Goal: Task Accomplishment & Management: Manage account settings

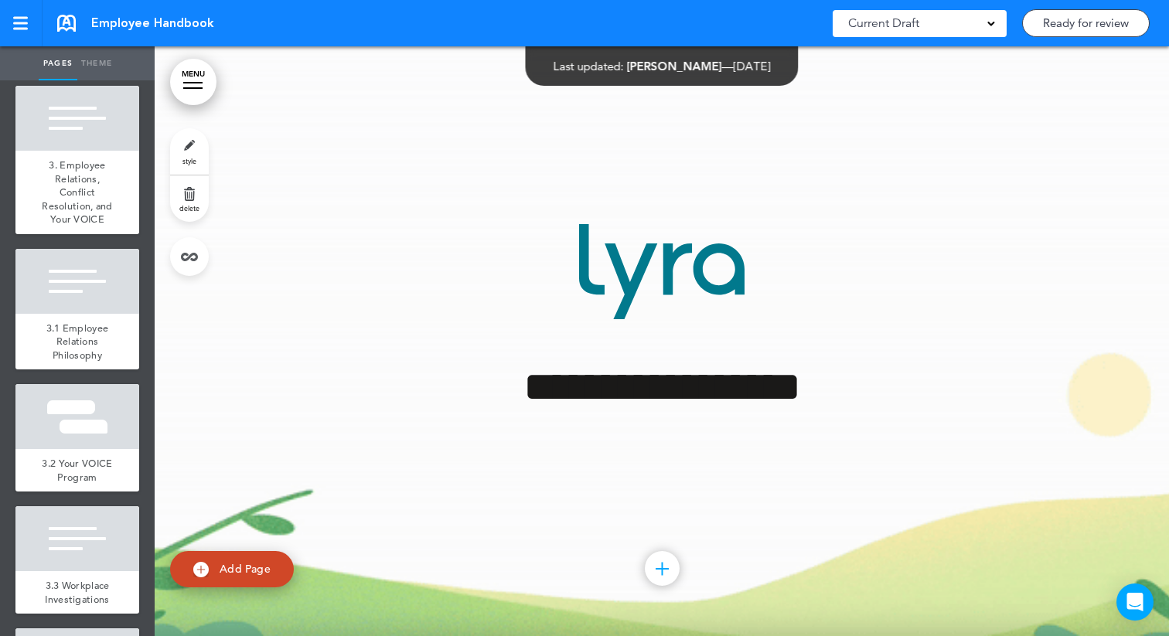
scroll to position [2646, 0]
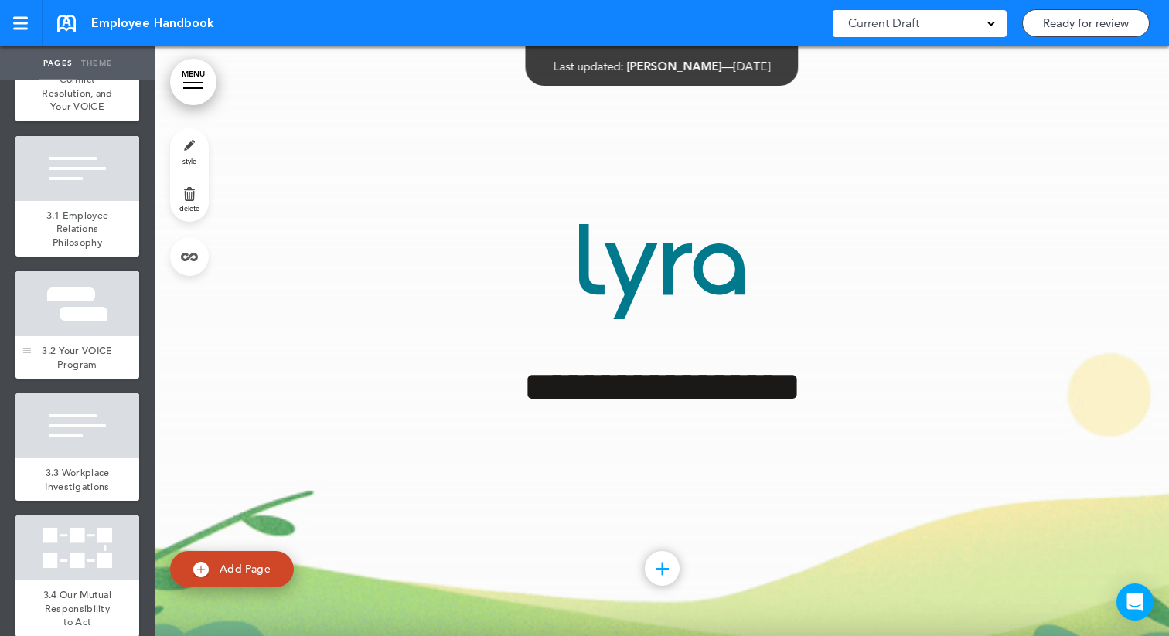
click at [113, 312] on div at bounding box center [77, 303] width 124 height 65
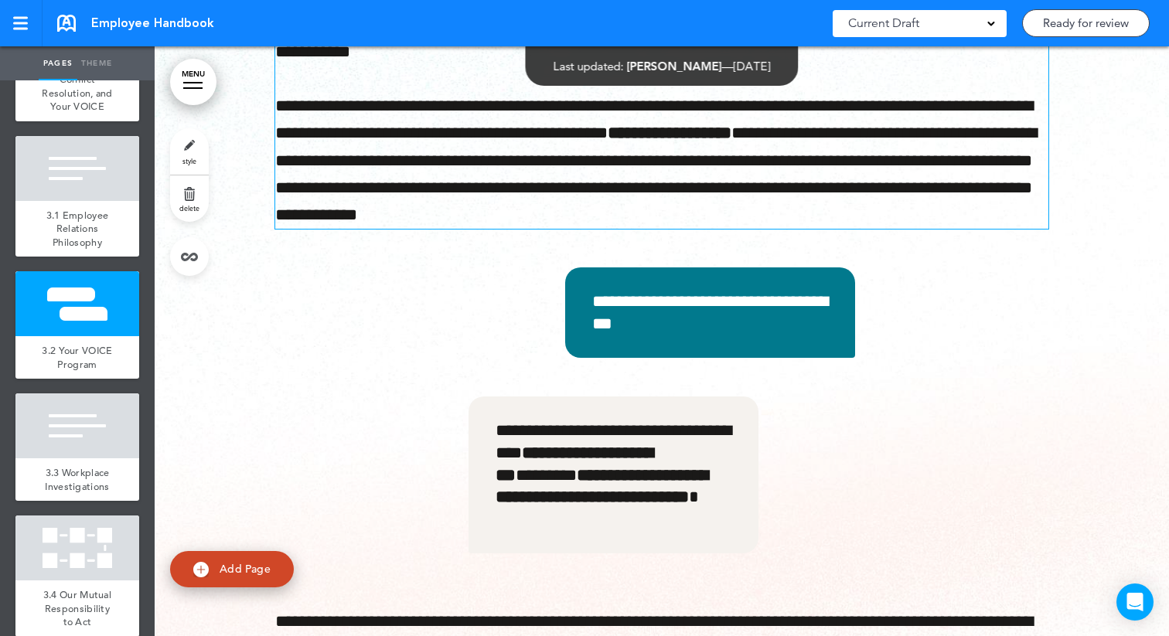
scroll to position [20051, 0]
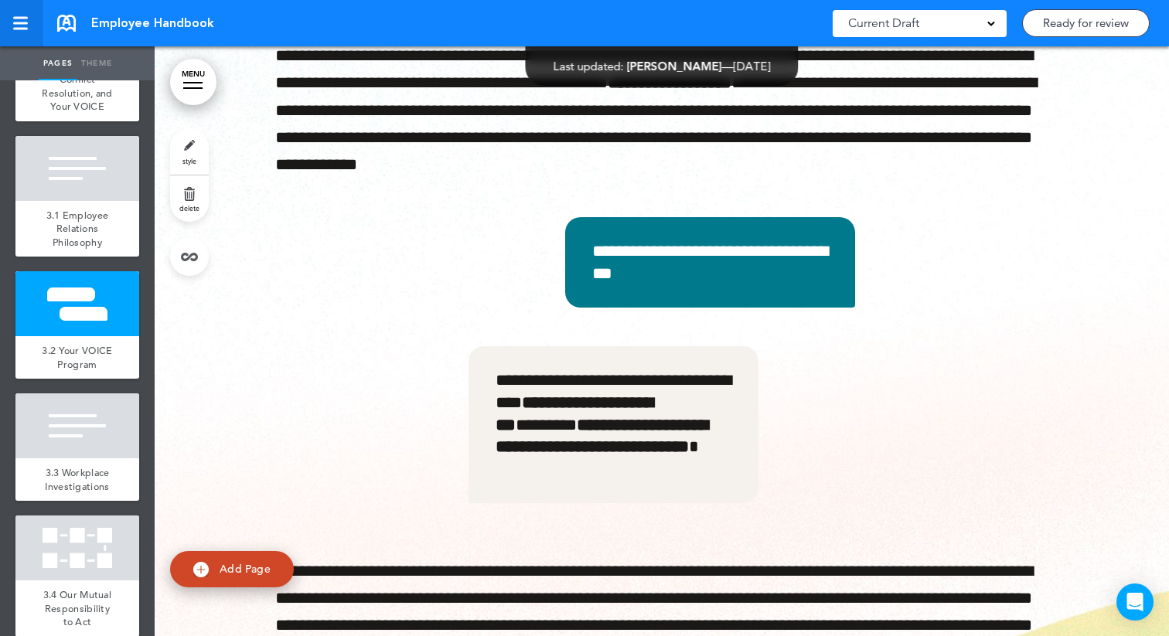
click at [9, 39] on link at bounding box center [21, 23] width 43 height 46
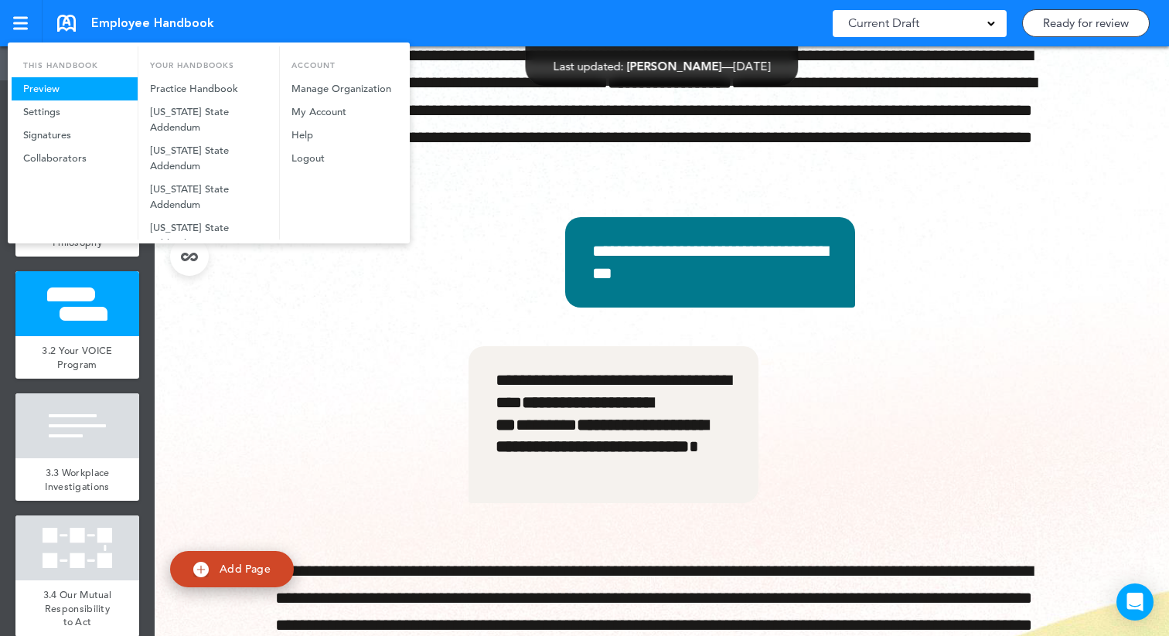
click at [53, 87] on link "Preview" at bounding box center [75, 88] width 126 height 23
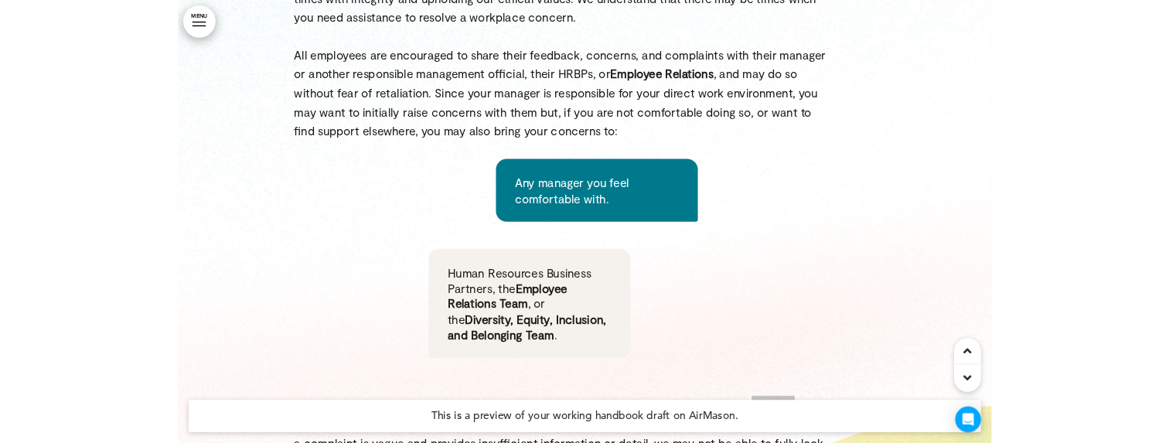
scroll to position [20611, 0]
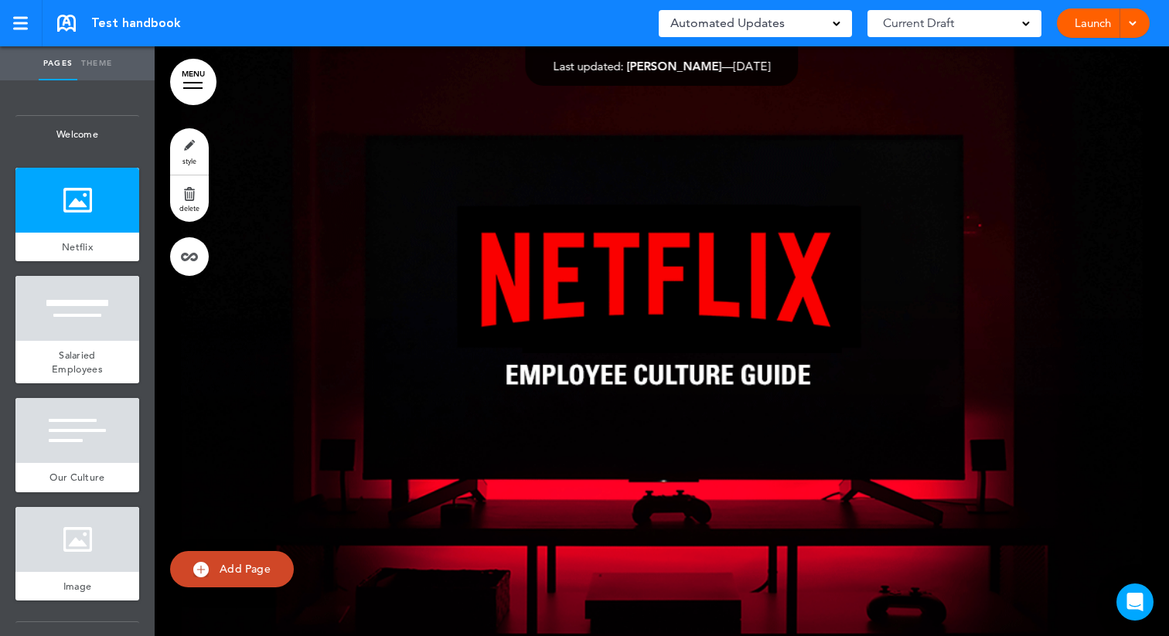
click at [1085, 25] on link "Launch" at bounding box center [1093, 23] width 49 height 29
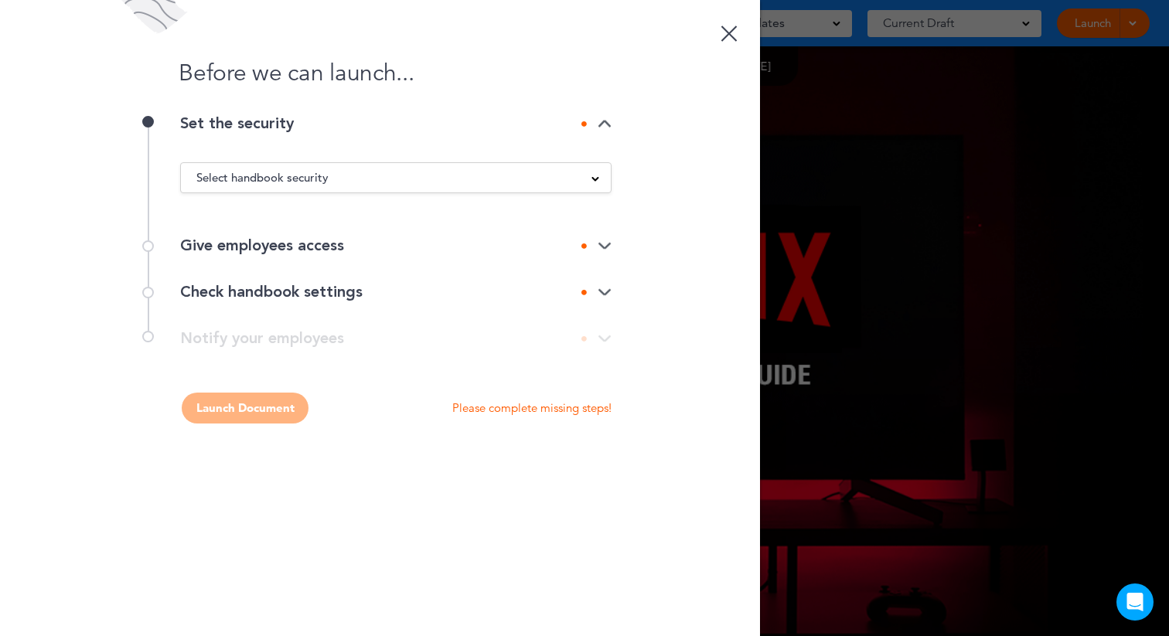
click at [315, 174] on span "Select handbook security" at bounding box center [262, 178] width 132 height 22
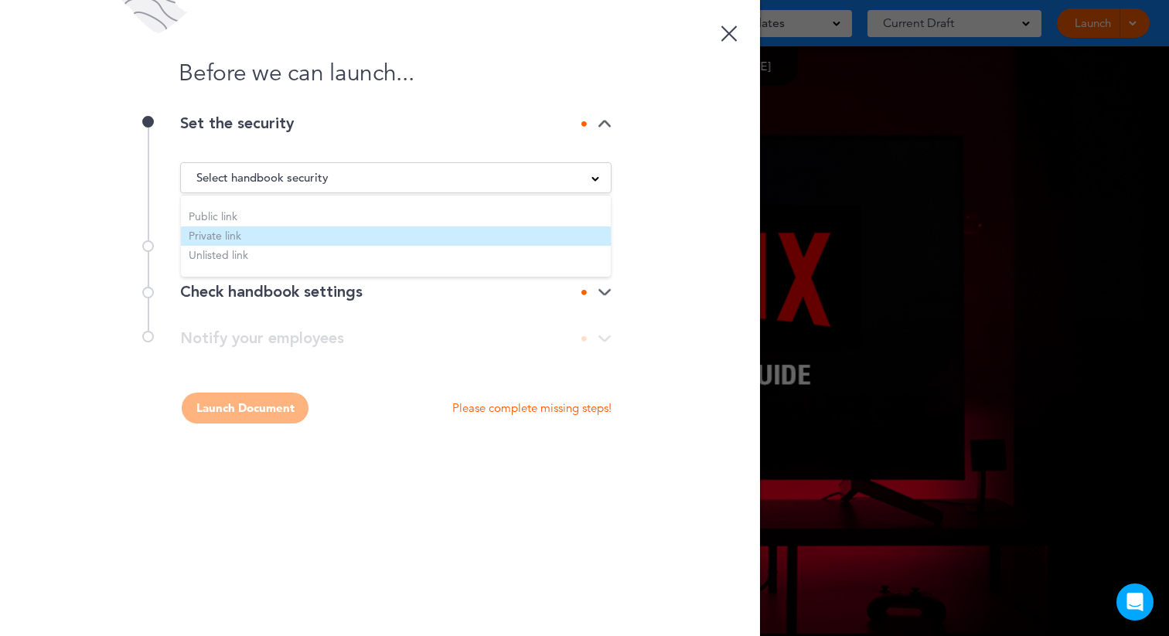
click at [227, 234] on li "Private link" at bounding box center [396, 236] width 430 height 19
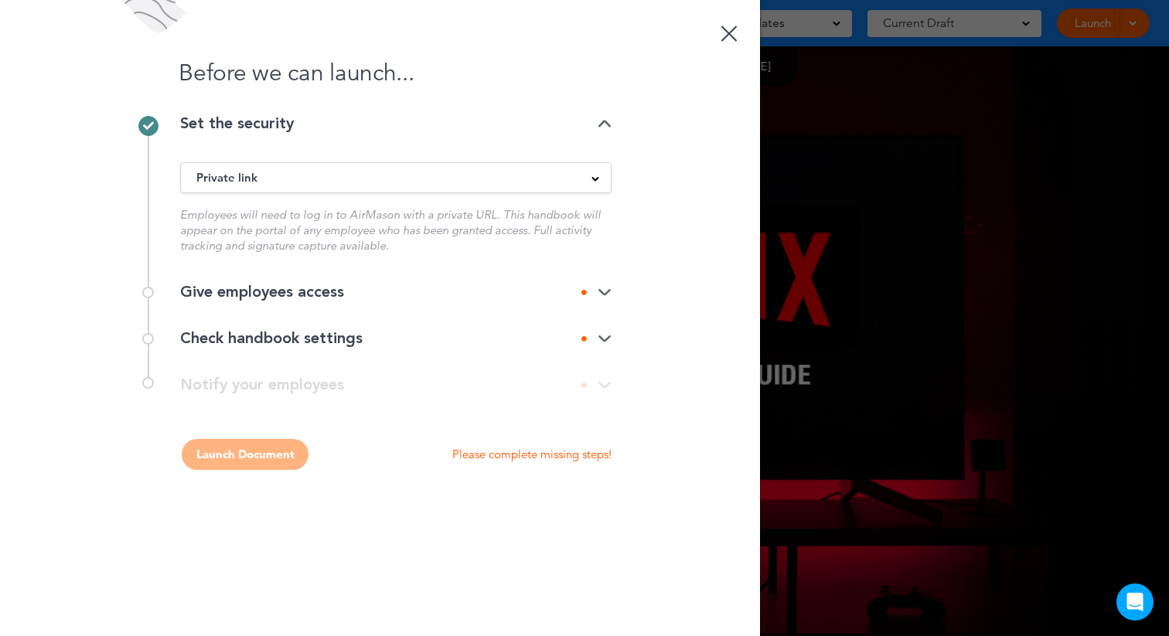
click at [280, 291] on div "Give employees access" at bounding box center [396, 292] width 432 height 15
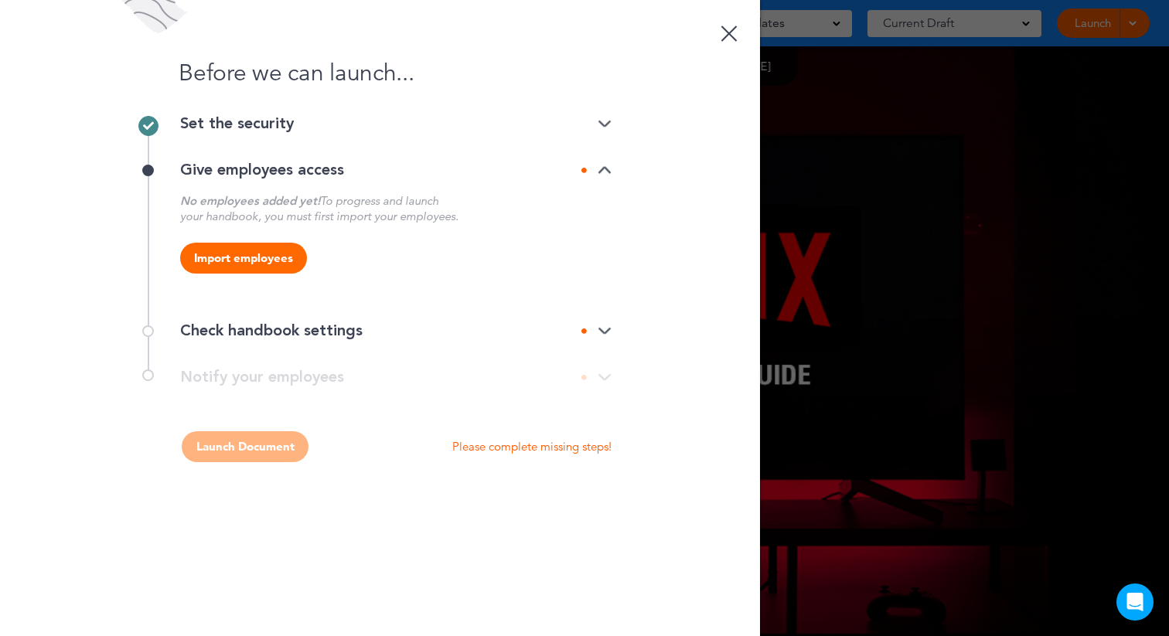
drag, startPoint x: 261, startPoint y: 255, endPoint x: 394, endPoint y: 233, distance: 134.9
click at [394, 233] on div "No employees added yet! To progress and launch your handbook, you must first im…" at bounding box center [396, 242] width 432 height 99
click at [392, 210] on div "No employees added yet! To progress and launch your handbook, you must first im…" at bounding box center [396, 208] width 432 height 31
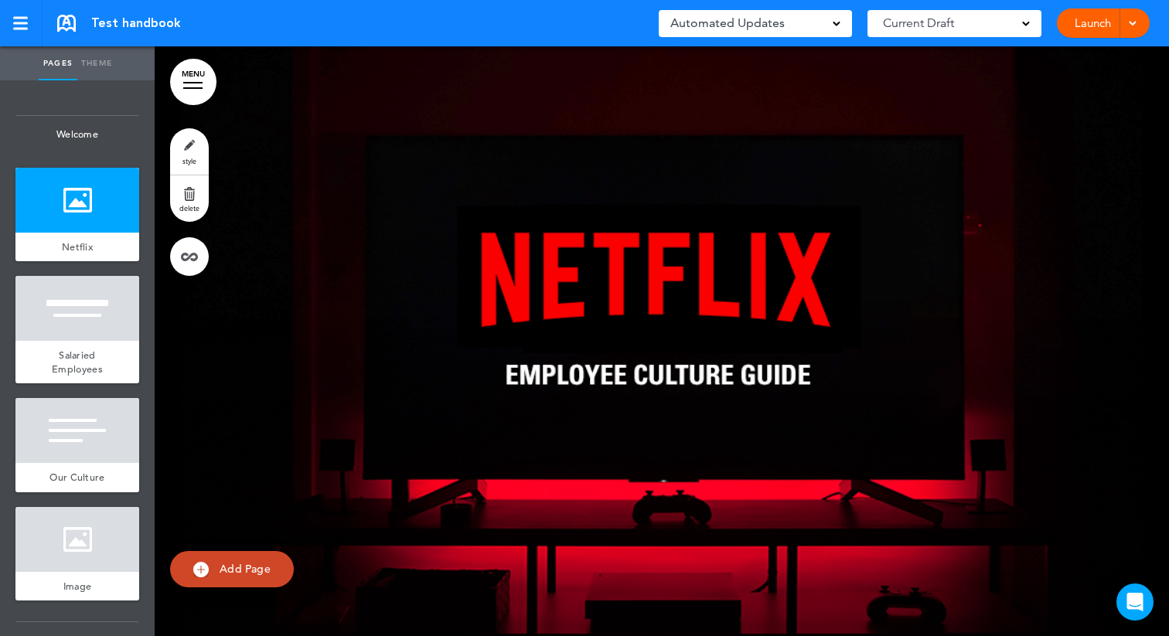
click at [1090, 24] on link "Launch" at bounding box center [1093, 23] width 49 height 29
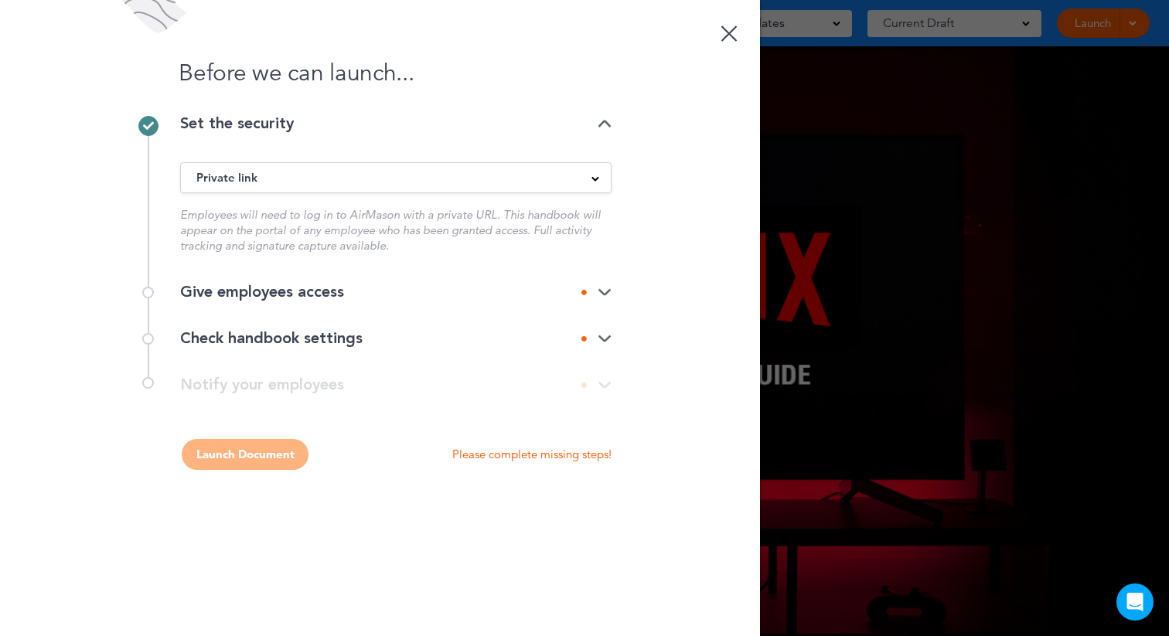
click at [306, 290] on div "Give employees access" at bounding box center [396, 292] width 432 height 15
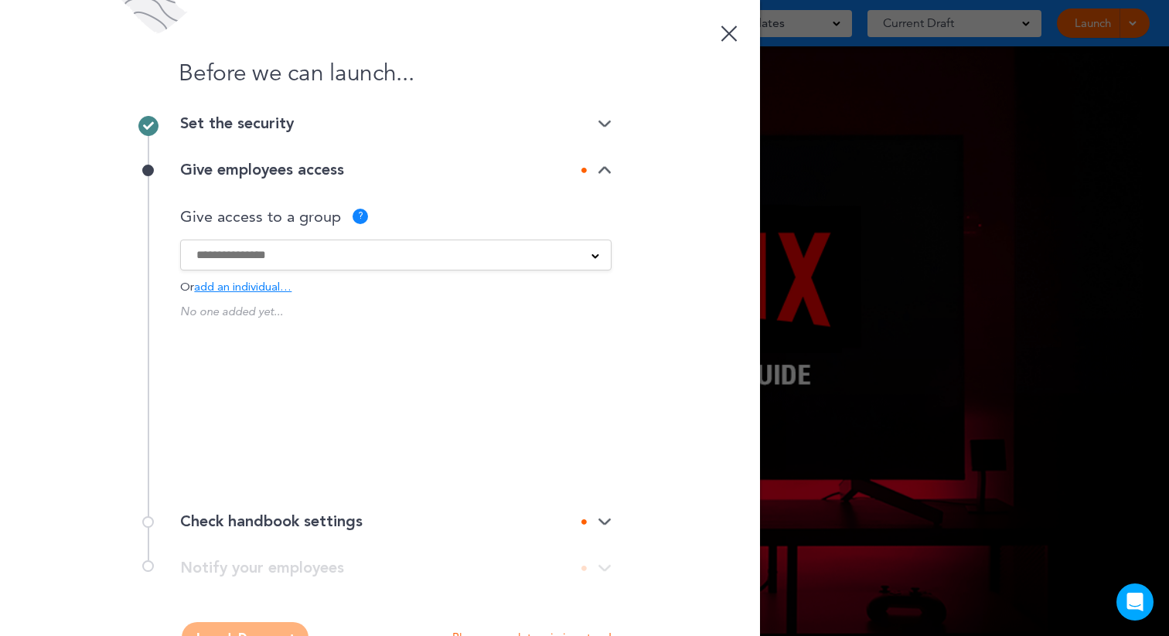
click at [248, 289] on span "add an individual…" at bounding box center [242, 288] width 97 height 12
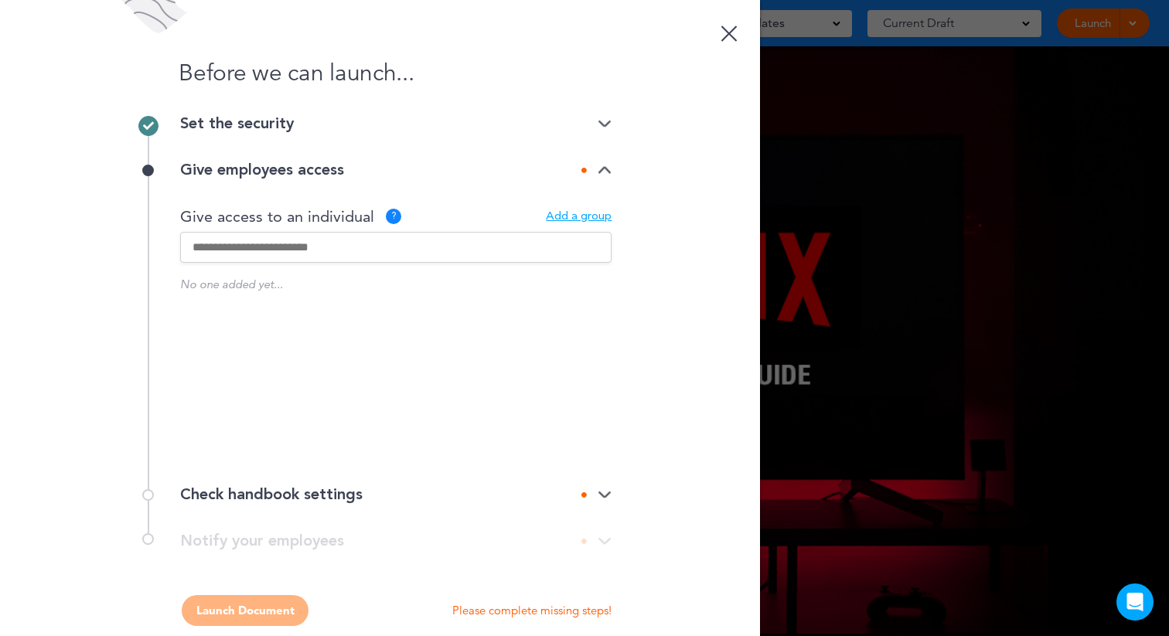
click at [320, 254] on input "text" at bounding box center [396, 247] width 432 height 31
click at [322, 304] on p "[PERSON_NAME]" at bounding box center [329, 301] width 193 height 12
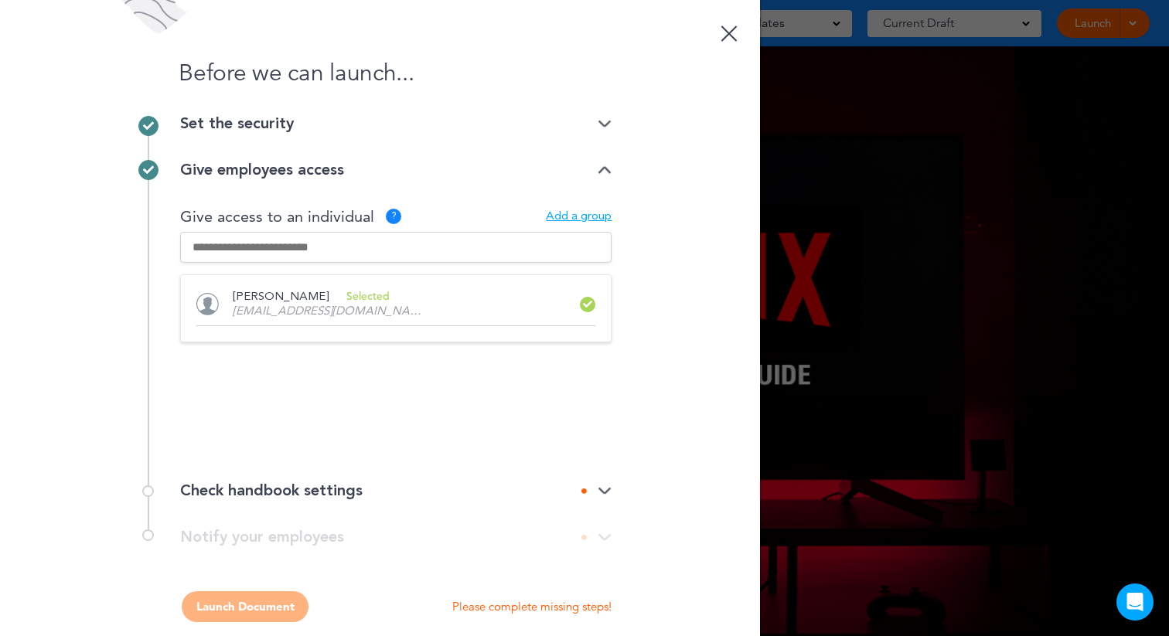
click at [633, 364] on div "Before we can launch... Set the security Private link Public link Private link …" at bounding box center [380, 318] width 760 height 636
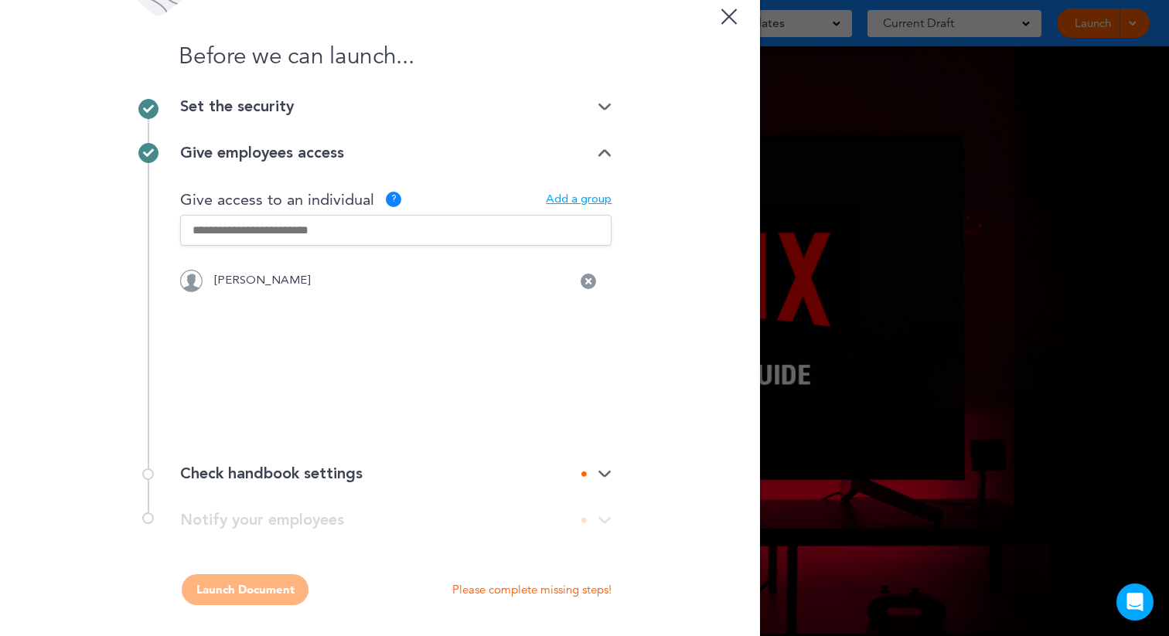
click at [336, 471] on div "Check handbook settings" at bounding box center [396, 473] width 432 height 15
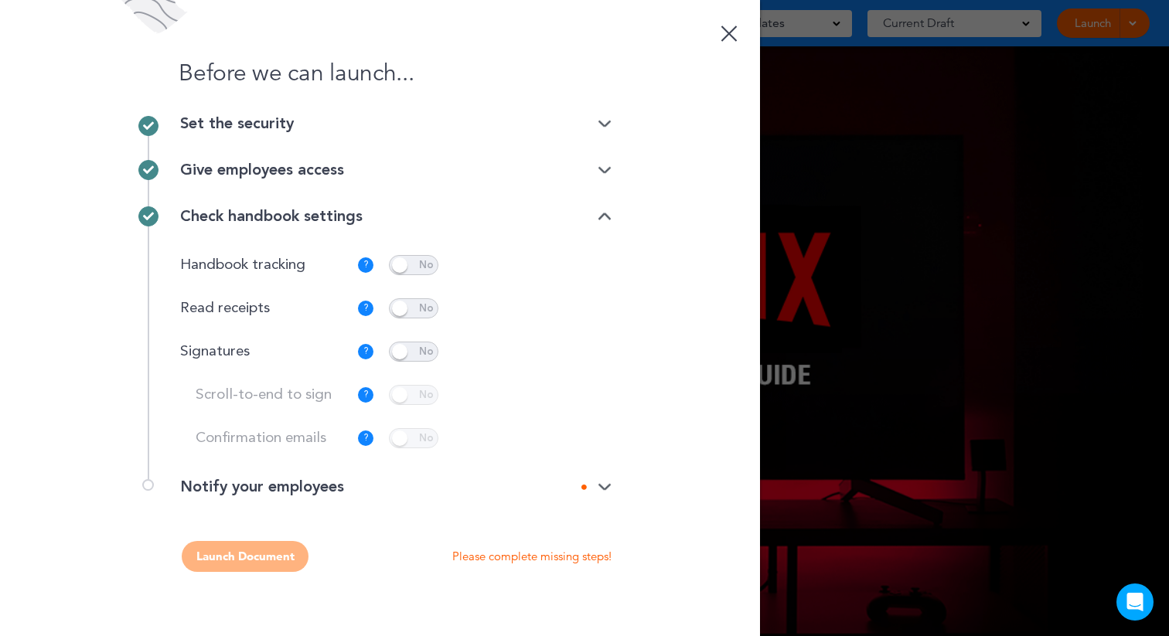
click at [419, 350] on span at bounding box center [413, 352] width 49 height 20
click at [350, 485] on div "Notify your employees" at bounding box center [396, 486] width 432 height 15
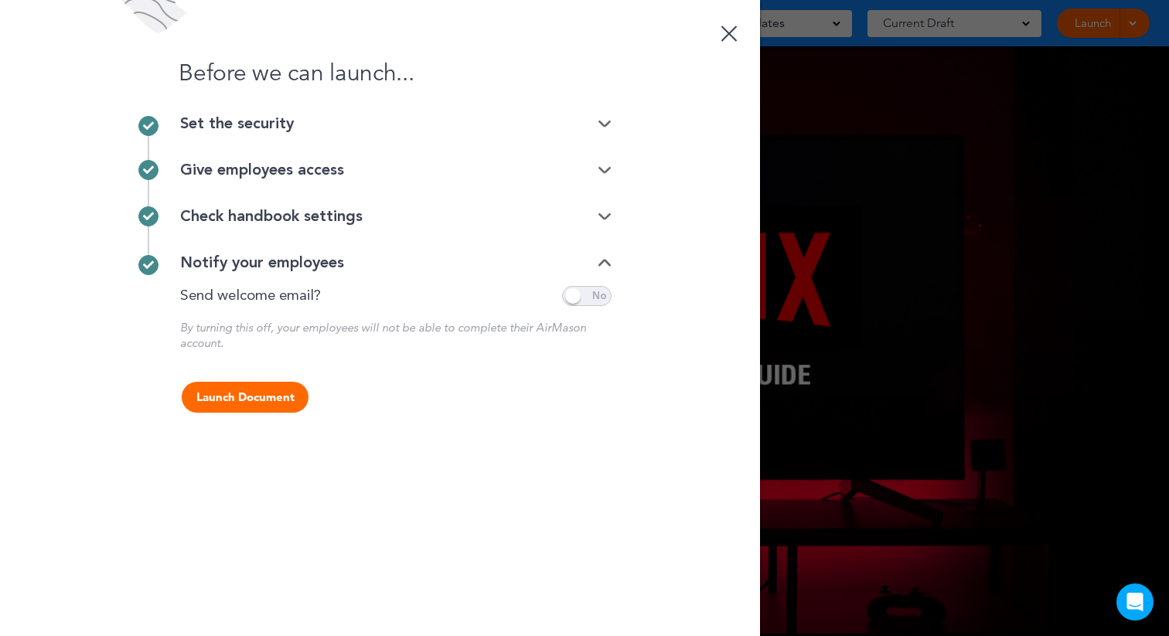
click at [275, 394] on button "Launch Document" at bounding box center [245, 397] width 127 height 31
click at [237, 399] on button "Launch Document" at bounding box center [245, 397] width 127 height 31
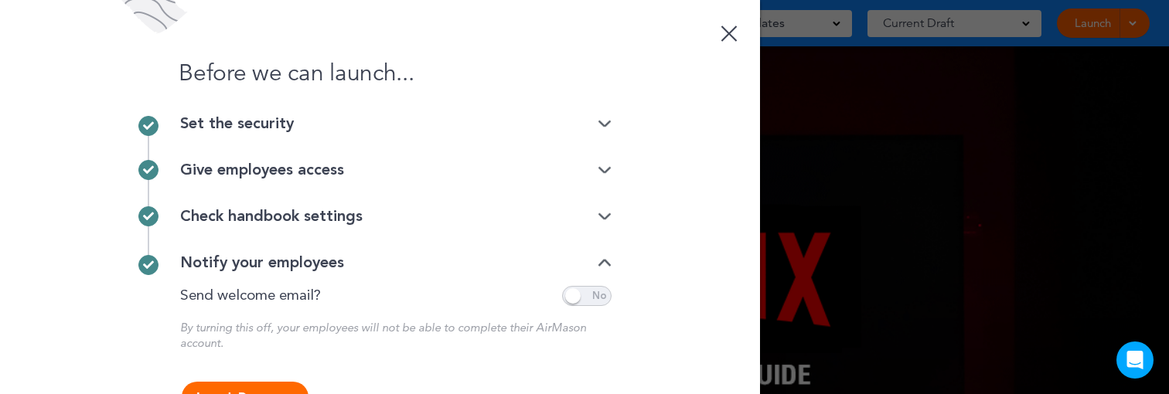
click at [251, 387] on button "Launch Document" at bounding box center [245, 397] width 127 height 31
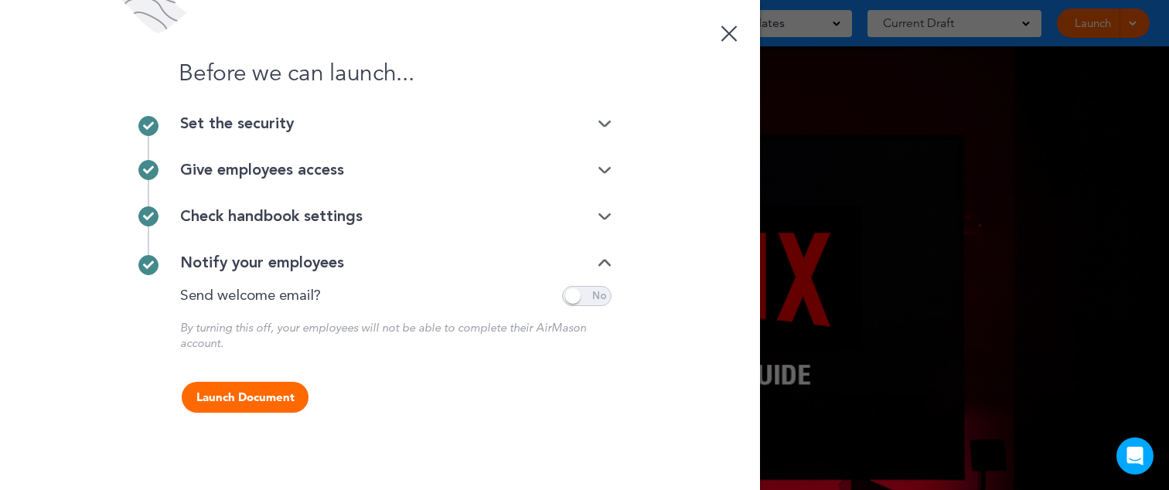
click at [244, 414] on div "Before we can launch... Set the security Private link Public link Private link …" at bounding box center [380, 245] width 760 height 490
click at [254, 398] on button "Launch Document" at bounding box center [245, 397] width 127 height 31
click at [585, 295] on span at bounding box center [586, 296] width 49 height 20
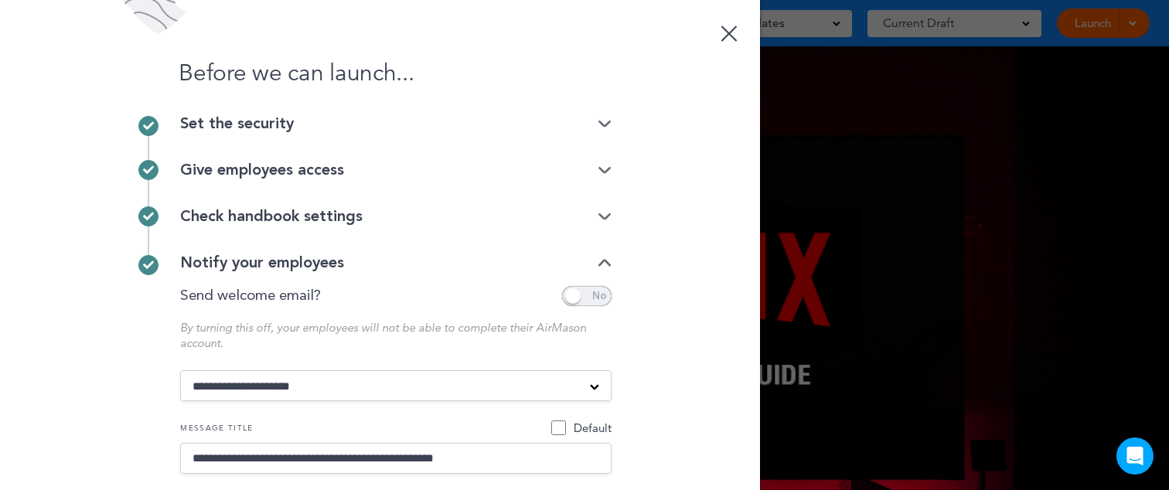
scroll to position [200, 0]
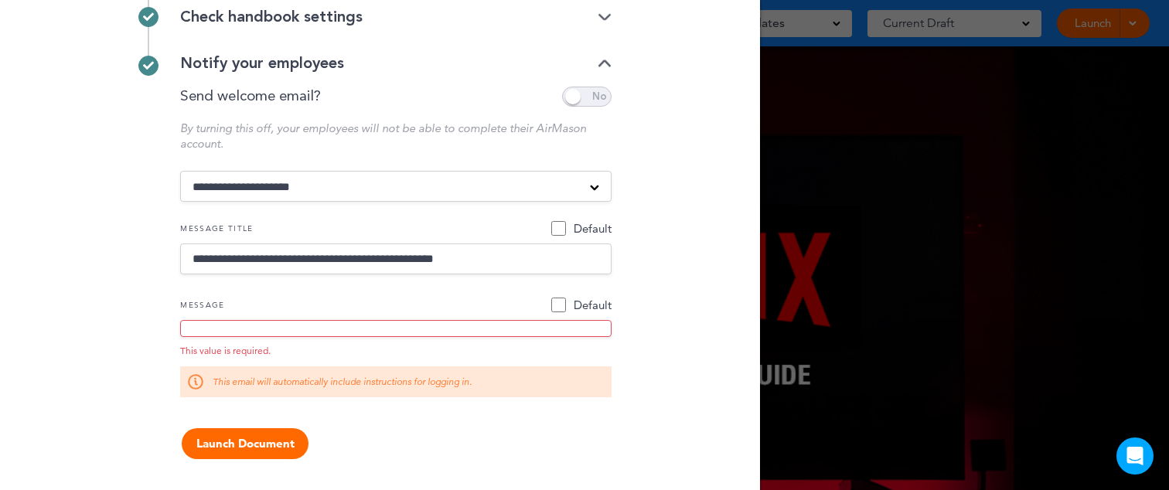
click at [591, 90] on span at bounding box center [586, 97] width 49 height 20
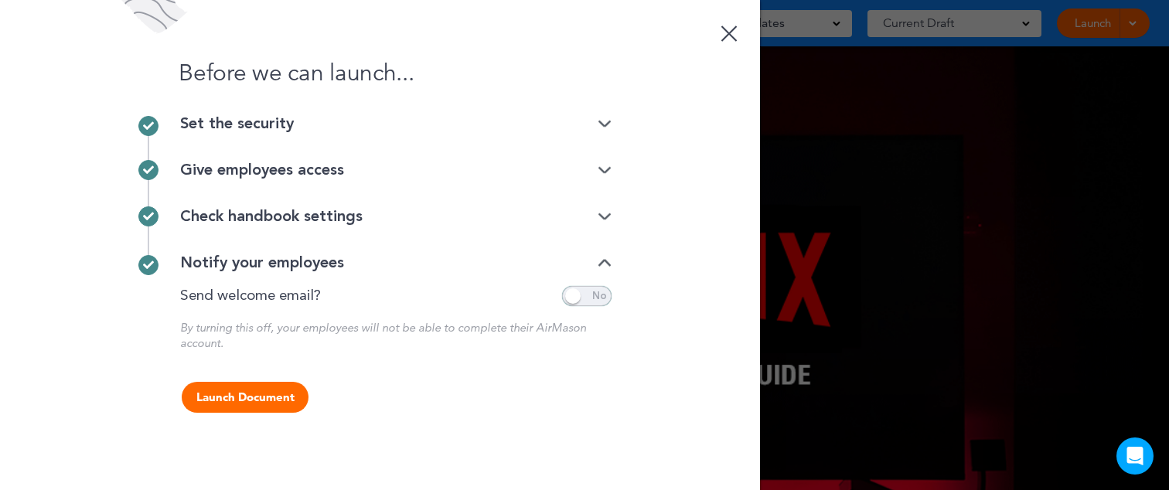
scroll to position [0, 0]
click at [235, 391] on button "Launch Document" at bounding box center [245, 397] width 127 height 31
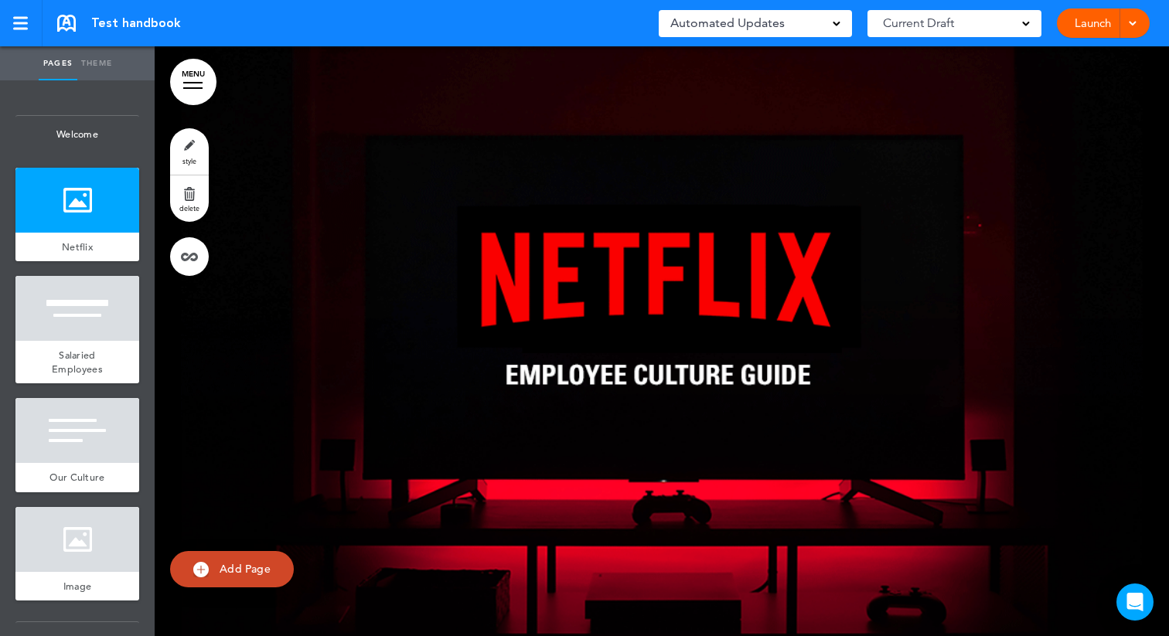
click at [1086, 31] on link "Launch" at bounding box center [1093, 23] width 49 height 29
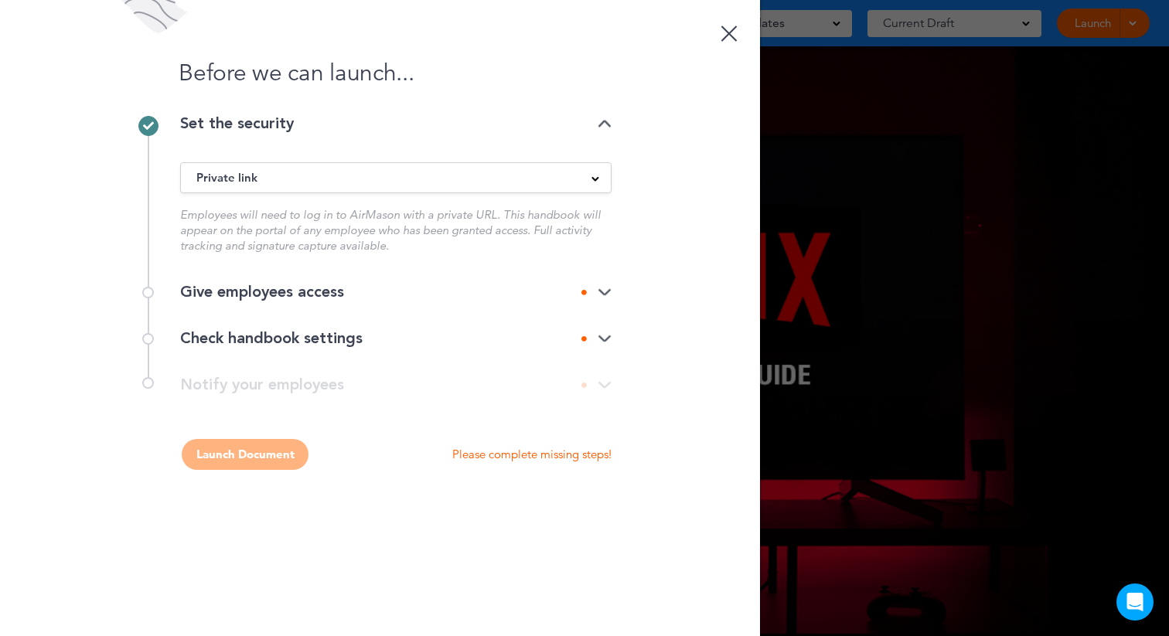
click at [302, 295] on div "Give employees access" at bounding box center [396, 292] width 432 height 15
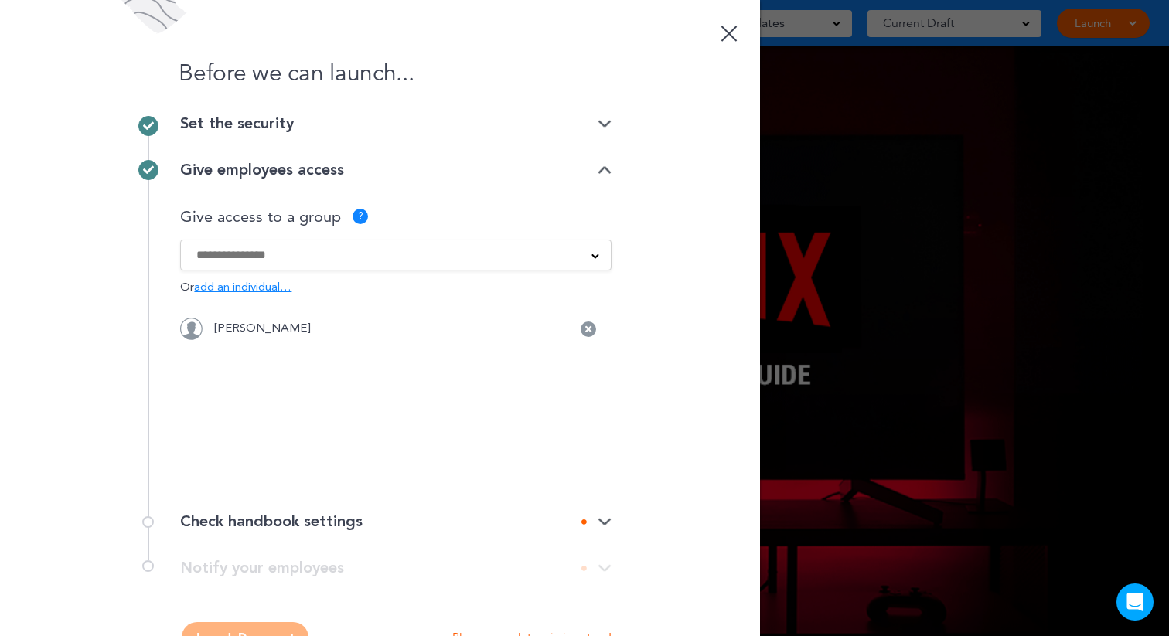
click at [288, 490] on div "Check handbook settings" at bounding box center [396, 521] width 432 height 15
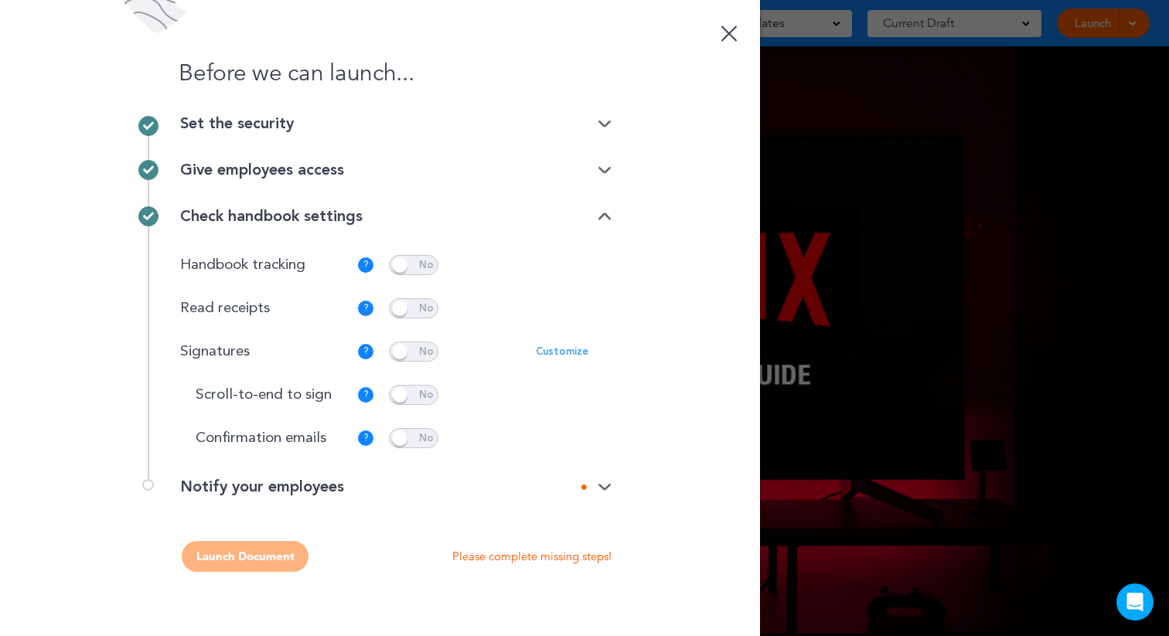
click at [293, 482] on div "Notify your employees" at bounding box center [396, 486] width 432 height 15
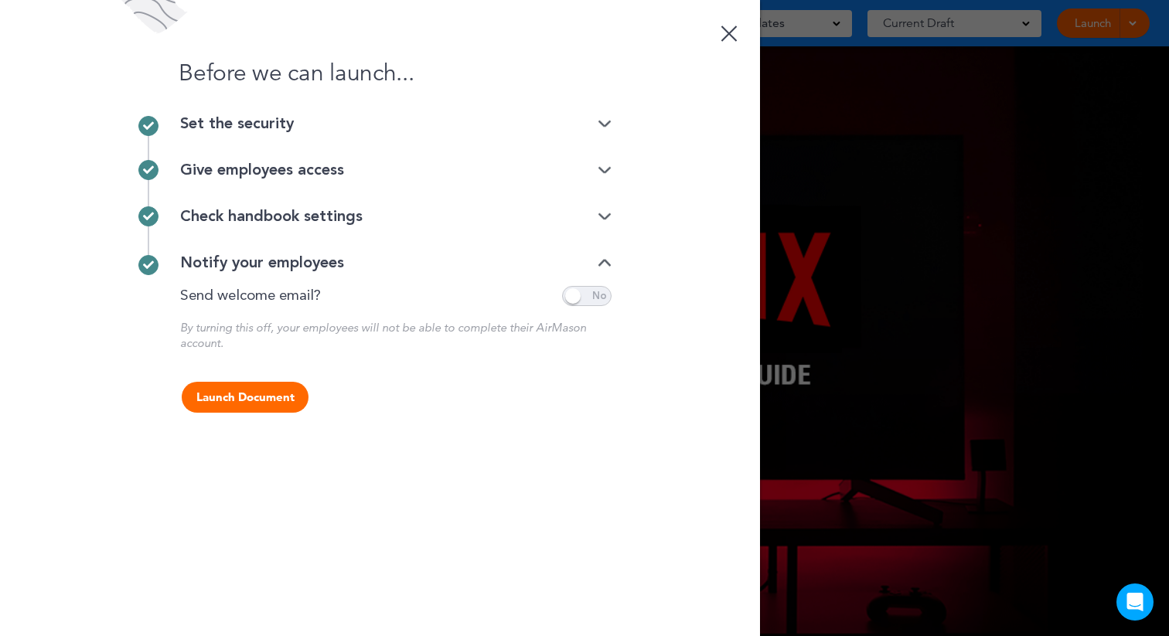
click at [269, 394] on button "Launch Document" at bounding box center [245, 397] width 127 height 31
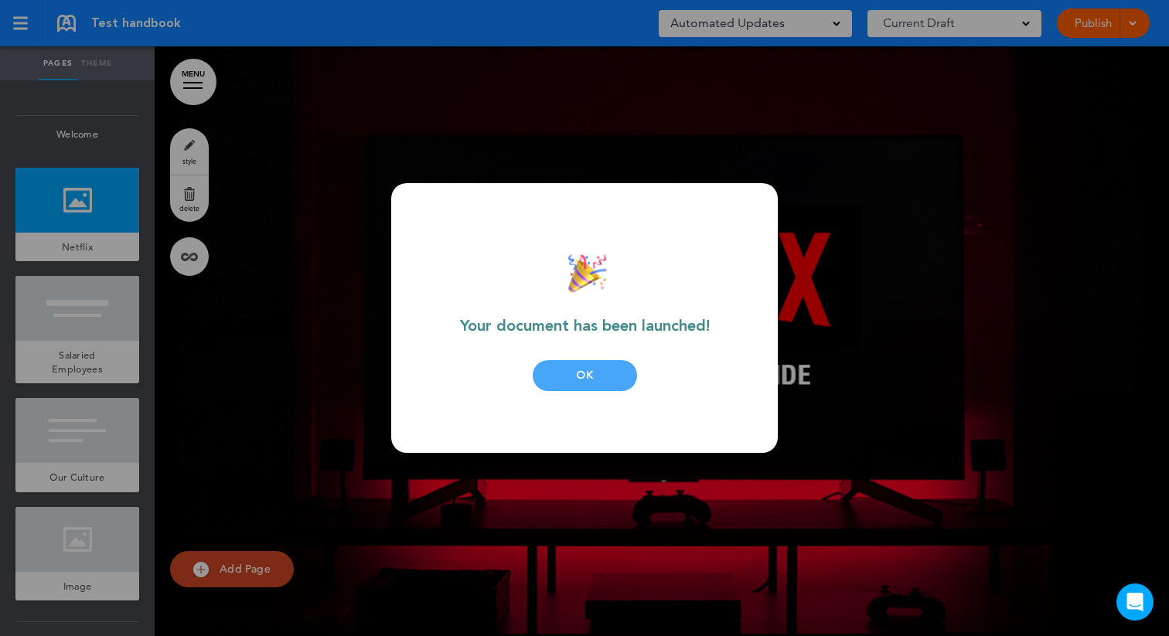
click at [558, 377] on div "OK" at bounding box center [585, 375] width 104 height 31
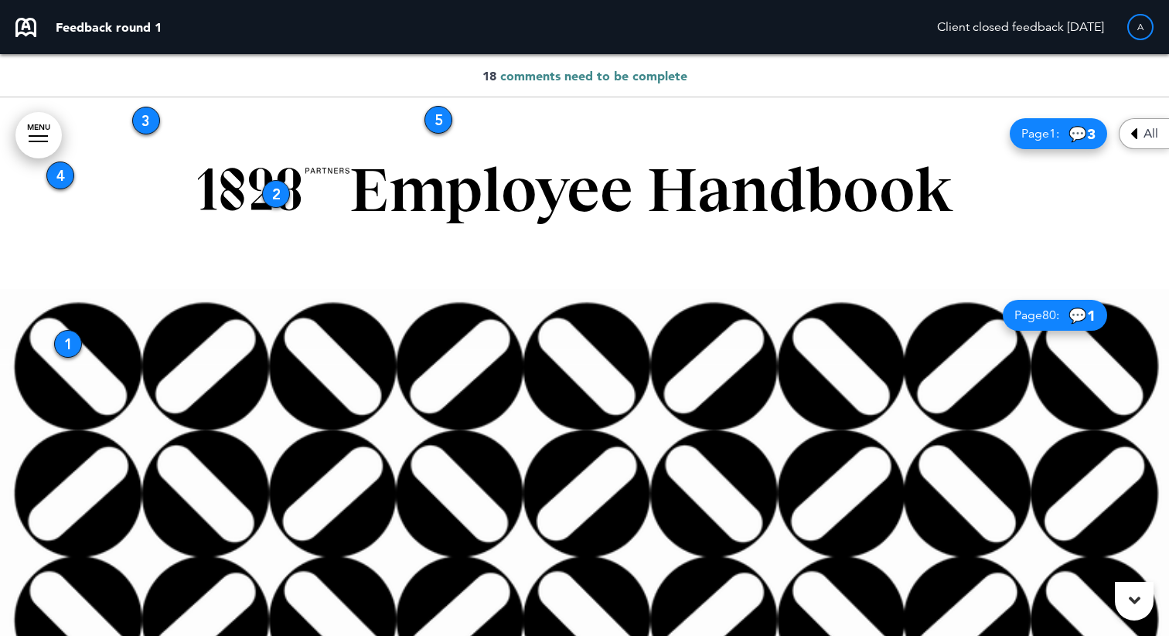
click at [152, 127] on div "3" at bounding box center [146, 121] width 28 height 28
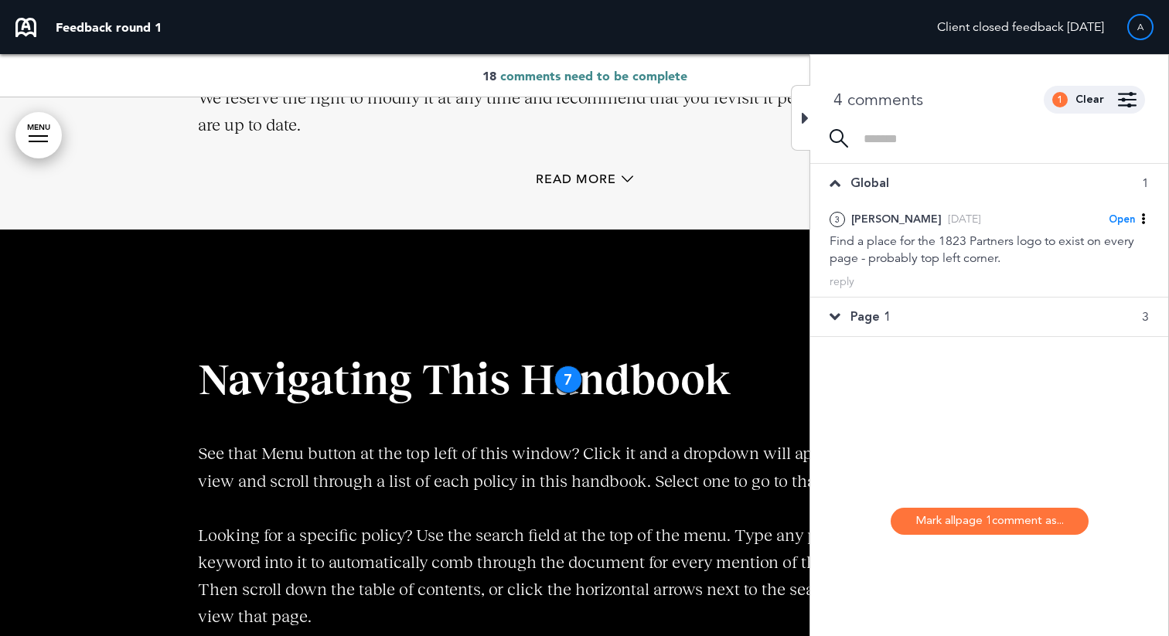
scroll to position [2579, 0]
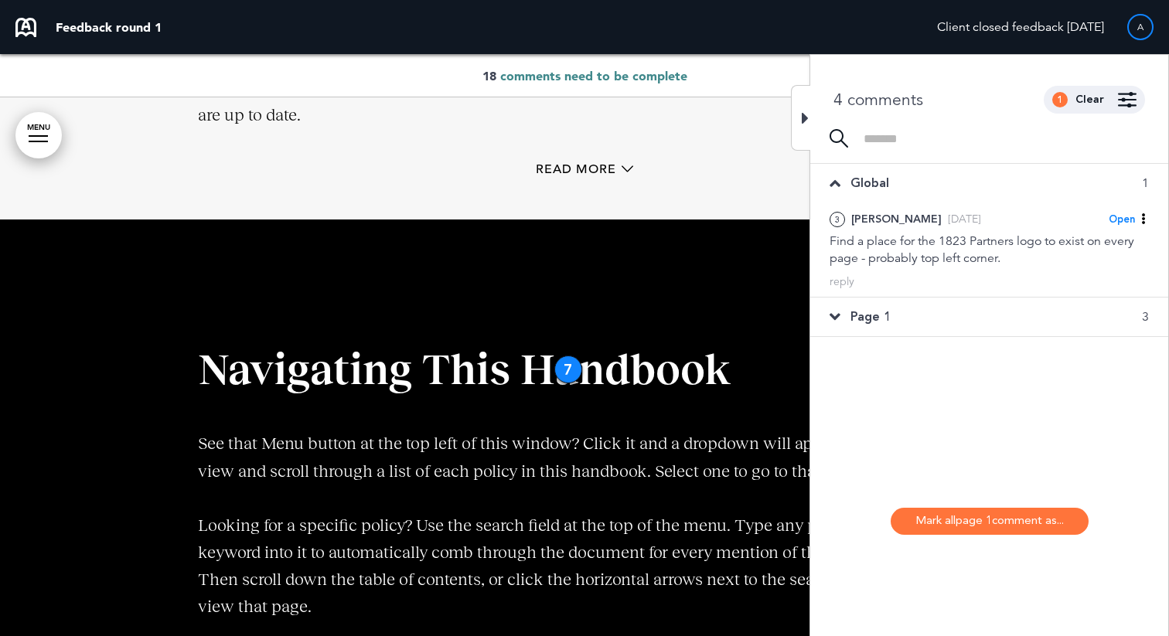
click at [847, 314] on div "Page 1 3" at bounding box center [990, 317] width 358 height 39
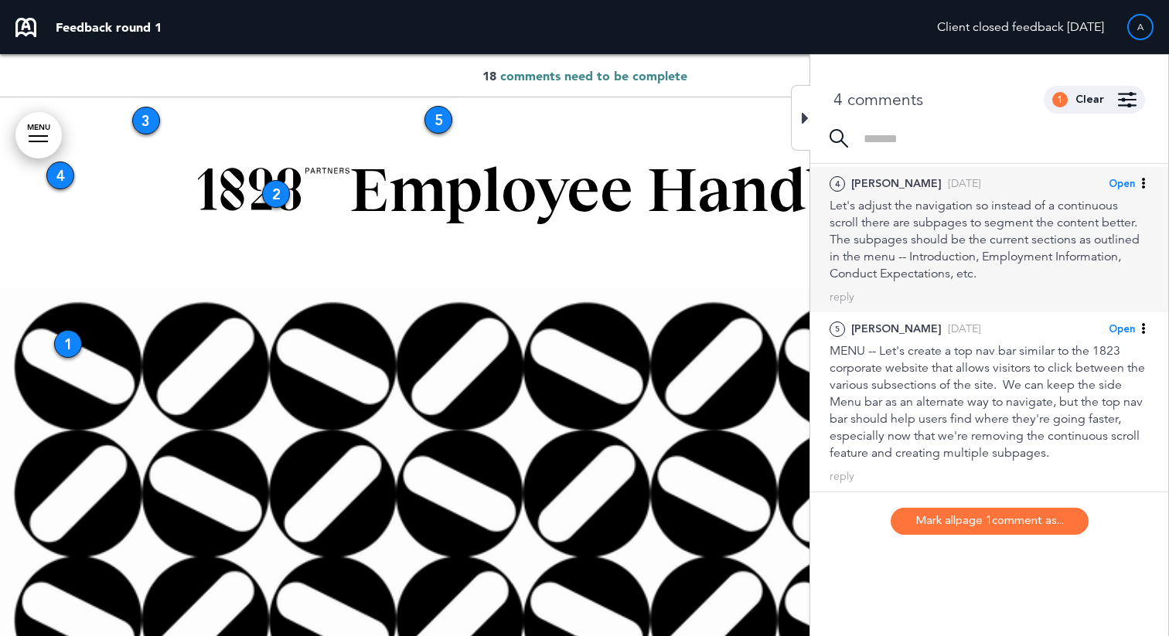
scroll to position [22, 0]
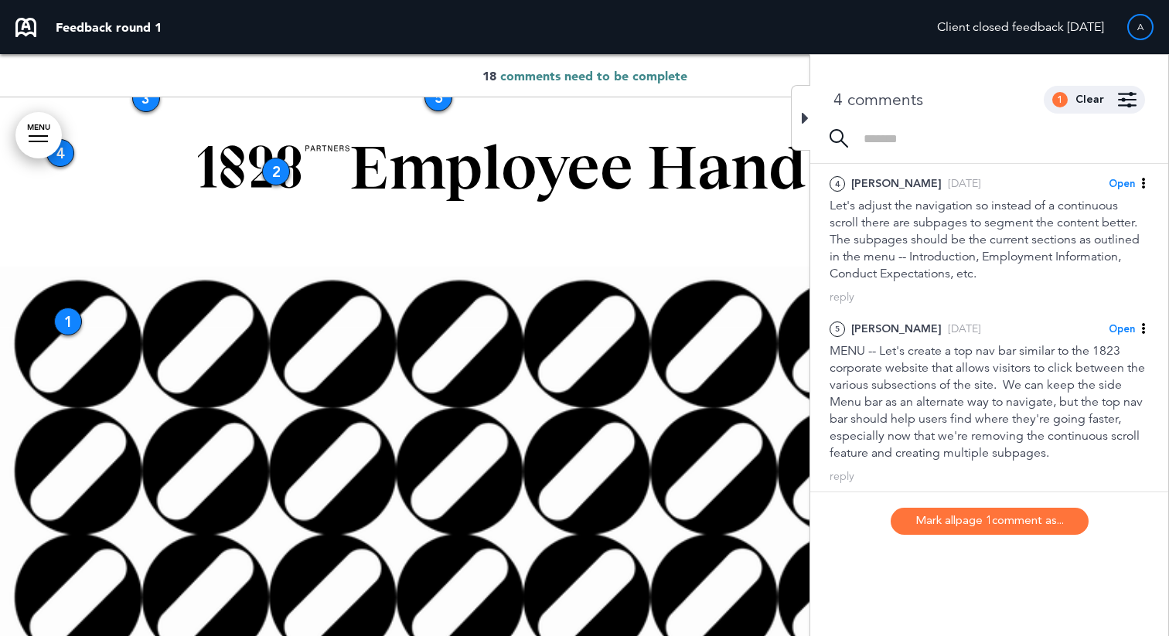
click at [807, 118] on icon at bounding box center [805, 118] width 7 height 19
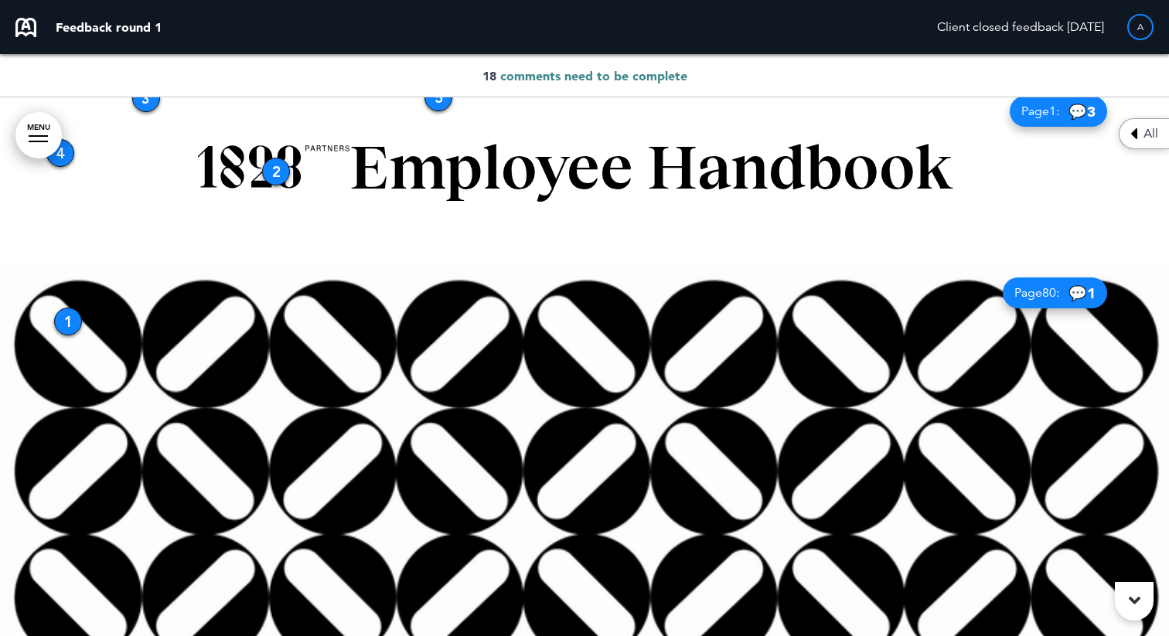
scroll to position [0, 0]
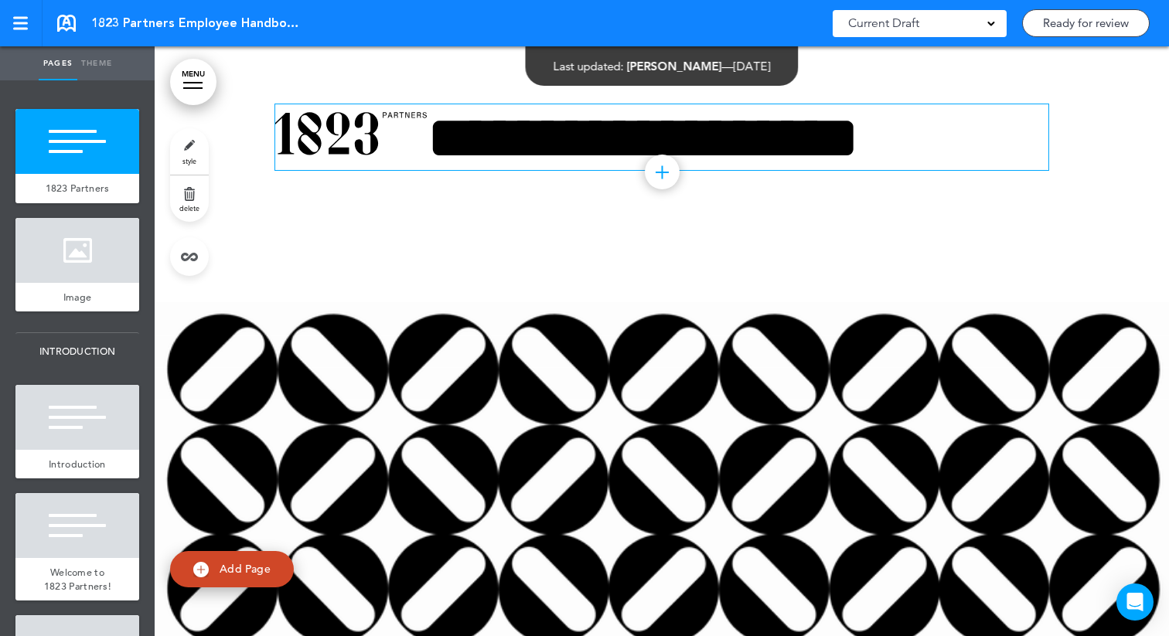
click at [434, 129] on div "MENU Cancel Reorder ? Move or rearrange pages easily by selecting whole section…" at bounding box center [662, 341] width 1015 height 590
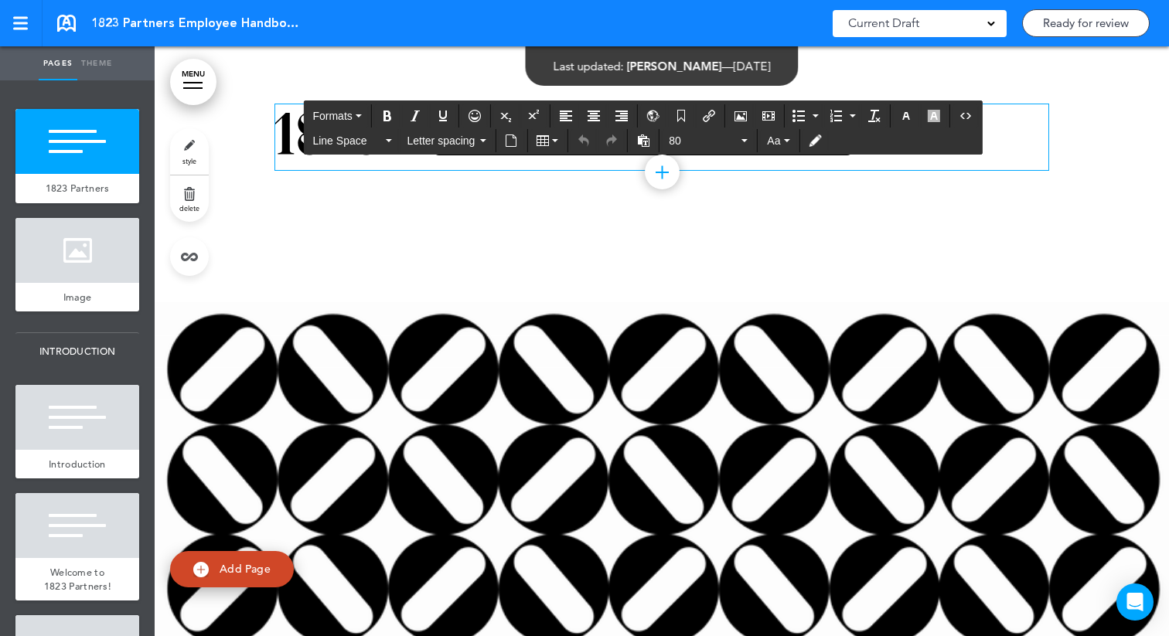
click at [297, 153] on img at bounding box center [351, 133] width 152 height 43
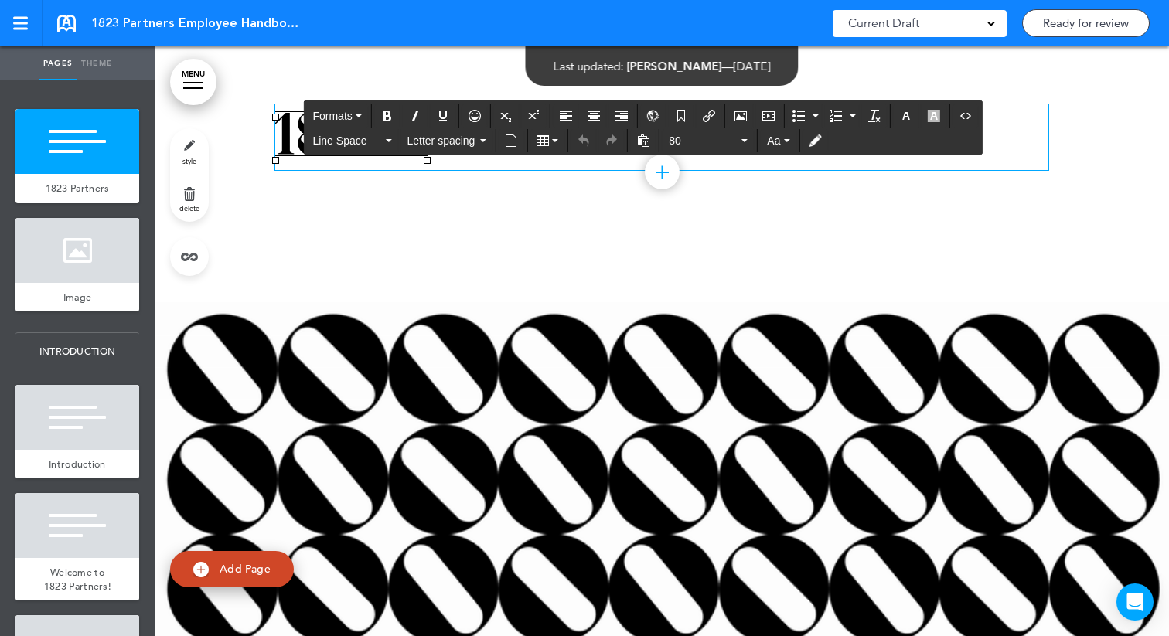
click at [296, 146] on img at bounding box center [351, 133] width 152 height 43
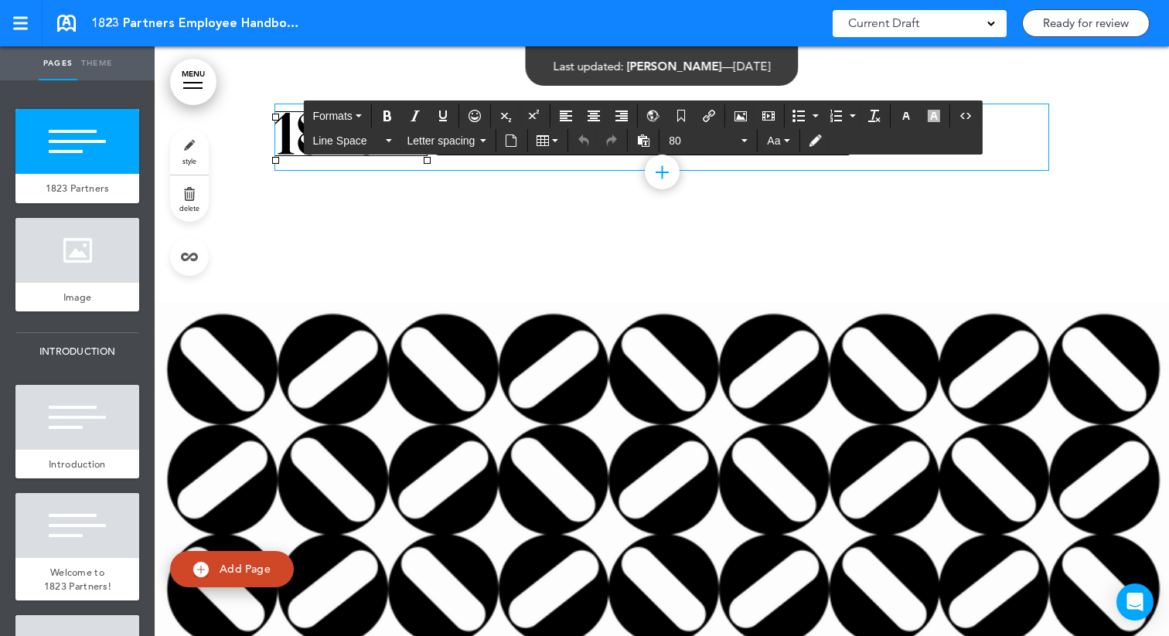
click at [279, 141] on img at bounding box center [351, 133] width 152 height 43
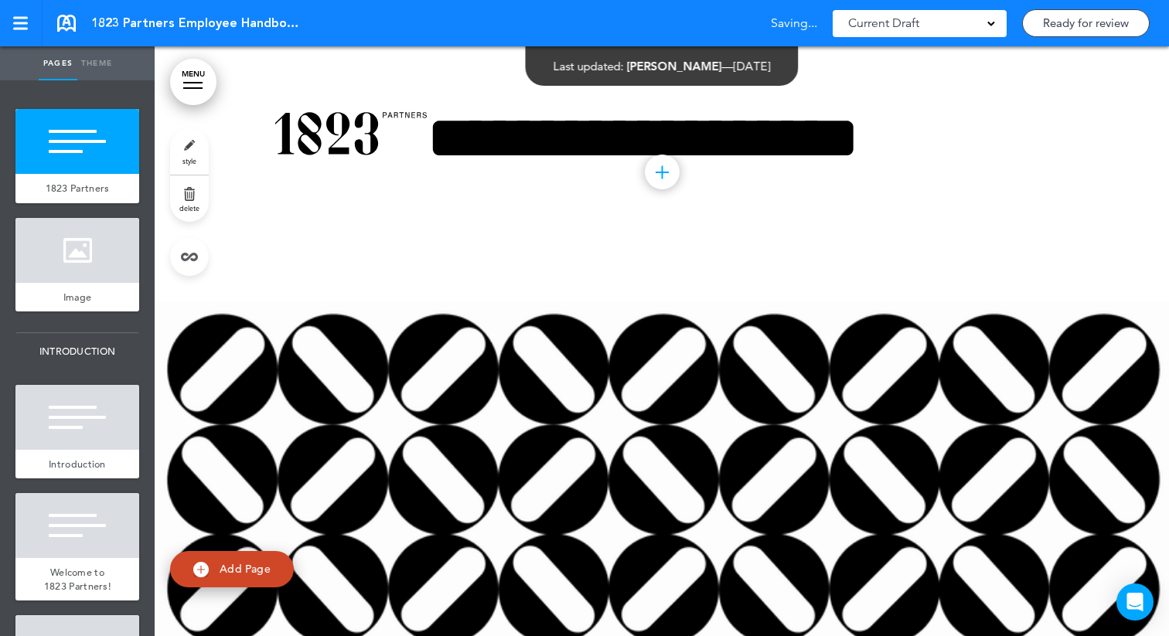
click at [433, 207] on div "**********" at bounding box center [661, 142] width 773 height 193
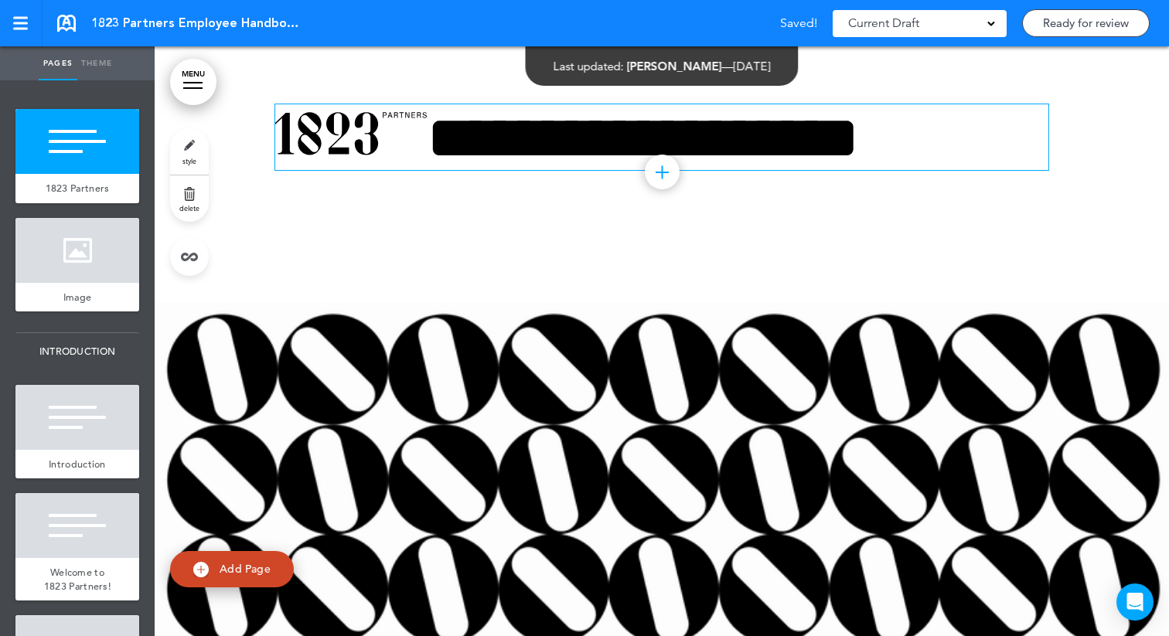
click at [330, 141] on div "MENU Formats Line Space Letter spacing 80 Aa Cancel Reorder ? Move or rearrange…" at bounding box center [662, 341] width 1015 height 590
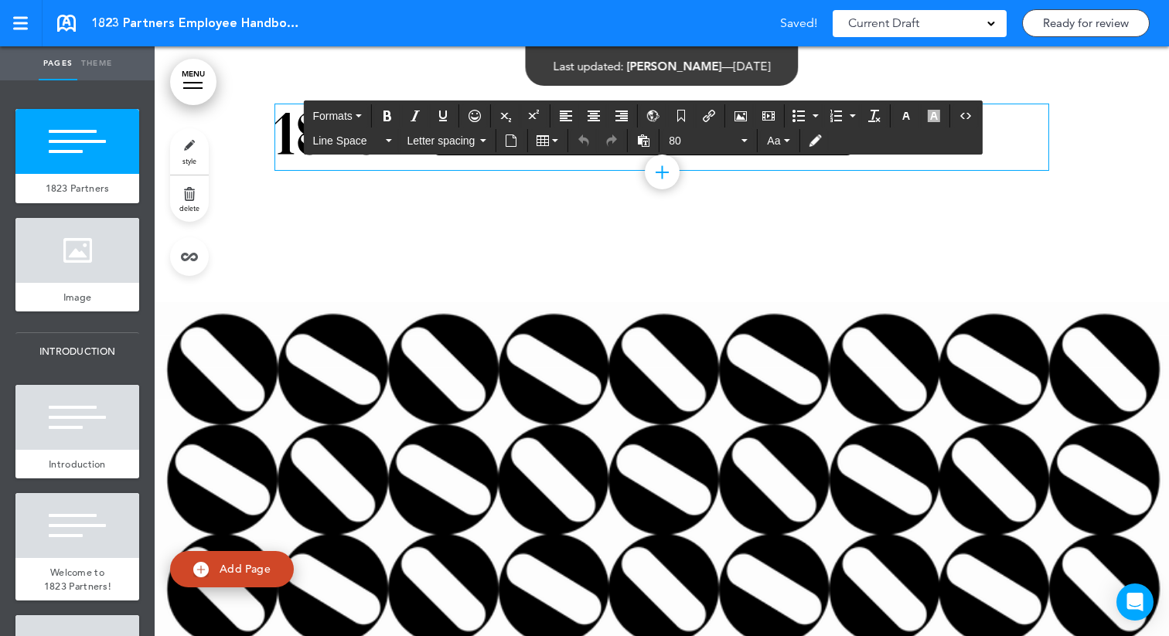
click at [288, 143] on img at bounding box center [351, 133] width 152 height 43
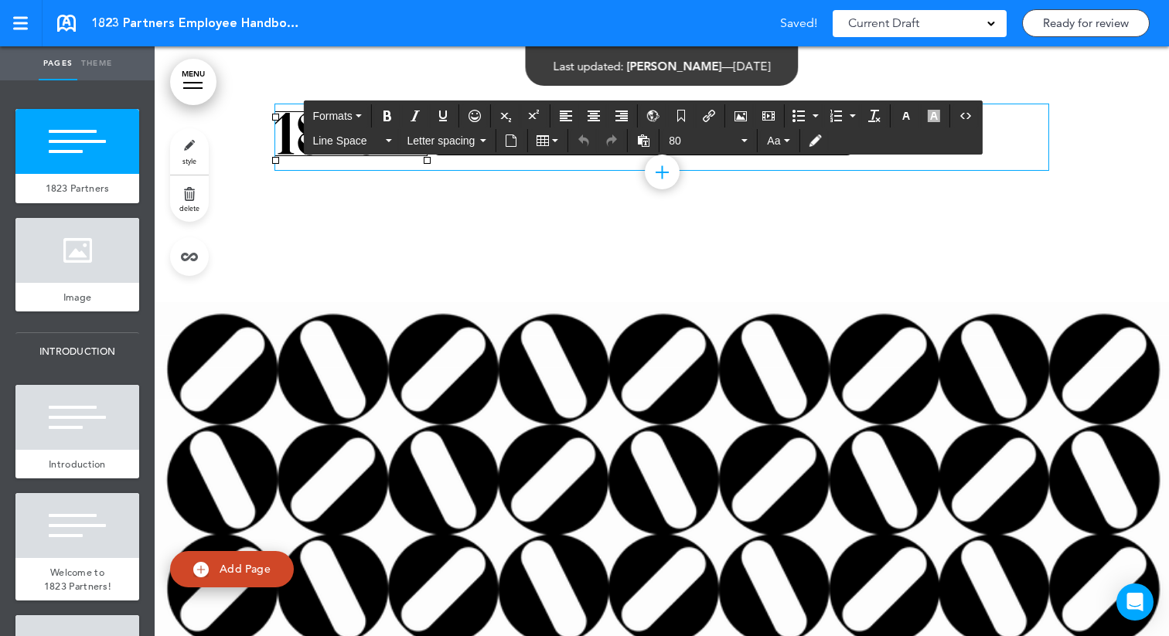
click at [284, 148] on img at bounding box center [351, 133] width 152 height 43
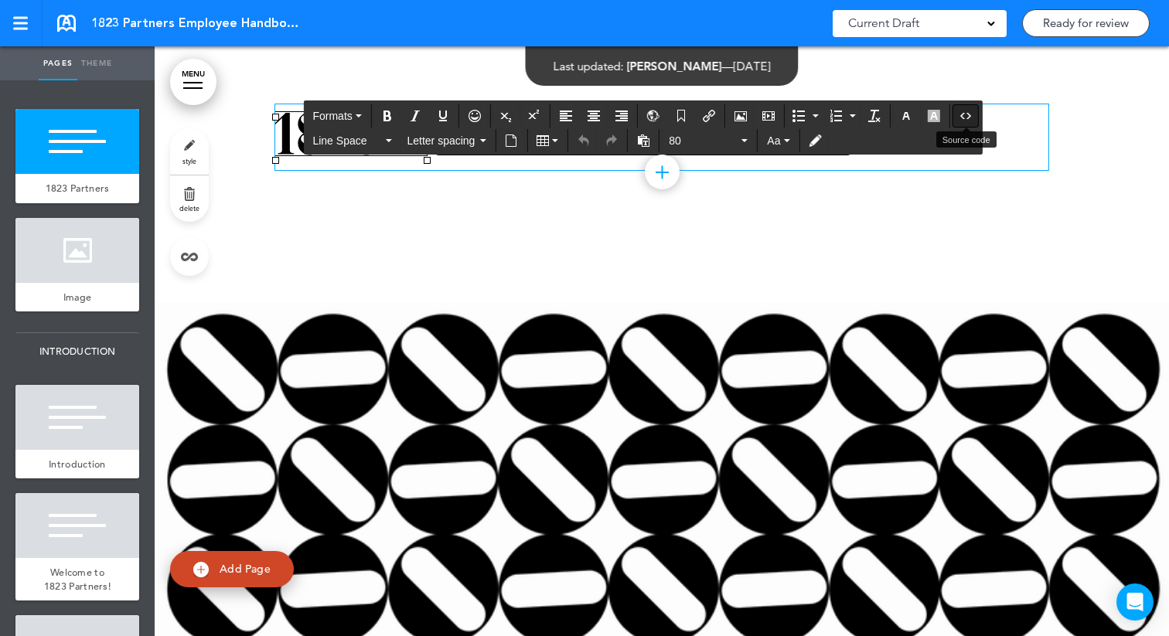
click at [968, 111] on icon "Source code" at bounding box center [966, 116] width 12 height 12
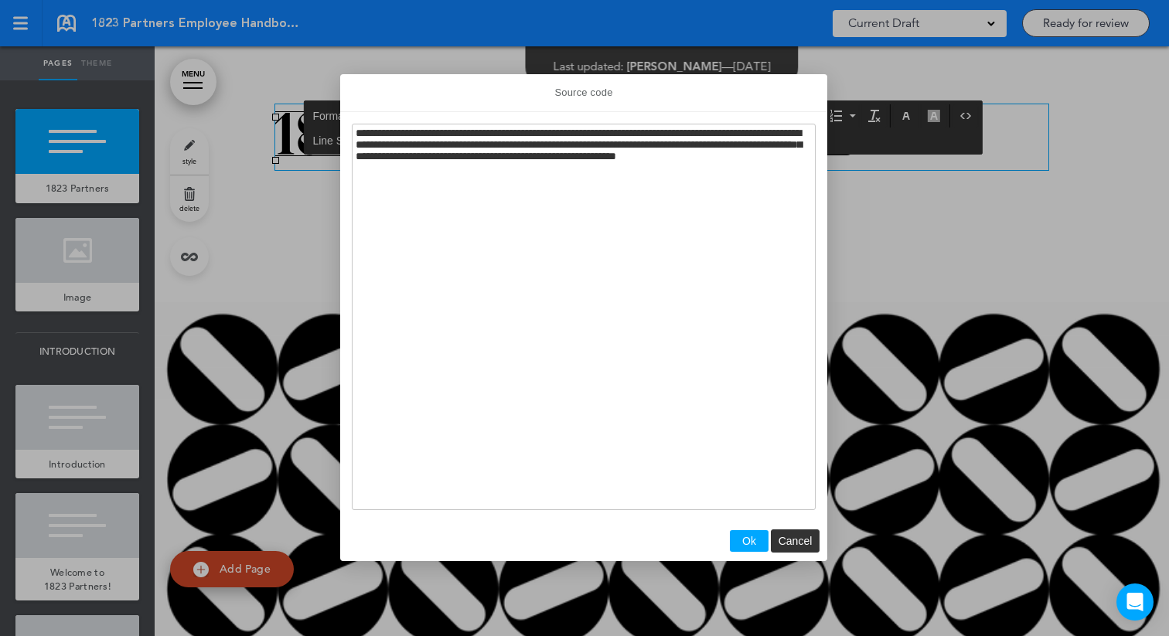
drag, startPoint x: 634, startPoint y: 174, endPoint x: 381, endPoint y: 154, distance: 253.7
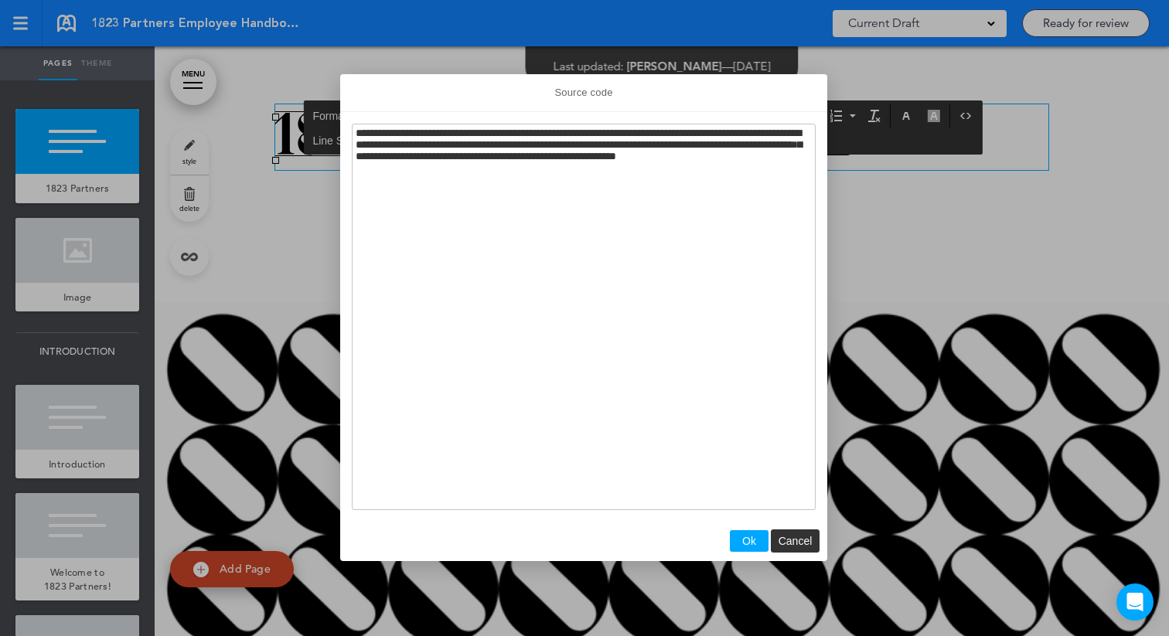
click at [381, 154] on textarea "**********" at bounding box center [584, 317] width 464 height 387
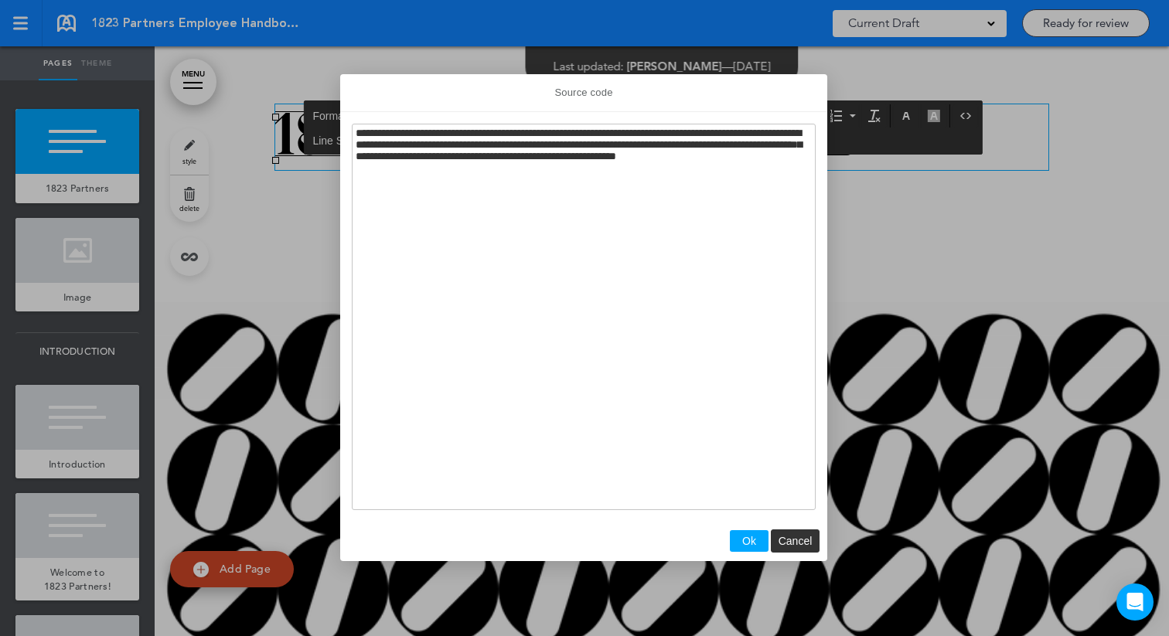
click at [633, 179] on textarea "**********" at bounding box center [584, 317] width 464 height 387
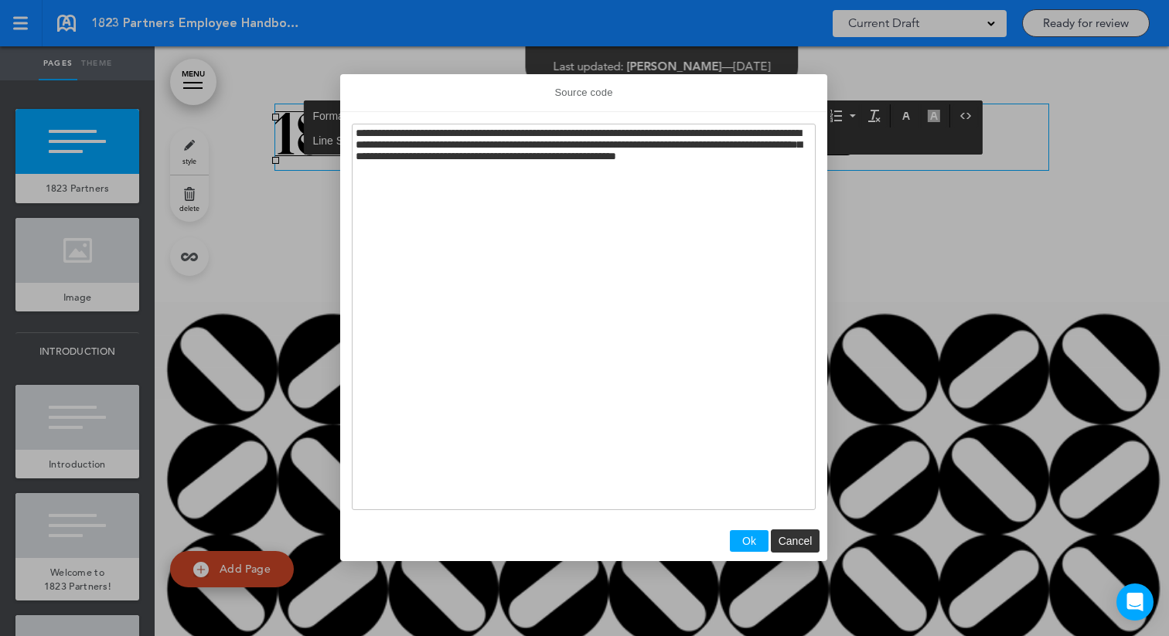
drag, startPoint x: 635, startPoint y: 173, endPoint x: 379, endPoint y: 160, distance: 256.3
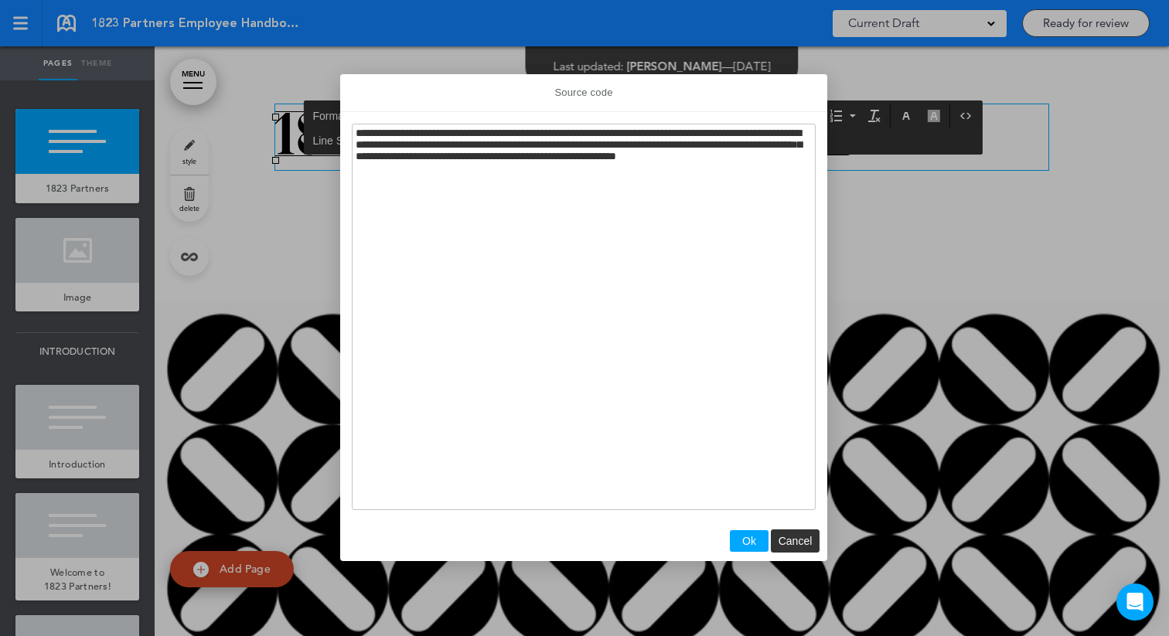
click at [379, 160] on textarea "**********" at bounding box center [584, 317] width 464 height 387
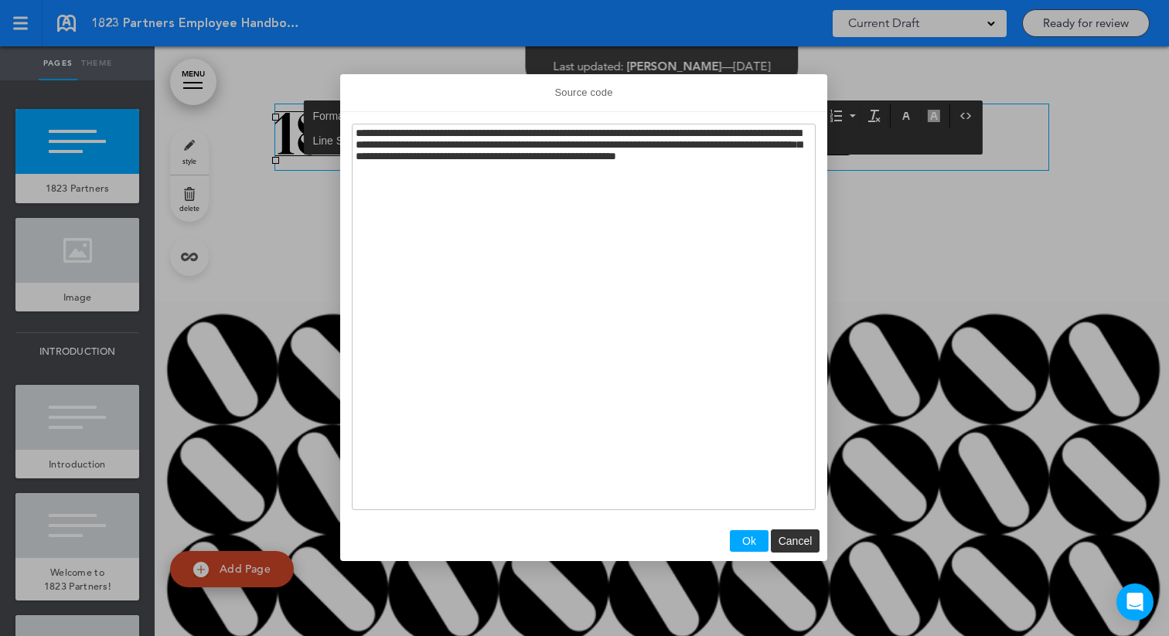
click at [748, 174] on textarea "**********" at bounding box center [584, 317] width 464 height 387
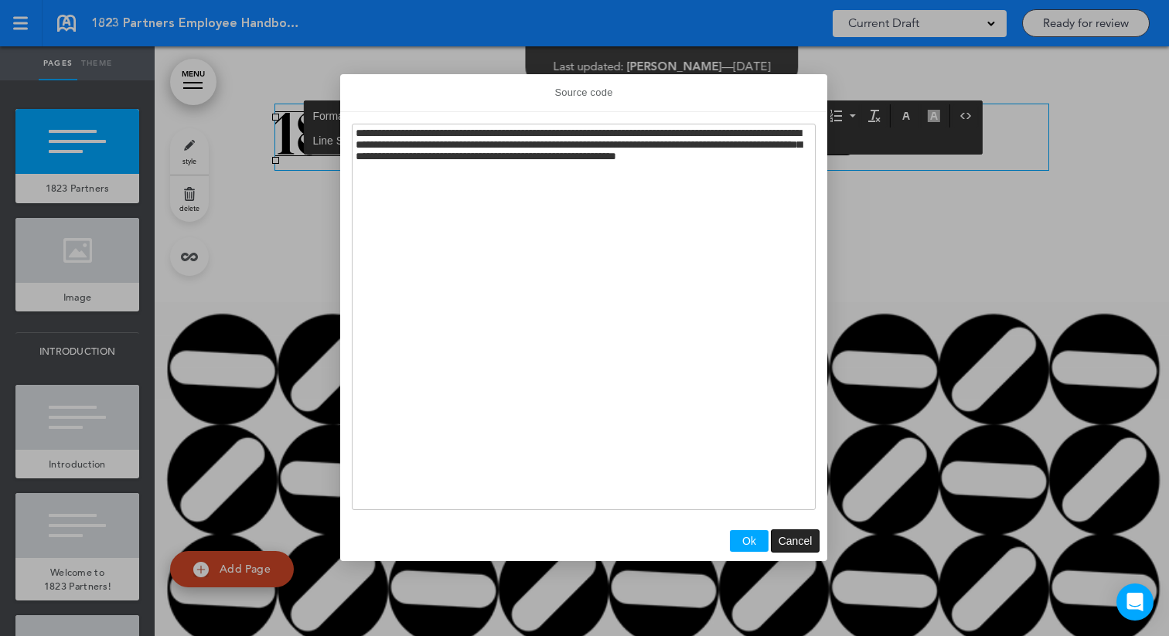
click at [797, 537] on span "Cancel" at bounding box center [796, 541] width 34 height 12
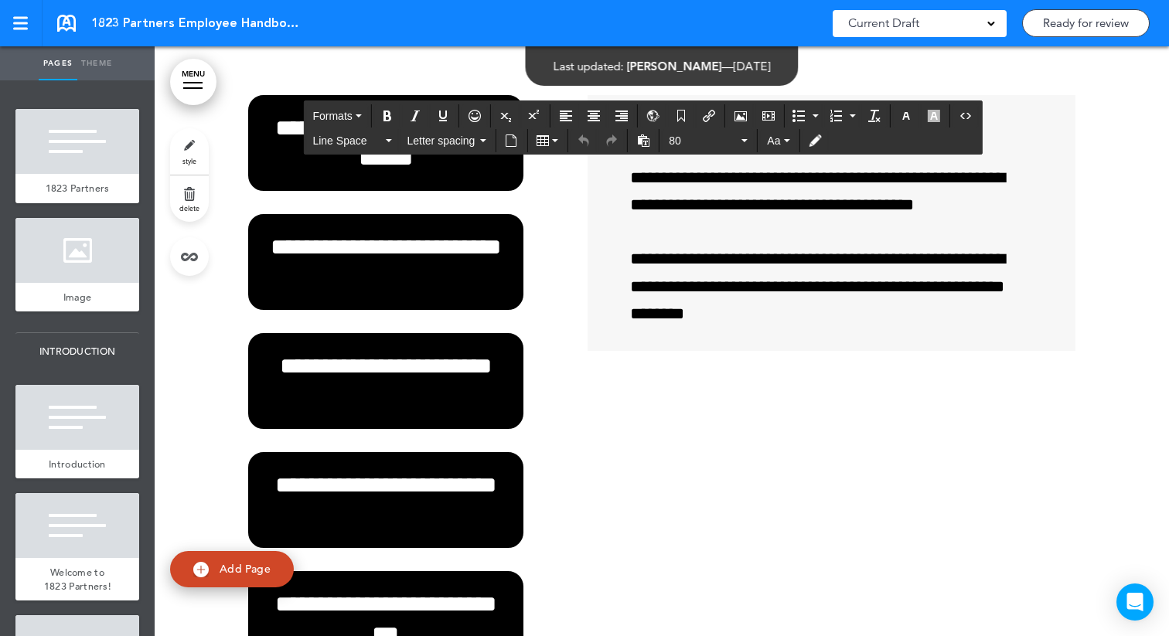
scroll to position [48708, 0]
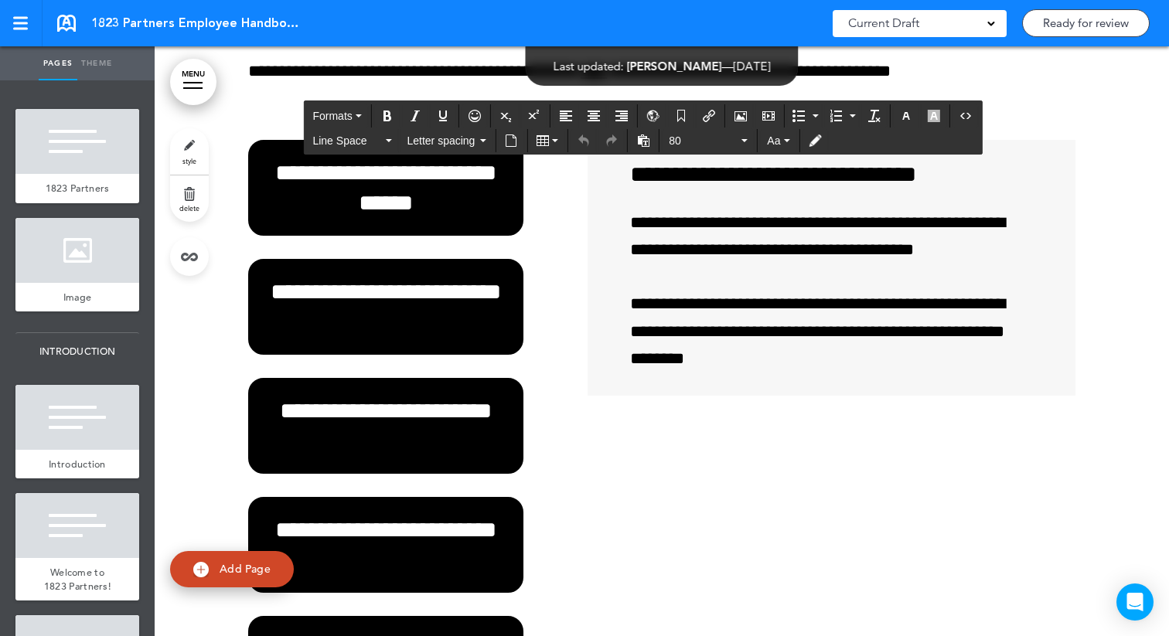
click at [326, 180] on div "**********" at bounding box center [662, 321] width 828 height 1077
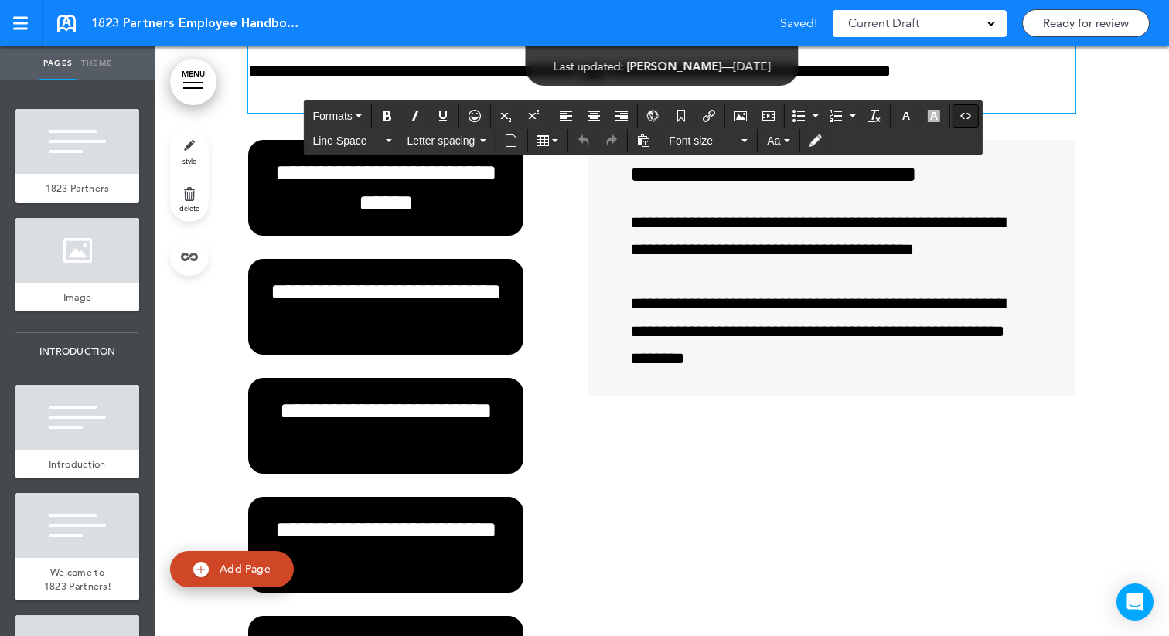
click at [968, 114] on icon "Source code" at bounding box center [966, 116] width 12 height 12
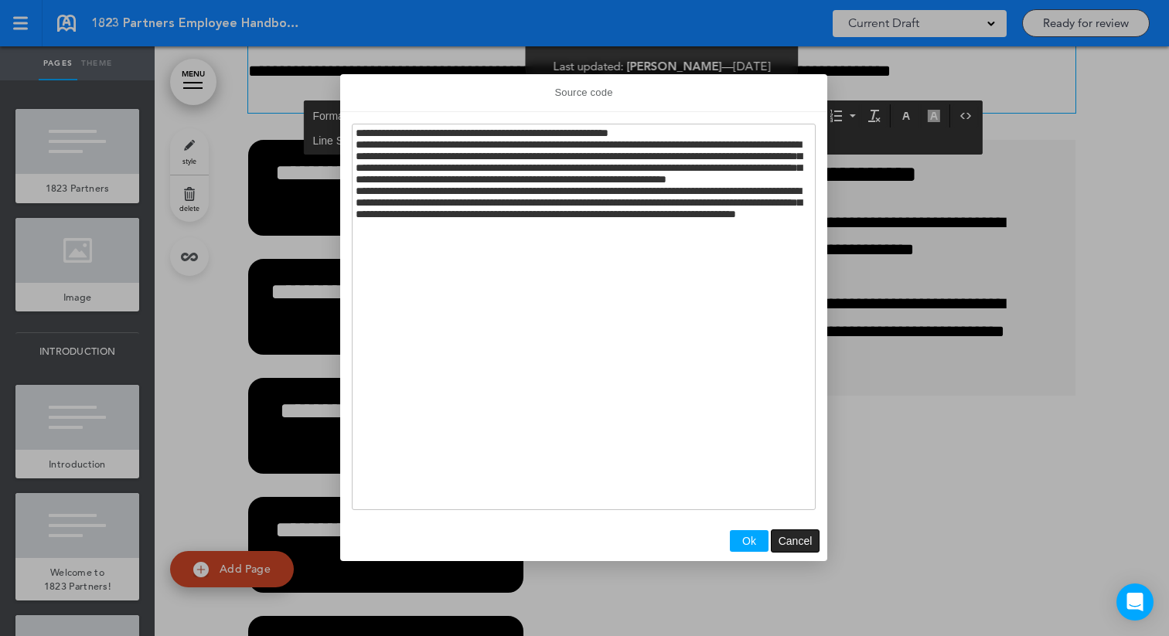
click at [804, 543] on span "Cancel" at bounding box center [796, 541] width 34 height 12
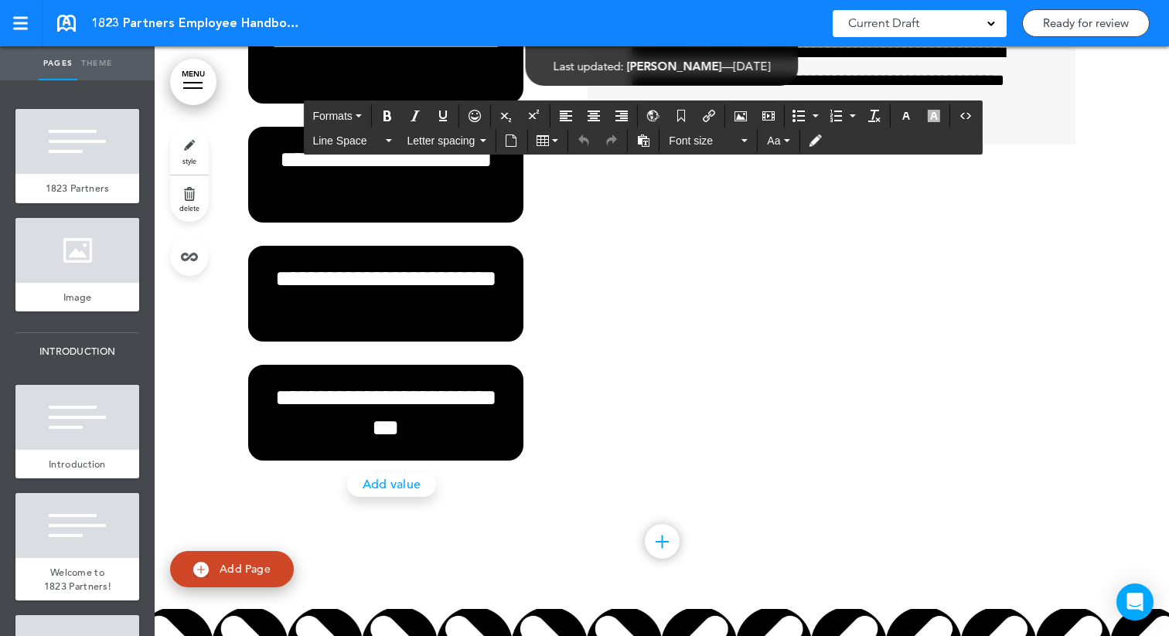
scroll to position [48705, 0]
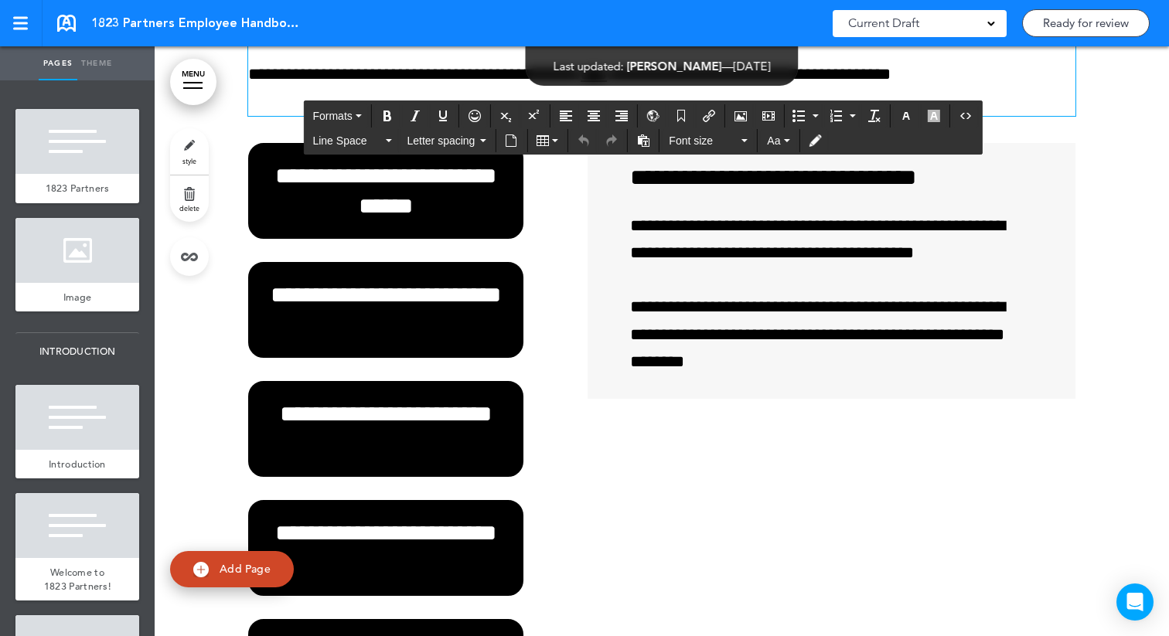
click at [224, 353] on div at bounding box center [662, 325] width 1015 height 1077
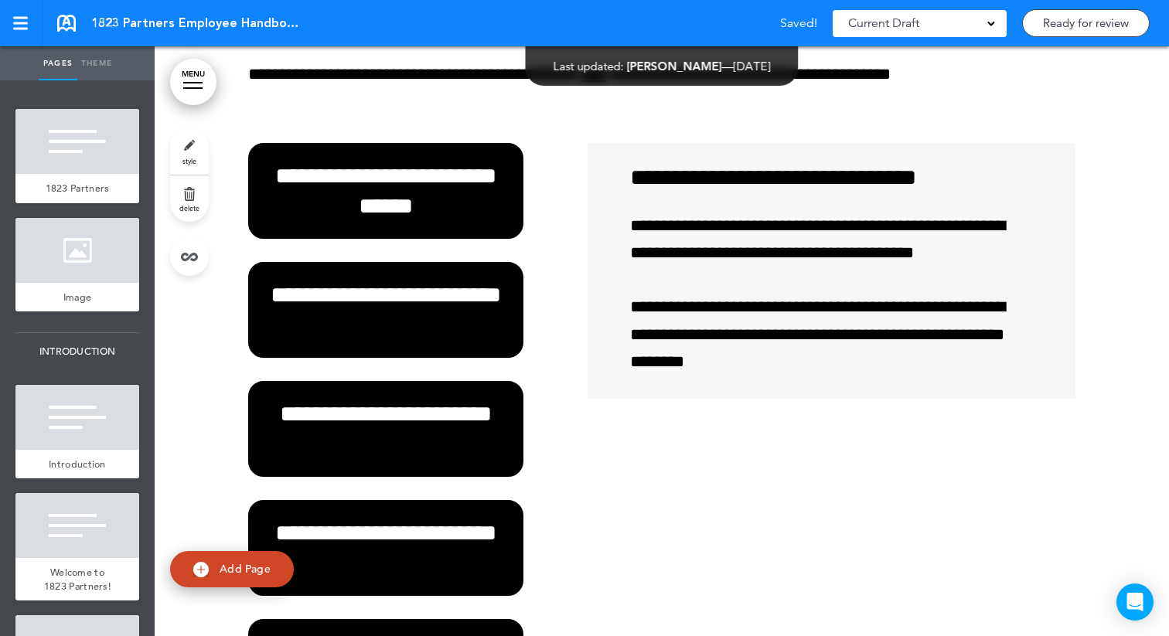
click at [179, 144] on link "style" at bounding box center [189, 151] width 39 height 46
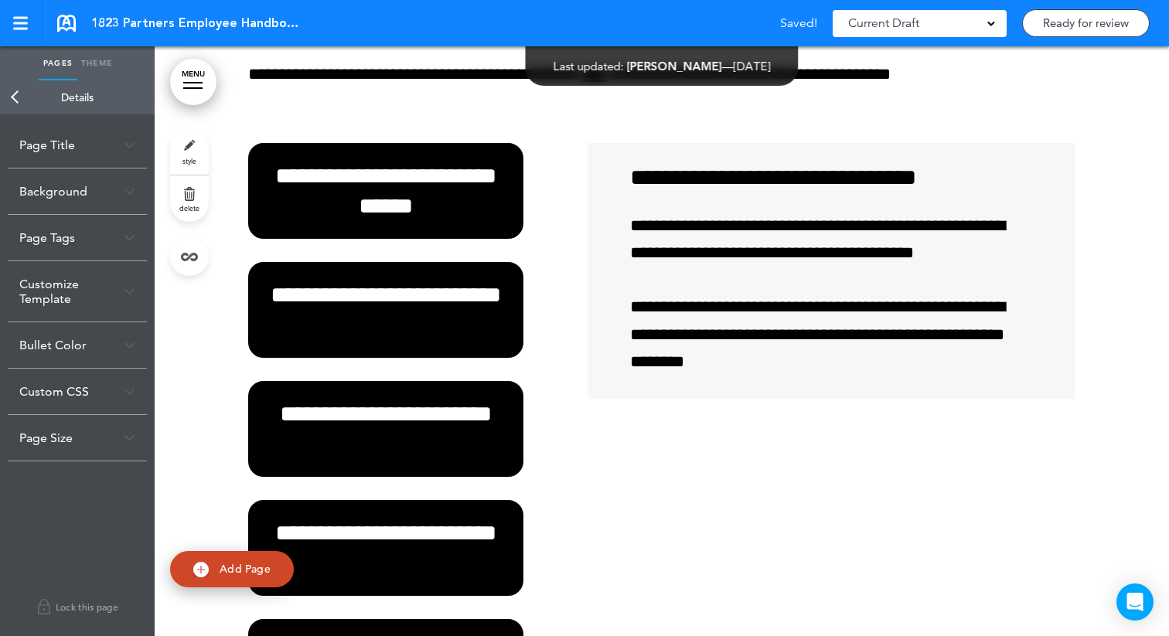
click at [92, 436] on div "Page Size" at bounding box center [77, 438] width 139 height 46
click at [121, 398] on div "Custom CSS" at bounding box center [77, 392] width 139 height 46
click at [91, 429] on button "Open custom CSS" at bounding box center [74, 429] width 111 height 28
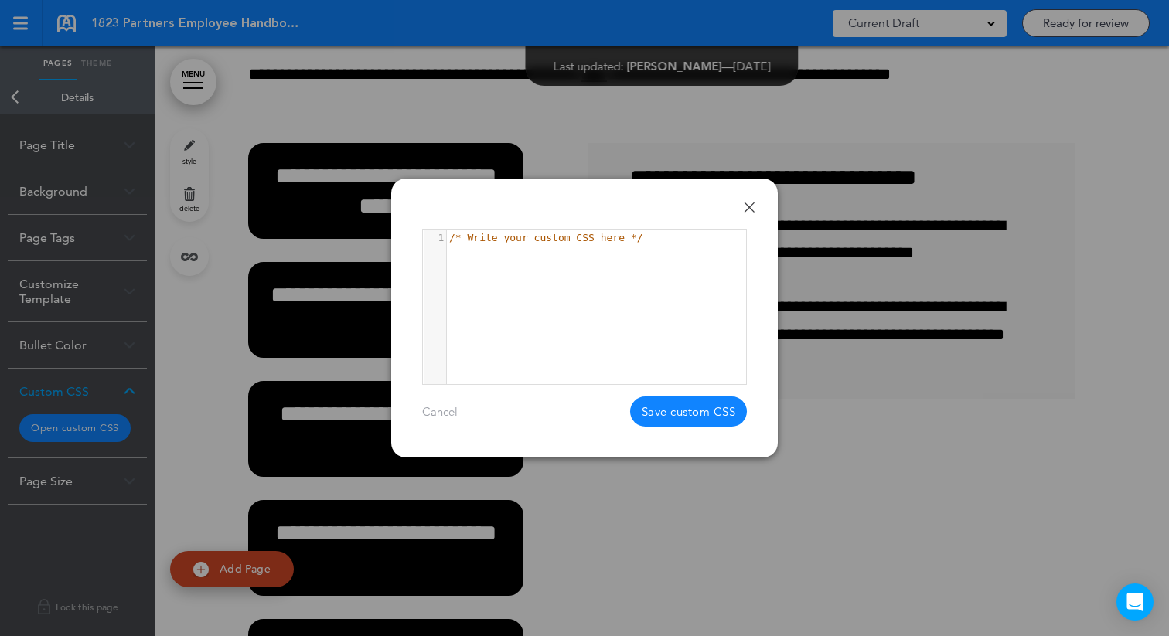
scroll to position [5, 0]
click at [522, 265] on div "1 1 /* Write your custom CSS here */" at bounding box center [604, 326] width 362 height 193
paste textarea "*******"
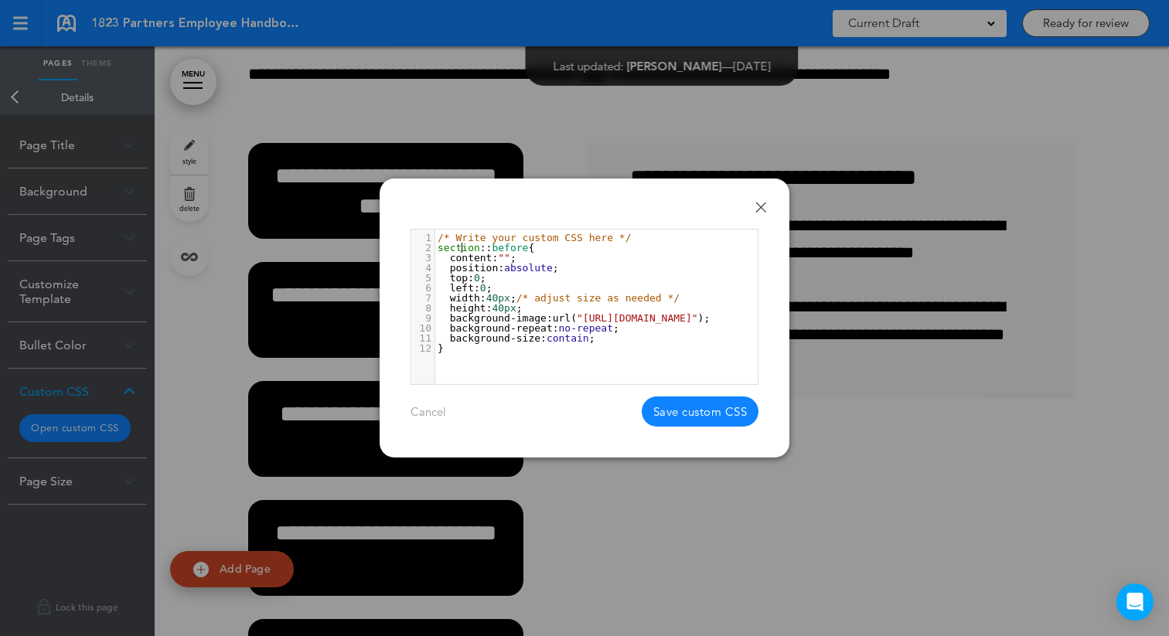
click at [460, 252] on span "content" at bounding box center [471, 258] width 43 height 12
type textarea "*"
type textarea "***"
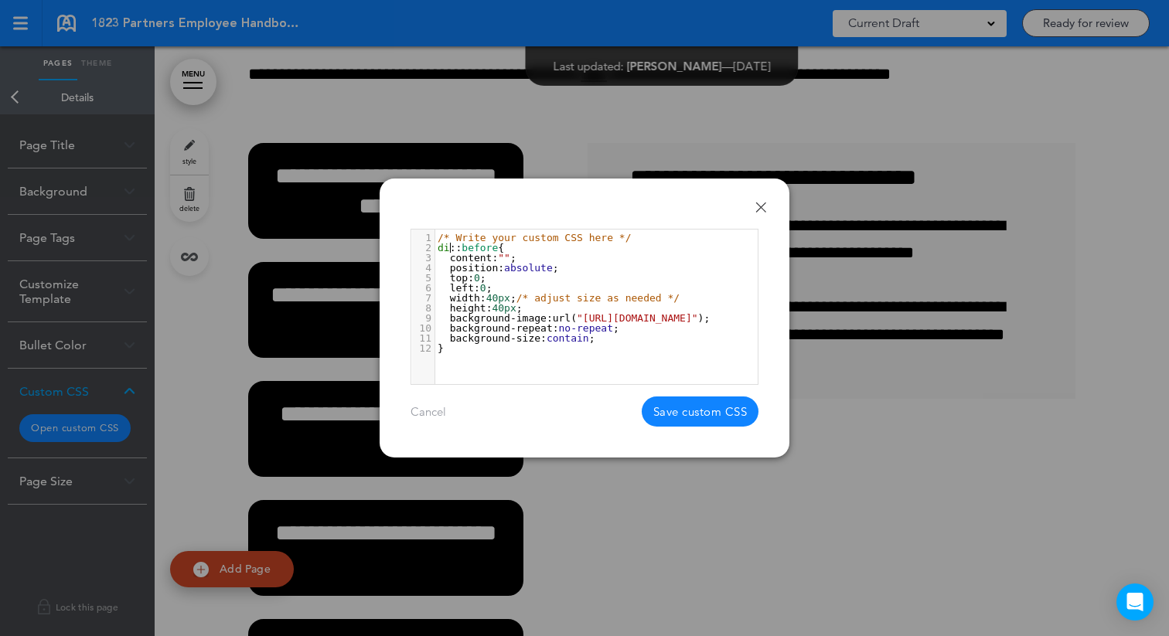
scroll to position [5, 17]
type textarea "***"
type textarea "****"
click at [677, 415] on button "Save custom CSS" at bounding box center [701, 412] width 118 height 30
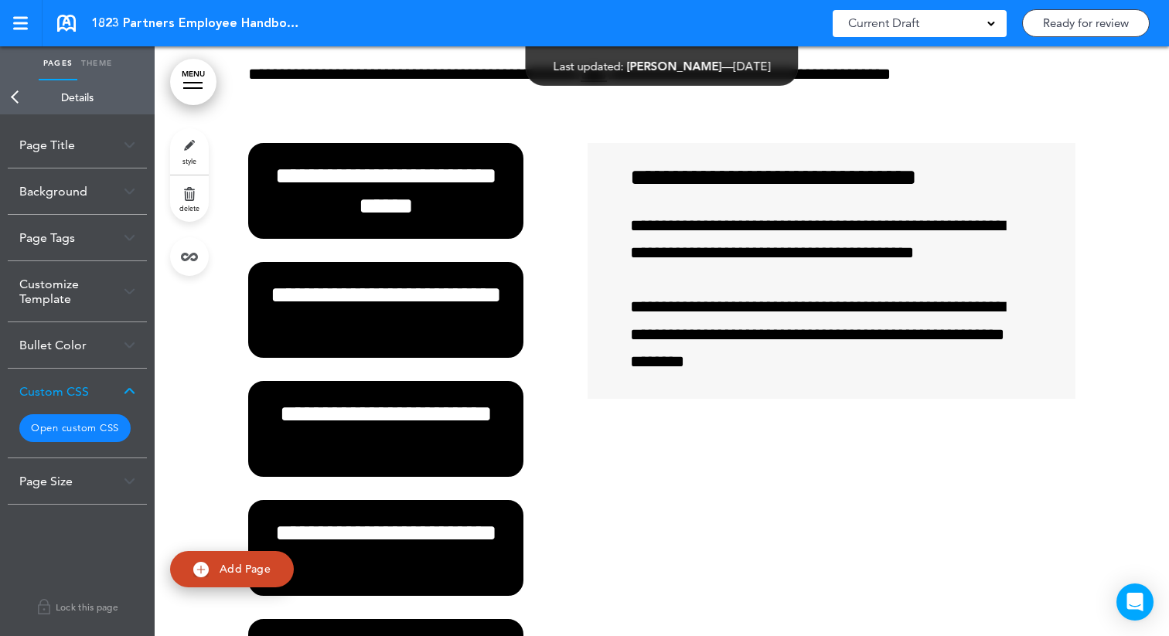
click at [78, 439] on button "Open custom CSS" at bounding box center [74, 429] width 111 height 28
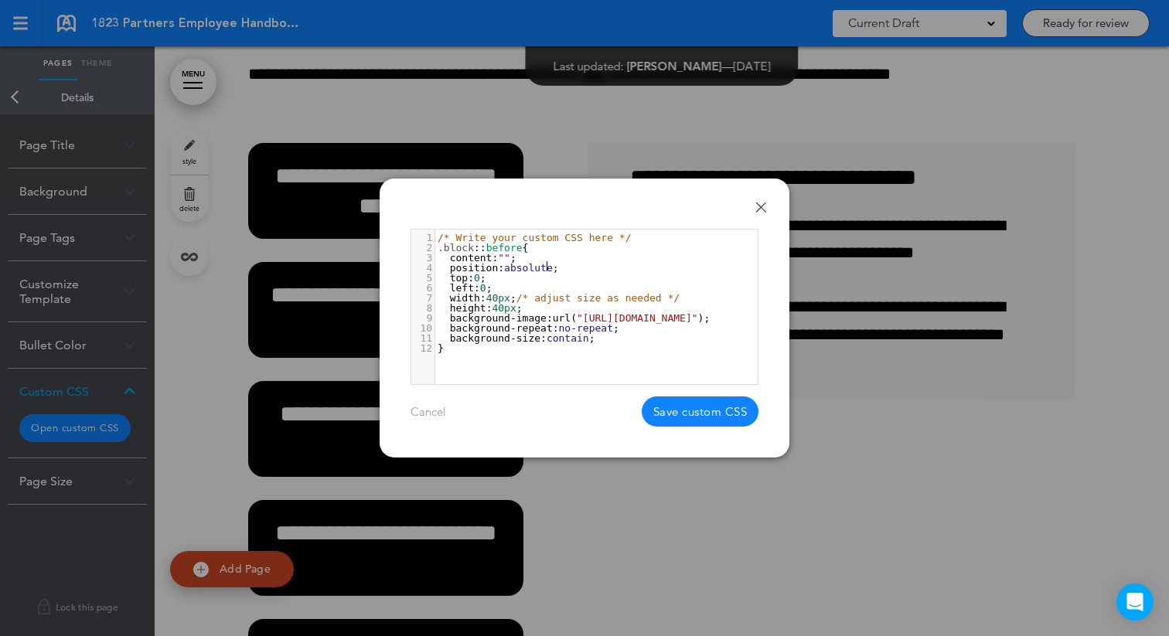
click at [548, 268] on span "absolute" at bounding box center [528, 268] width 49 height 12
type textarea "********"
click at [548, 268] on span "absolute" at bounding box center [528, 268] width 49 height 12
click at [498, 301] on span "40px" at bounding box center [498, 298] width 24 height 12
click at [496, 296] on span "40px" at bounding box center [498, 298] width 24 height 12
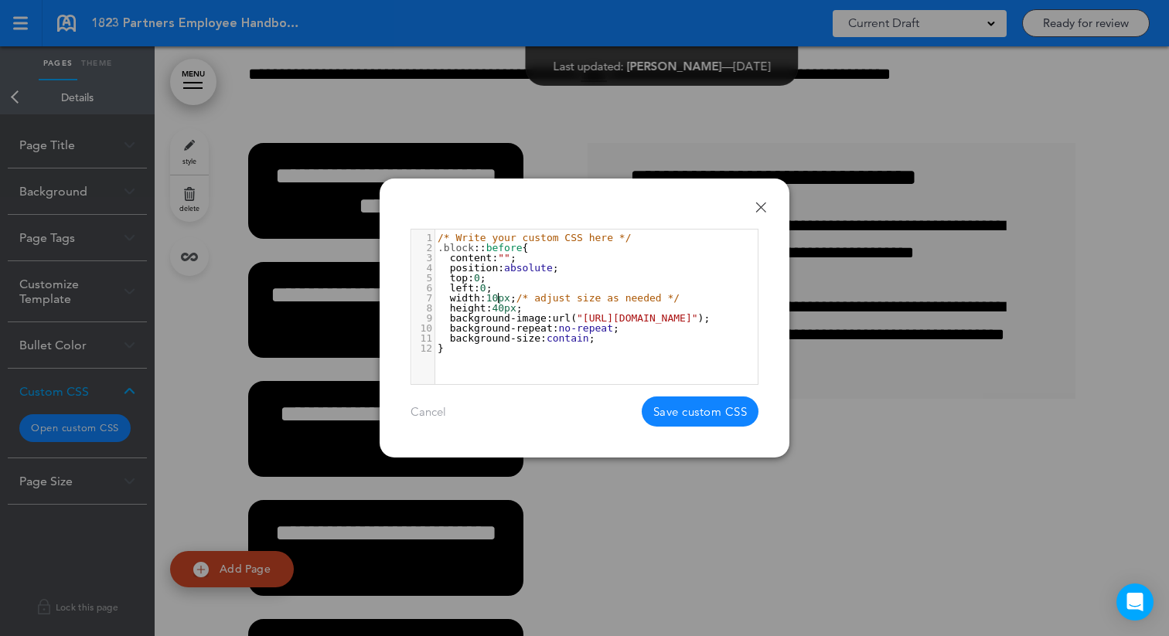
type textarea "***"
click at [502, 309] on span "40px" at bounding box center [504, 308] width 24 height 12
click at [671, 410] on button "Save custom CSS" at bounding box center [701, 412] width 118 height 30
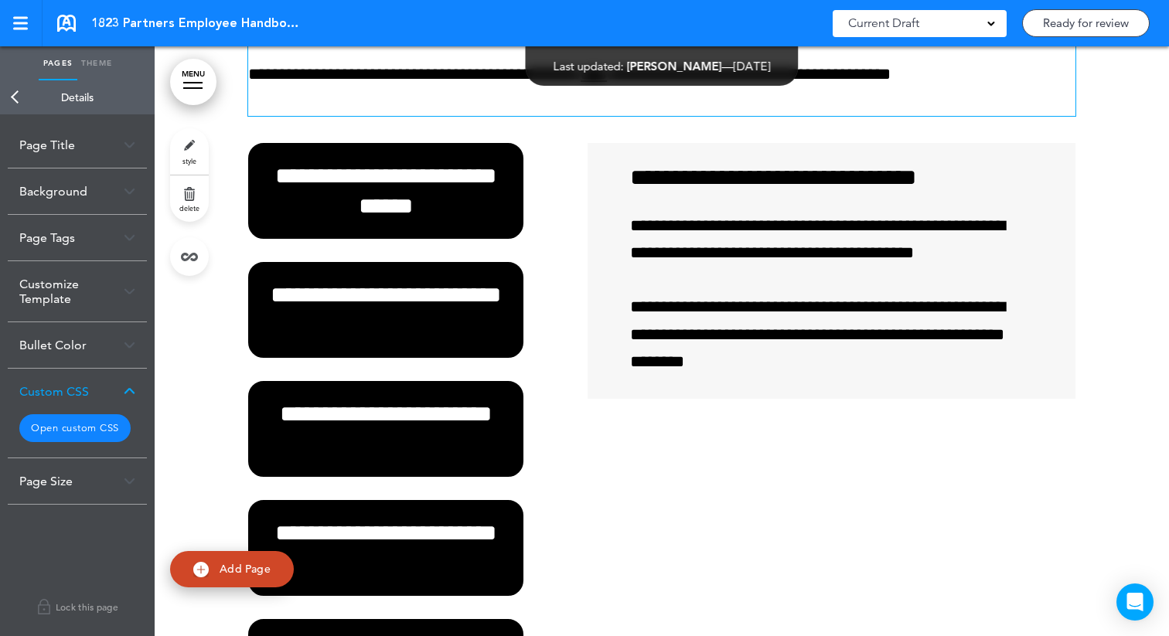
scroll to position [48496, 0]
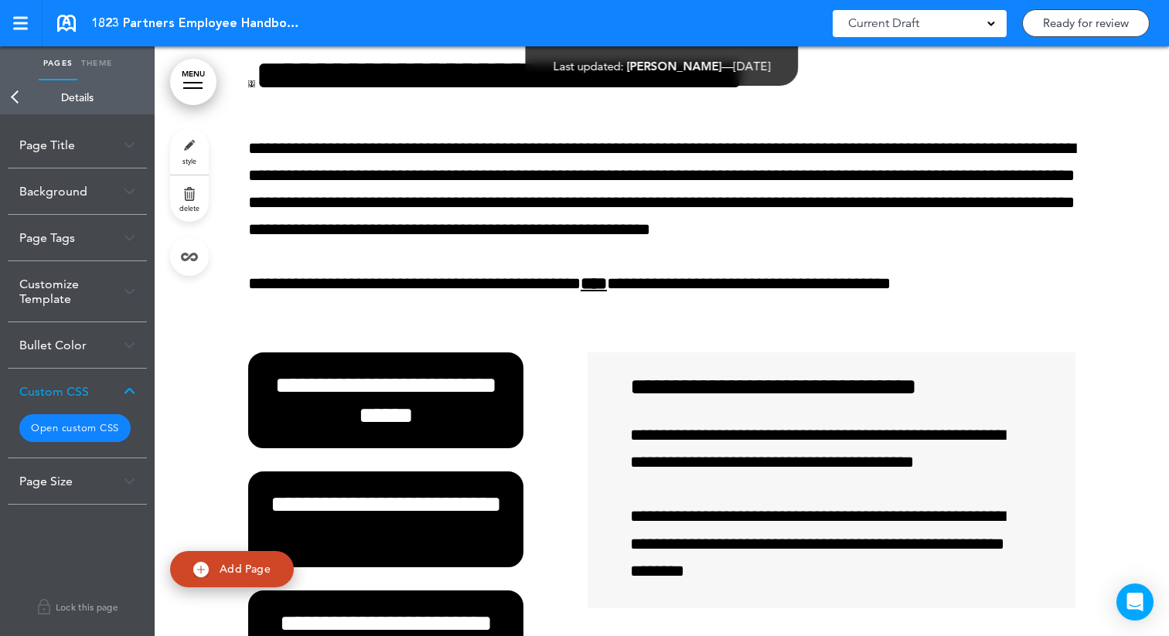
click at [95, 432] on button "Open custom CSS" at bounding box center [74, 429] width 111 height 28
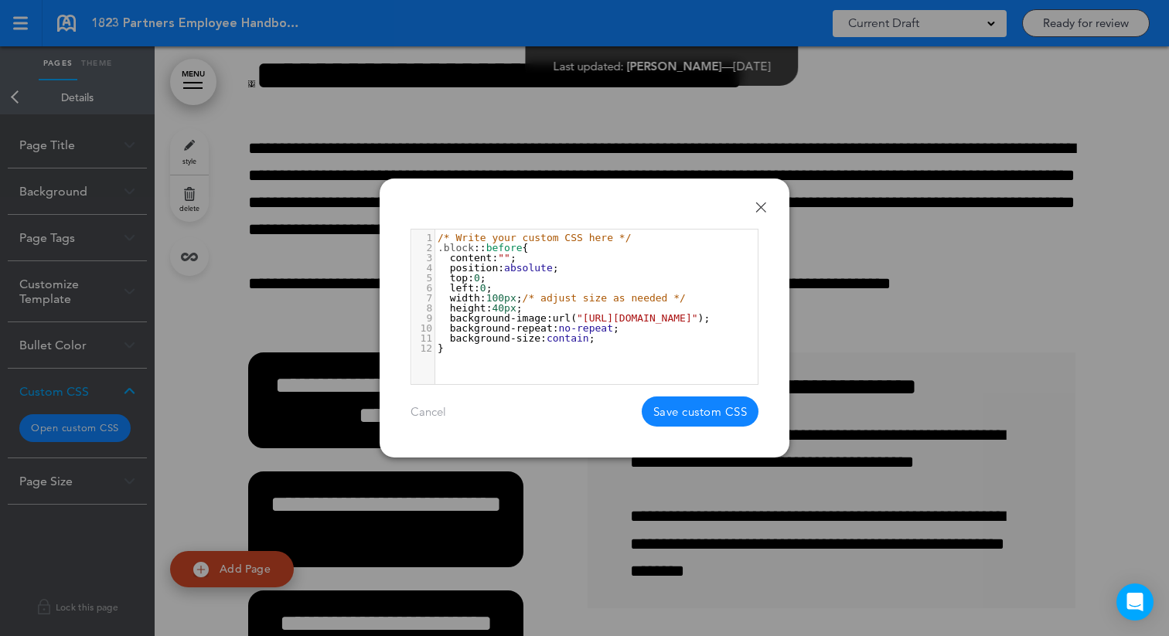
click at [480, 281] on span "0" at bounding box center [477, 278] width 6 height 12
type textarea "**"
click at [492, 293] on span "100px" at bounding box center [501, 298] width 30 height 12
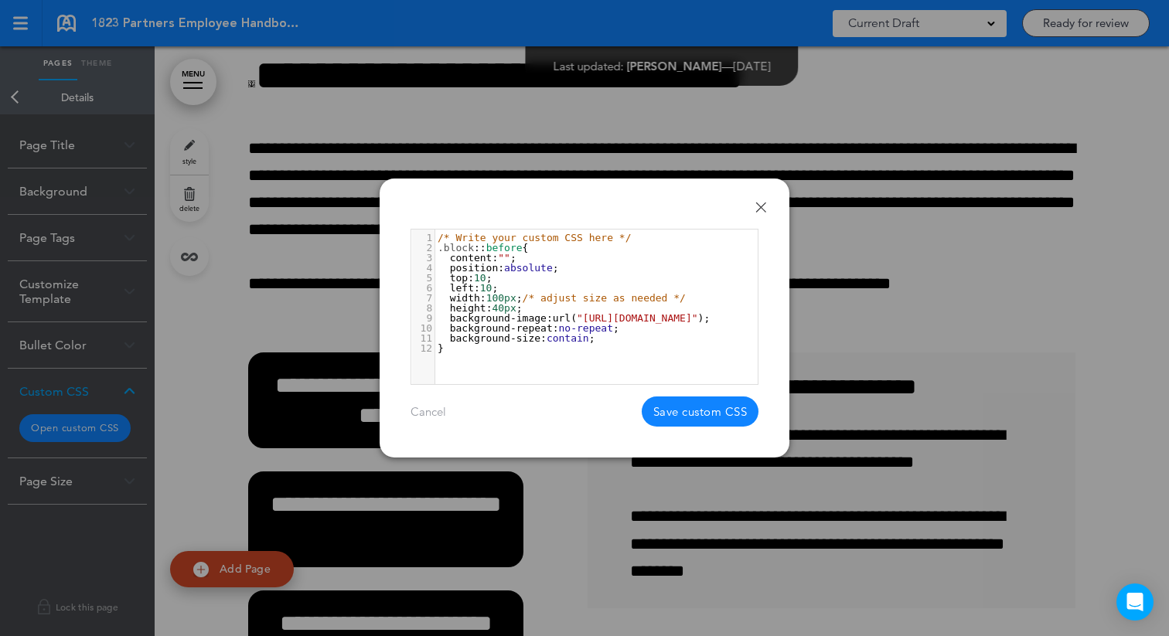
type textarea "**"
click at [712, 421] on button "Save custom CSS" at bounding box center [701, 412] width 118 height 30
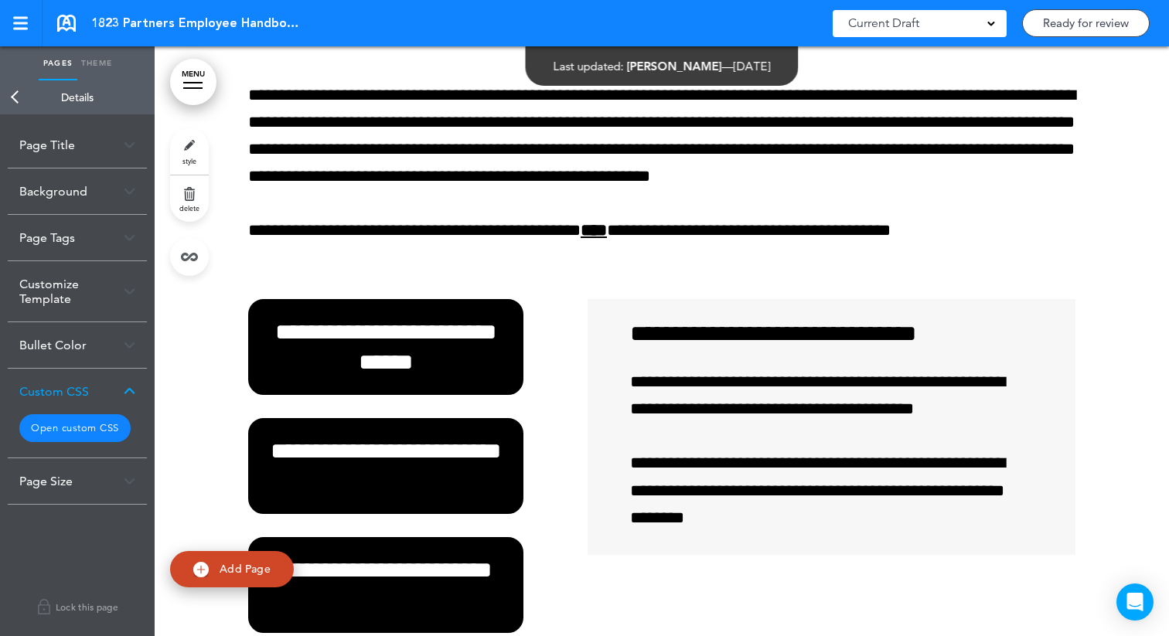
scroll to position [48552, 0]
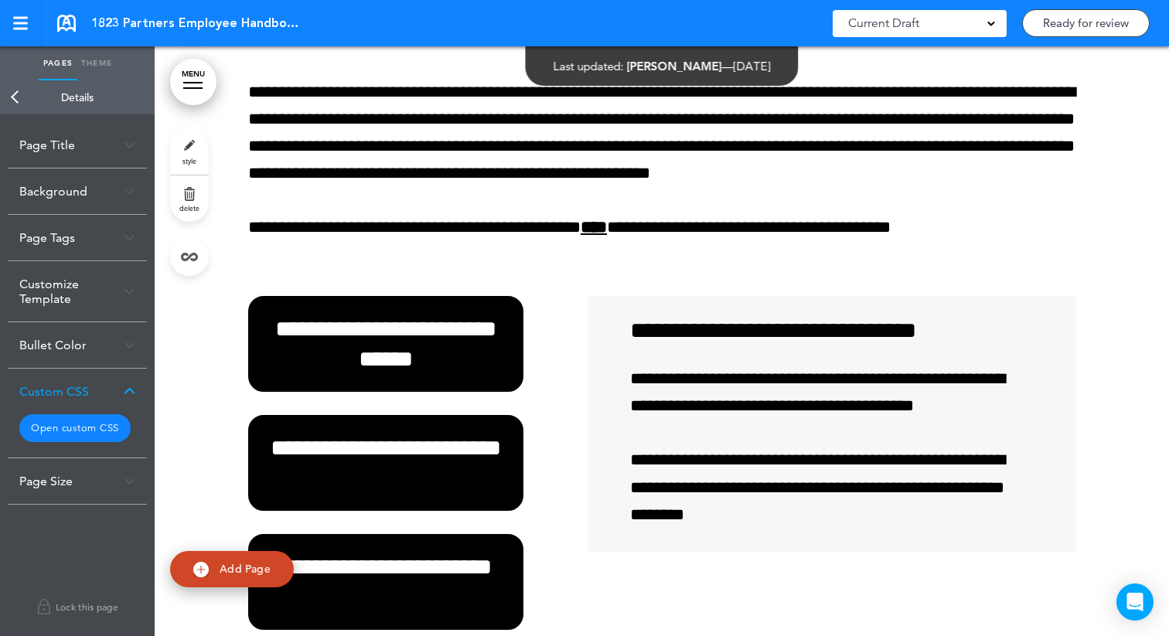
click at [85, 439] on button "Open custom CSS" at bounding box center [74, 429] width 111 height 28
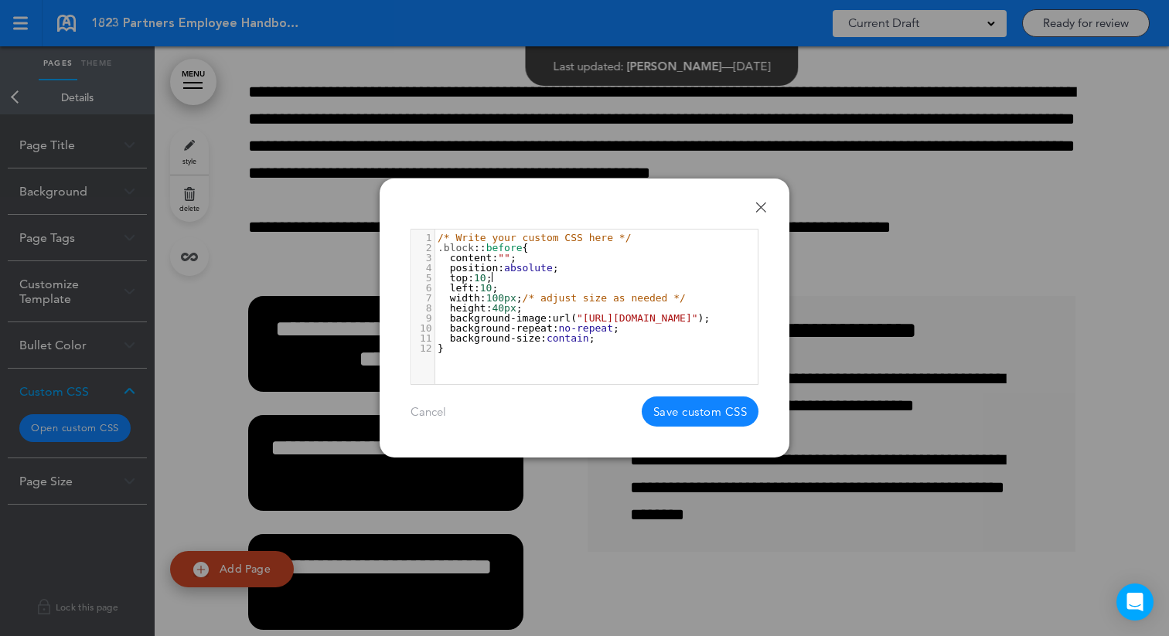
click at [493, 281] on span "top : 10 ;" at bounding box center [465, 278] width 55 height 12
type textarea "**"
click at [498, 290] on span "left : 10 ;" at bounding box center [468, 288] width 60 height 12
type textarea "**"
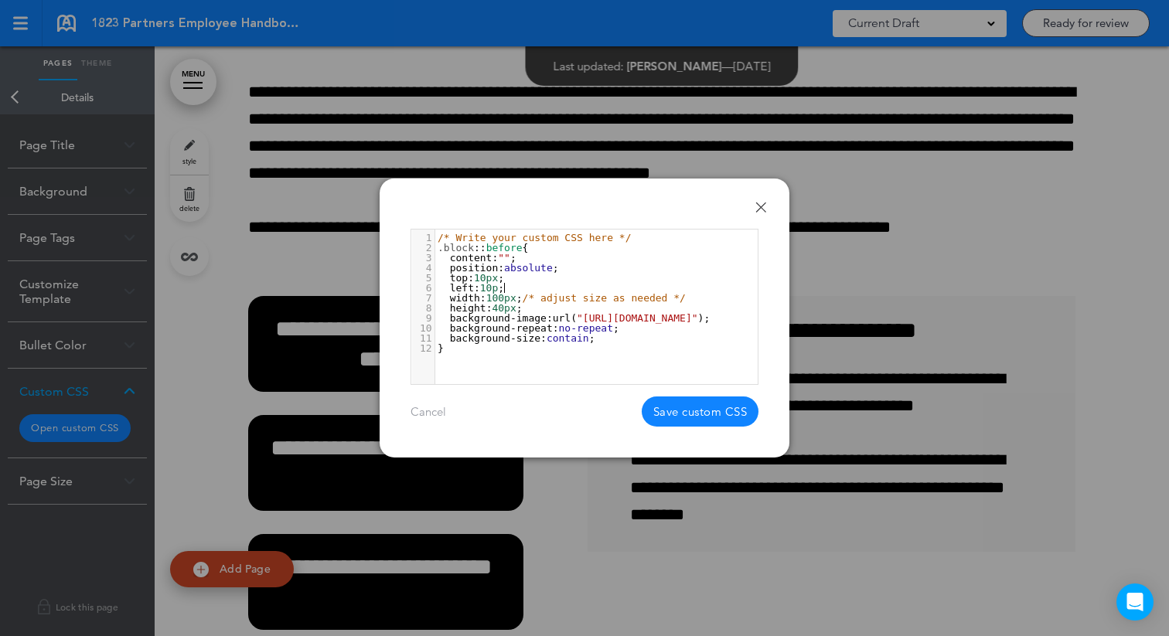
scroll to position [5, 11]
click at [487, 275] on span "10px" at bounding box center [486, 278] width 24 height 12
type textarea "*"
click at [493, 290] on span "10px" at bounding box center [492, 288] width 24 height 12
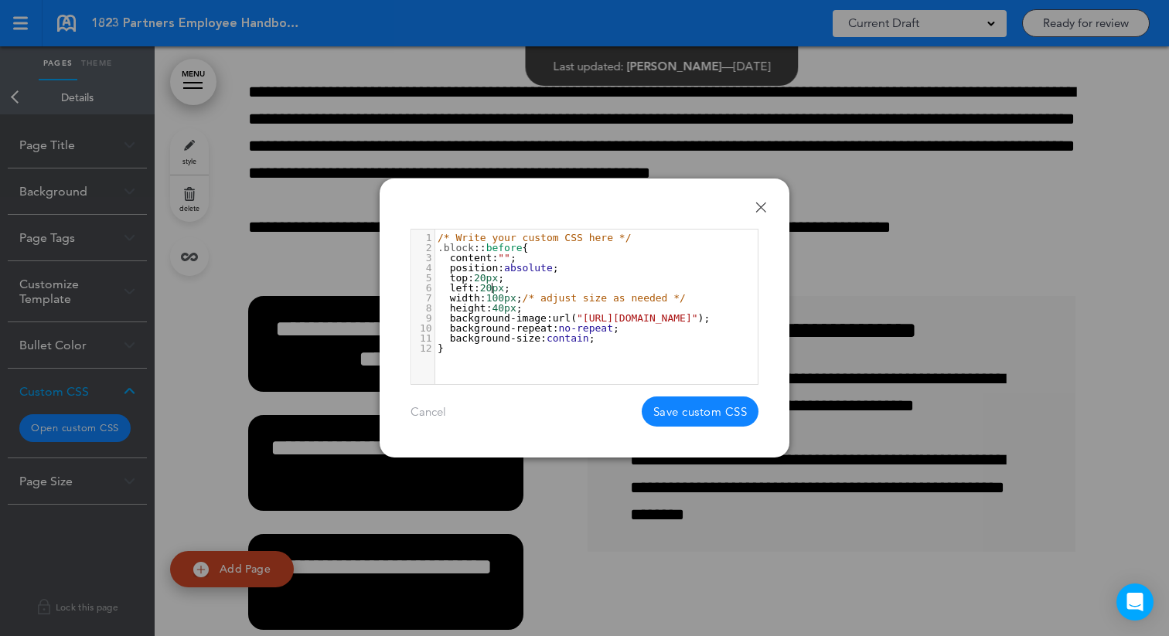
type textarea "*"
click at [719, 412] on button "Save custom CSS" at bounding box center [701, 412] width 118 height 30
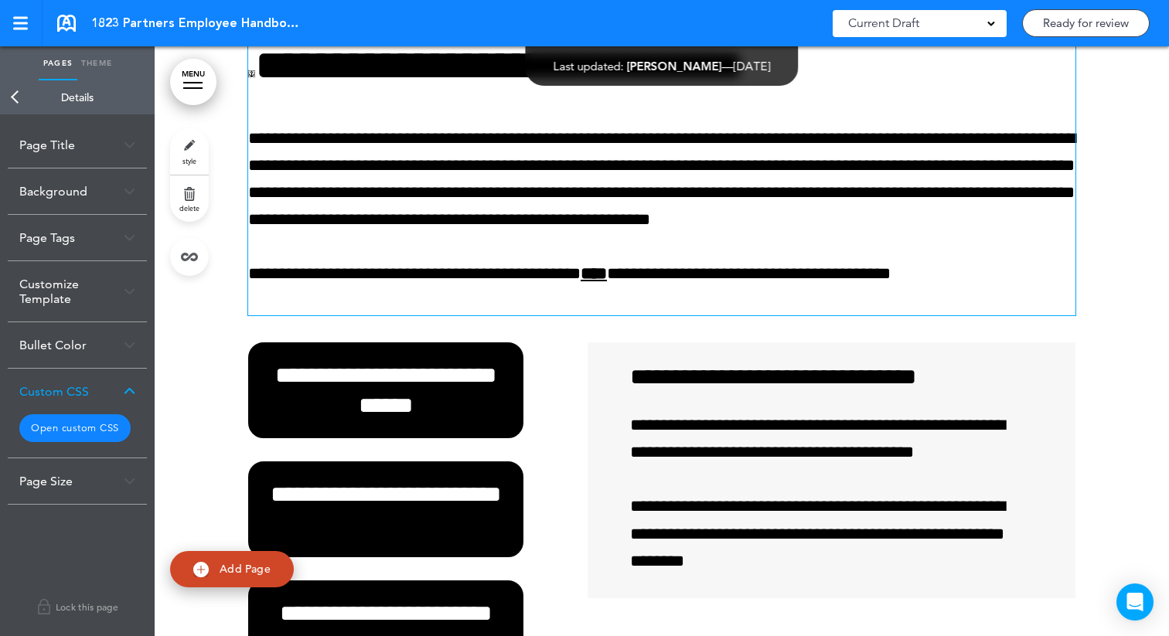
scroll to position [48544, 0]
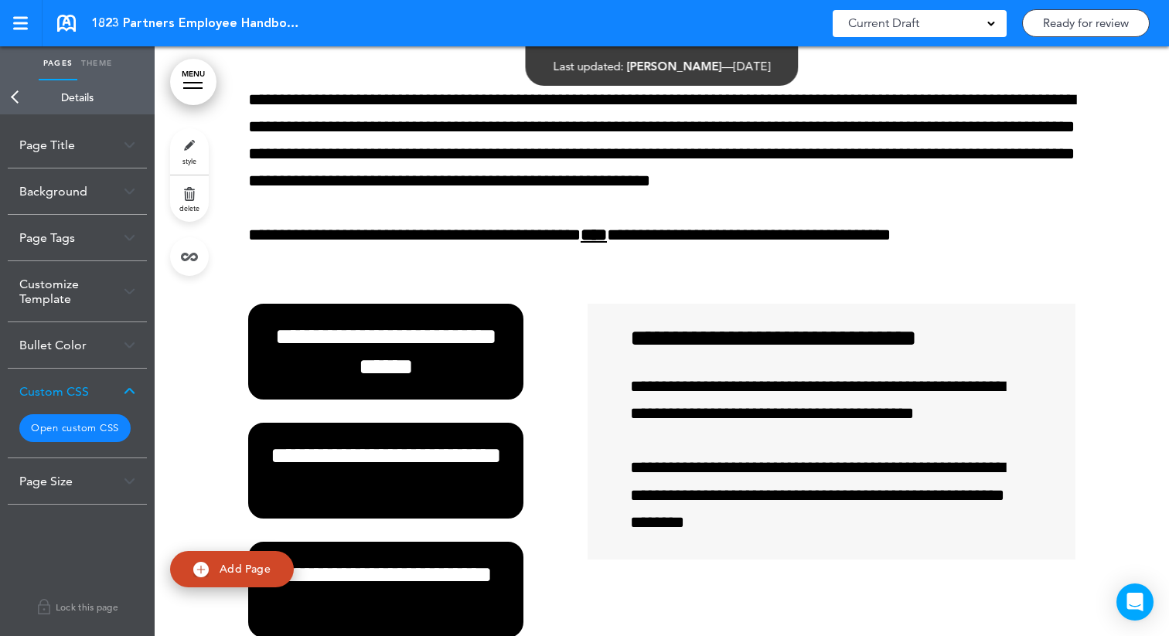
click at [70, 431] on button "Open custom CSS" at bounding box center [74, 429] width 111 height 28
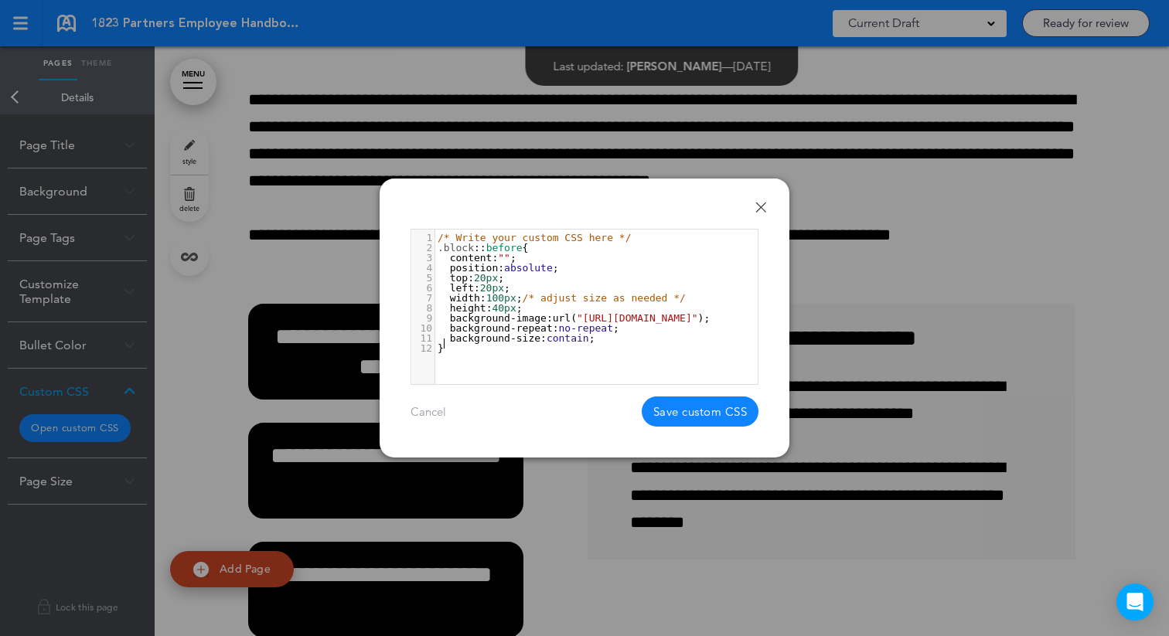
type textarea "**********"
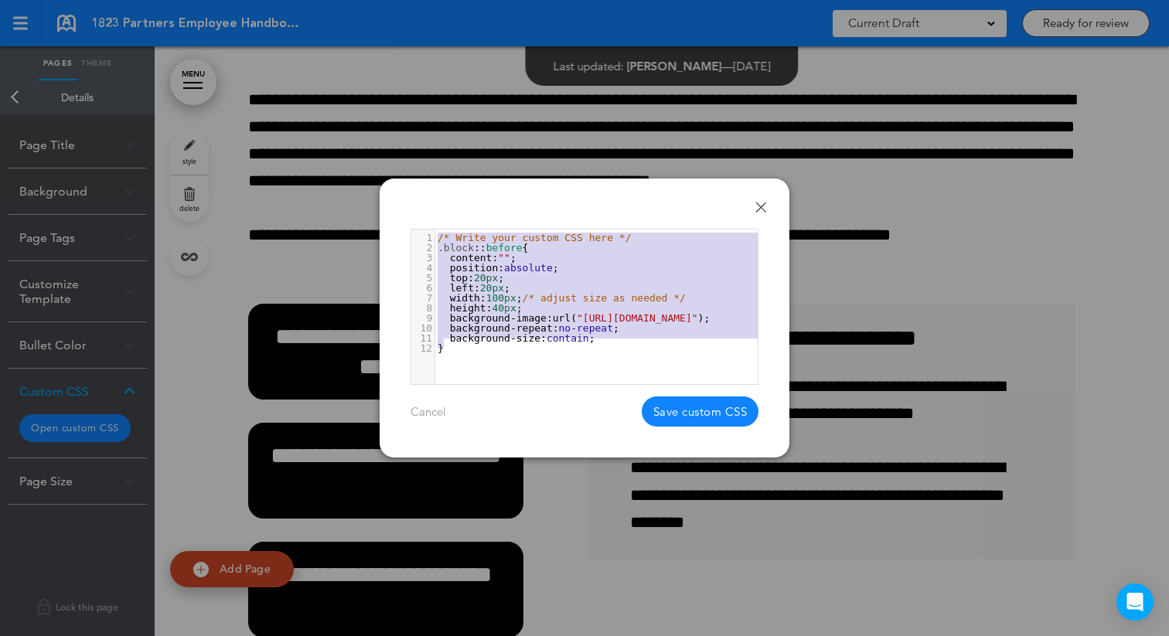
drag, startPoint x: 458, startPoint y: 359, endPoint x: 425, endPoint y: 229, distance: 134.1
click at [425, 229] on div "**********" at bounding box center [585, 307] width 348 height 156
click at [762, 212] on link "Done" at bounding box center [761, 207] width 11 height 11
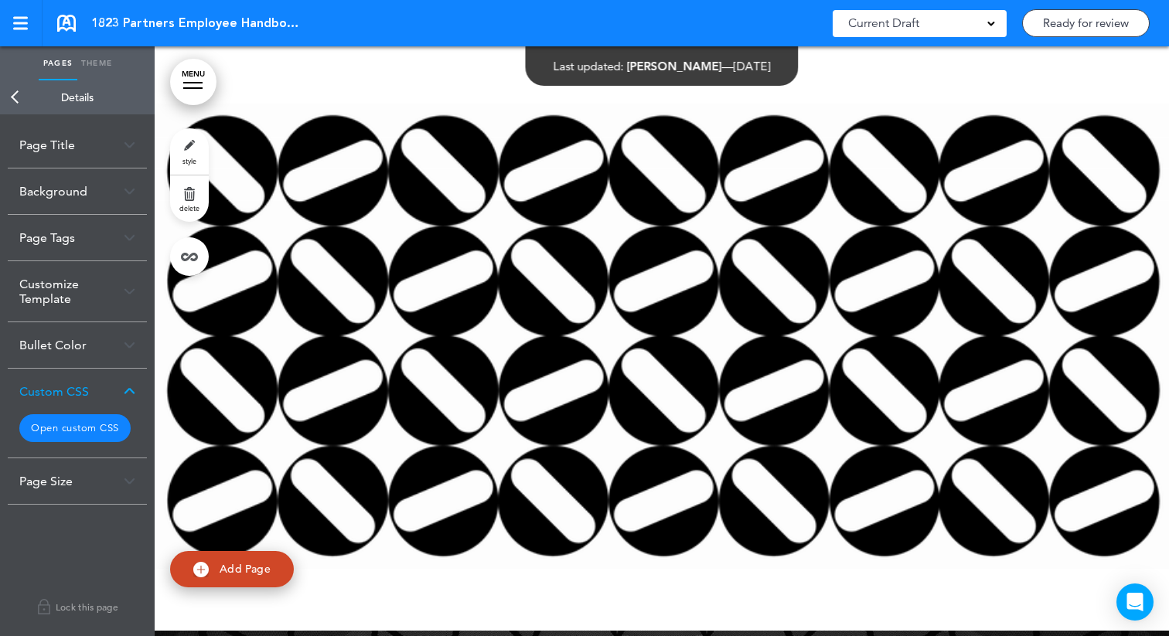
scroll to position [0, 0]
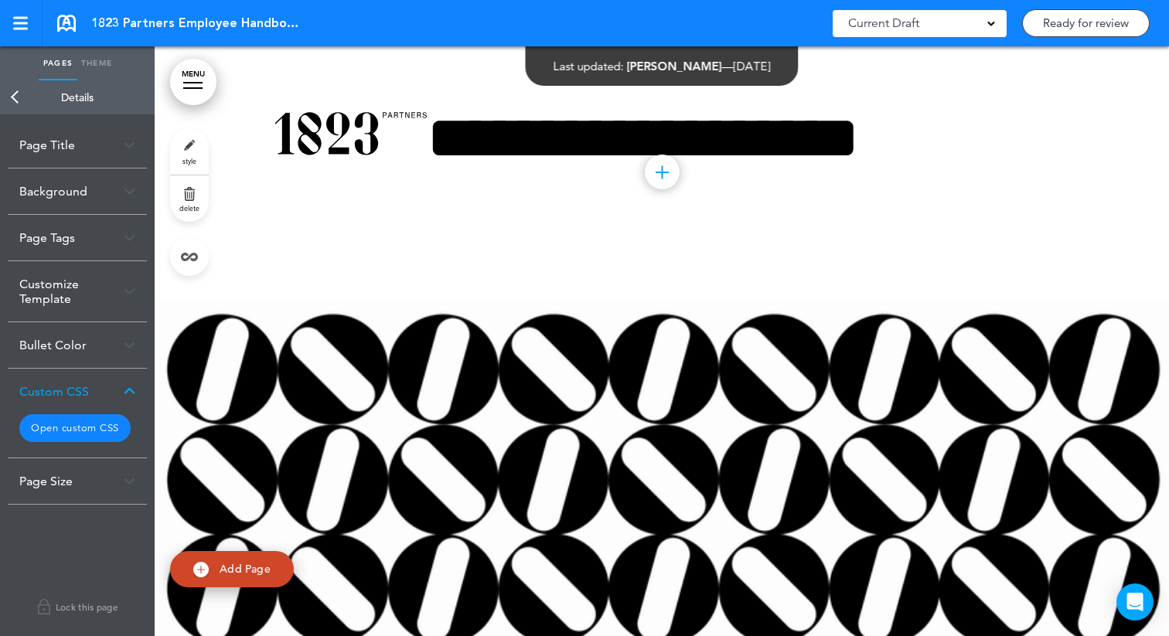
click at [297, 221] on div "**********" at bounding box center [661, 142] width 773 height 193
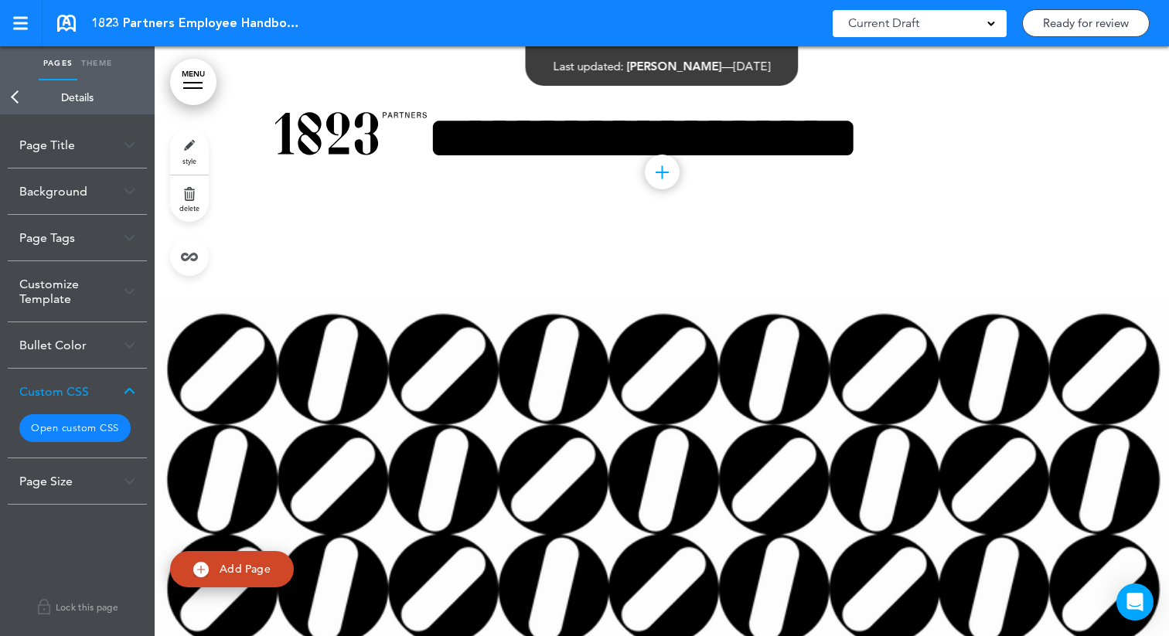
click at [186, 138] on link "style" at bounding box center [189, 151] width 39 height 46
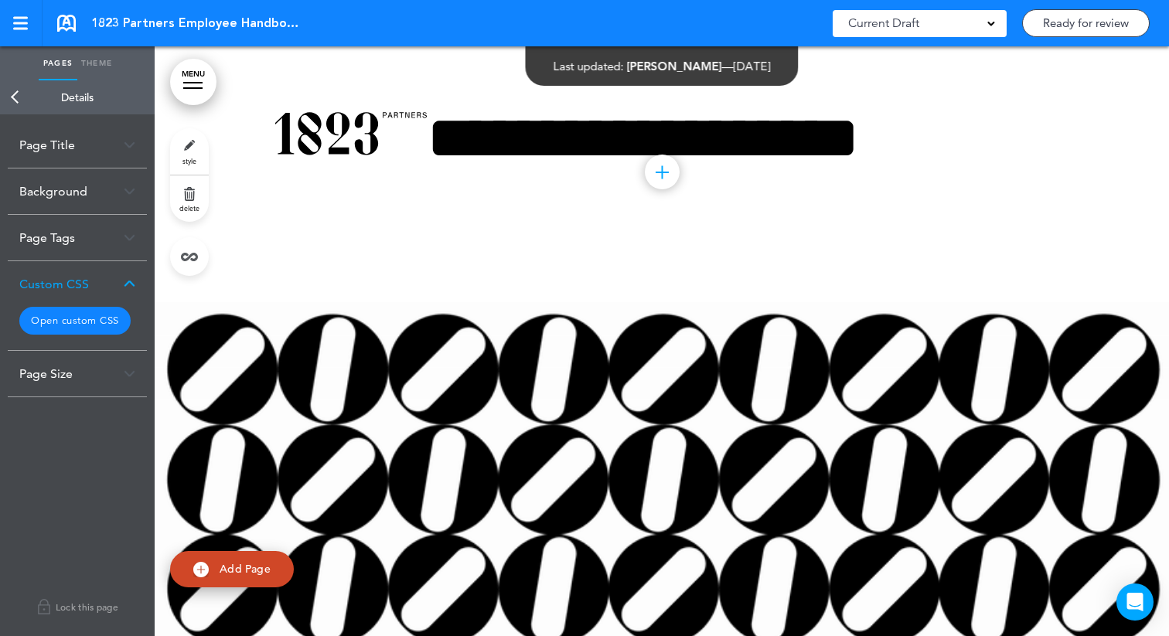
click at [100, 309] on button "Open custom CSS" at bounding box center [74, 321] width 111 height 28
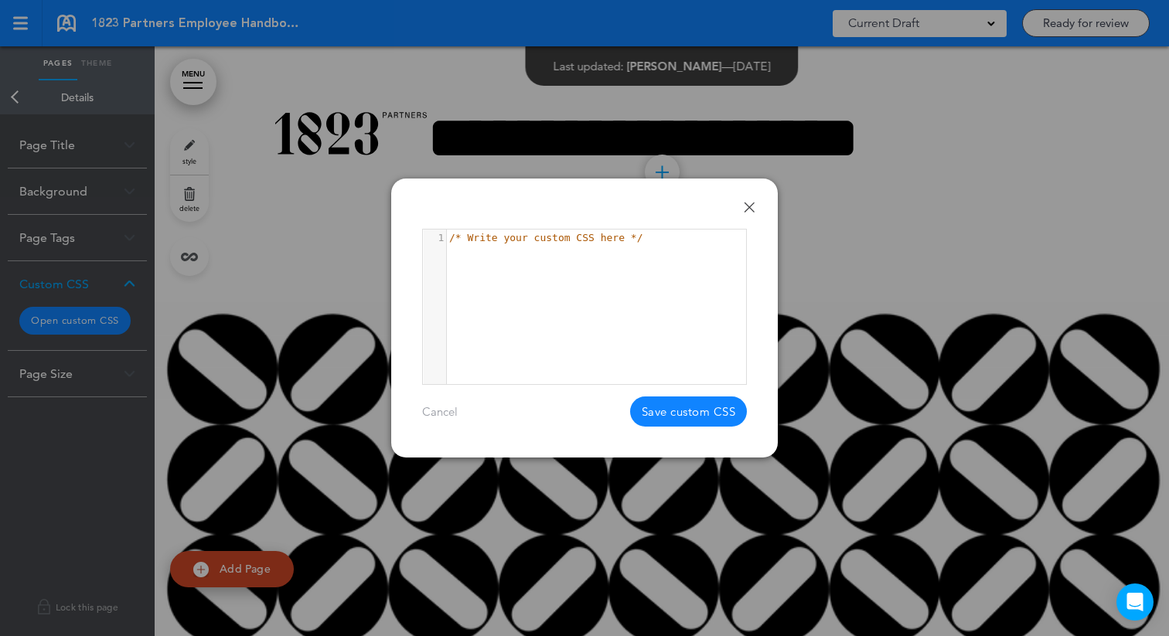
click at [495, 268] on div "1 1 /* Write your custom CSS here */" at bounding box center [604, 326] width 362 height 193
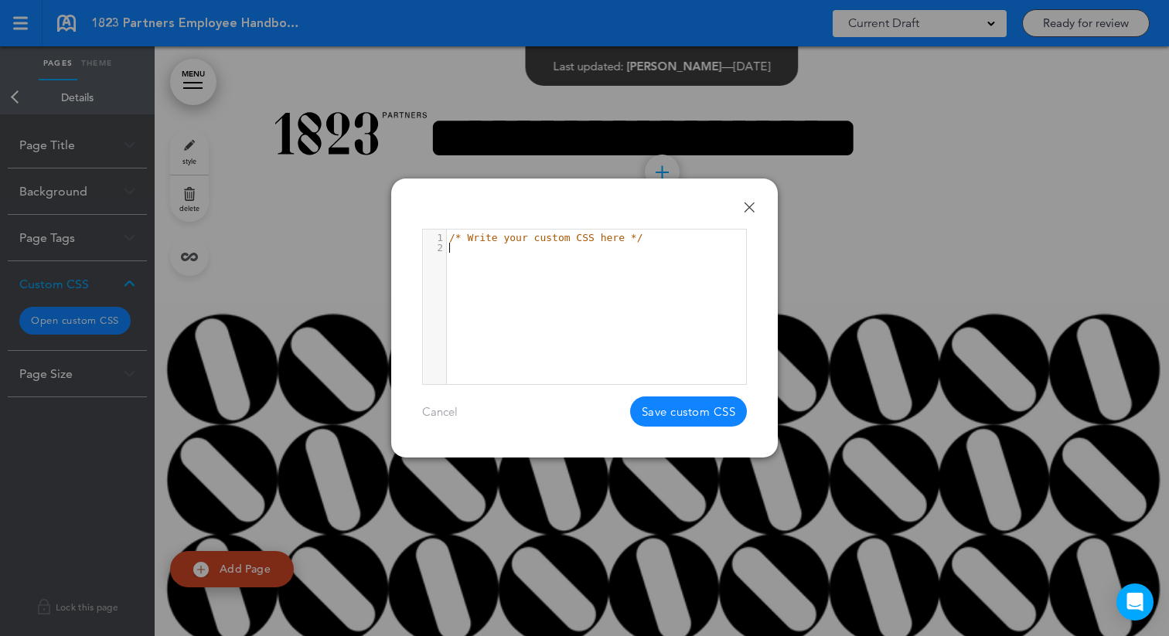
paste textarea "**"
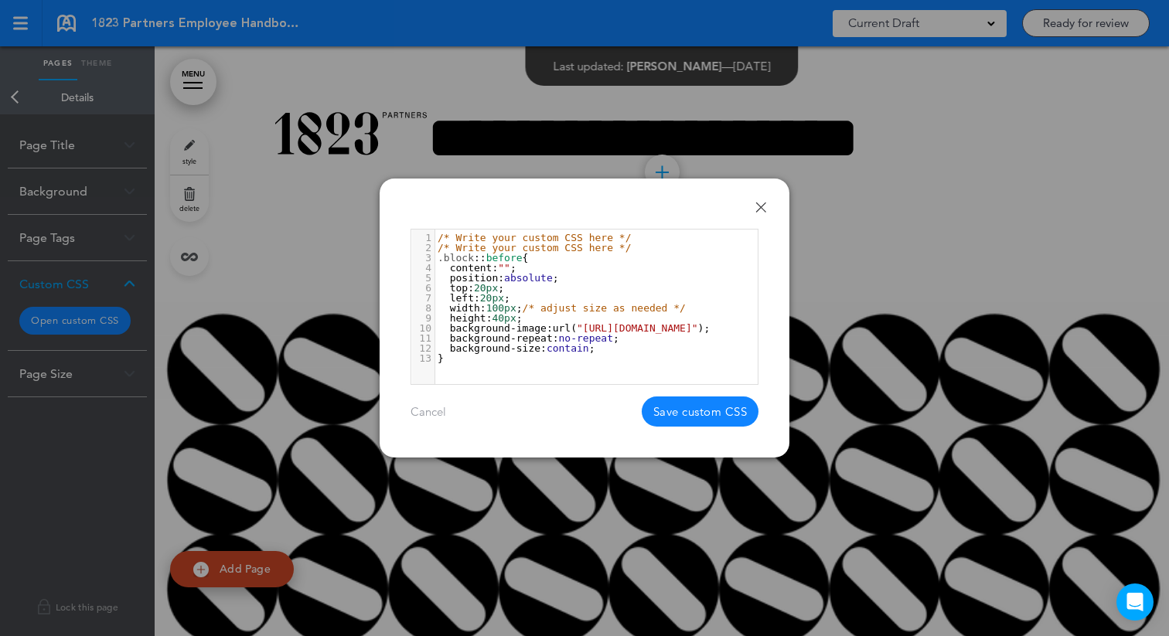
click at [623, 242] on span "/* Write your custom CSS here */" at bounding box center [534, 248] width 193 height 12
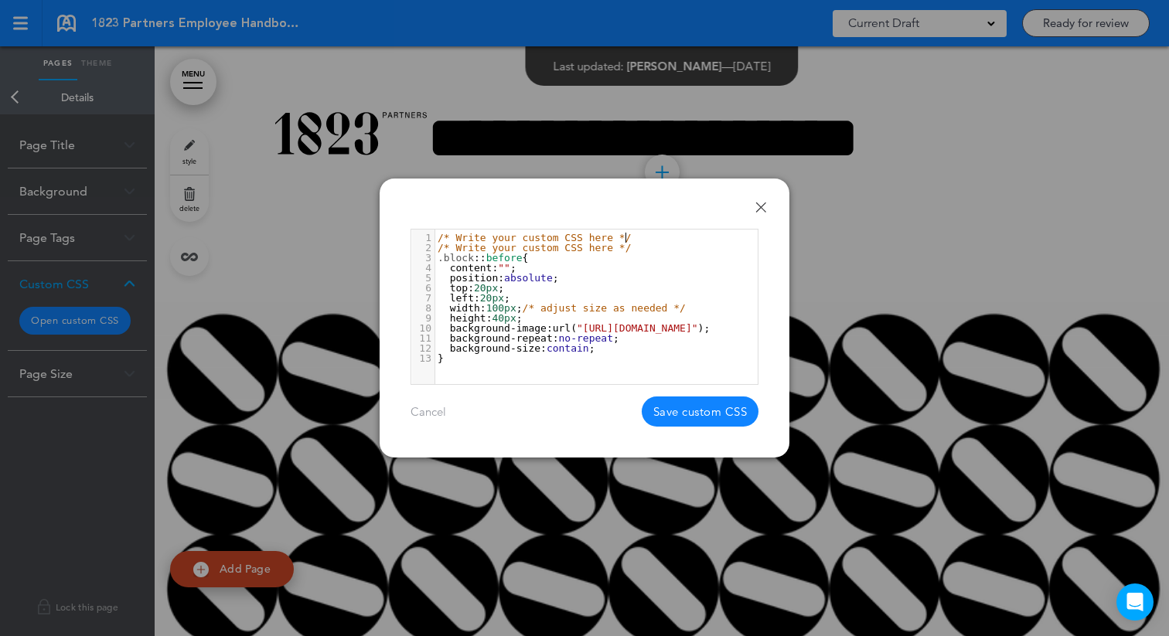
click at [623, 242] on span "/* Write your custom CSS here */" at bounding box center [534, 248] width 193 height 12
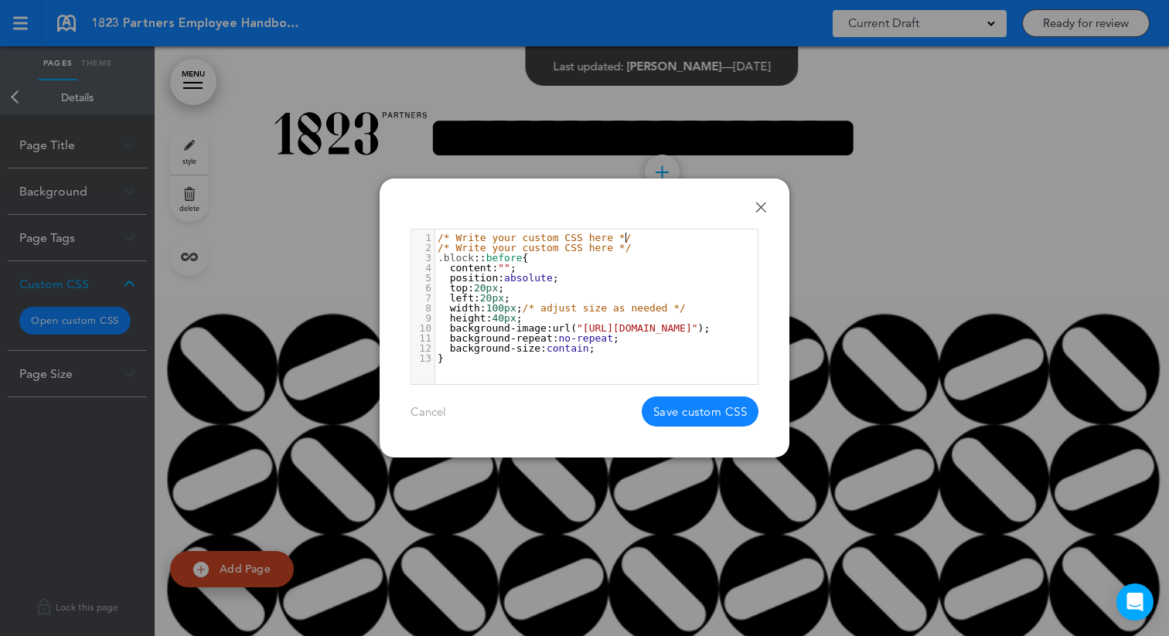
type textarea "**********"
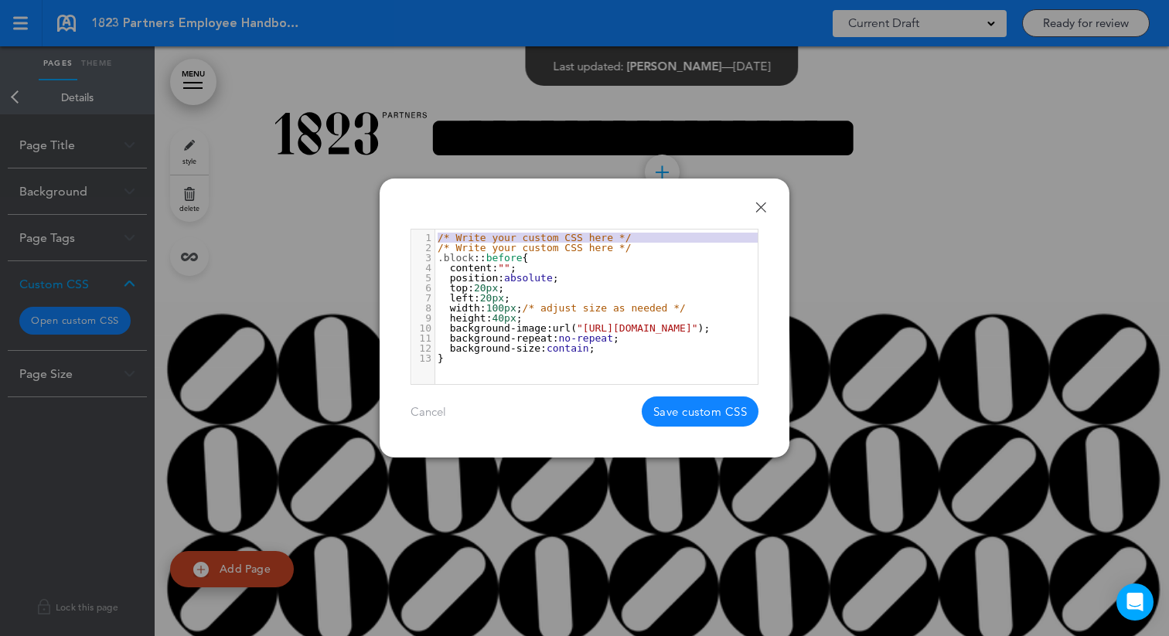
click at [623, 242] on span "/* Write your custom CSS here */" at bounding box center [534, 248] width 193 height 12
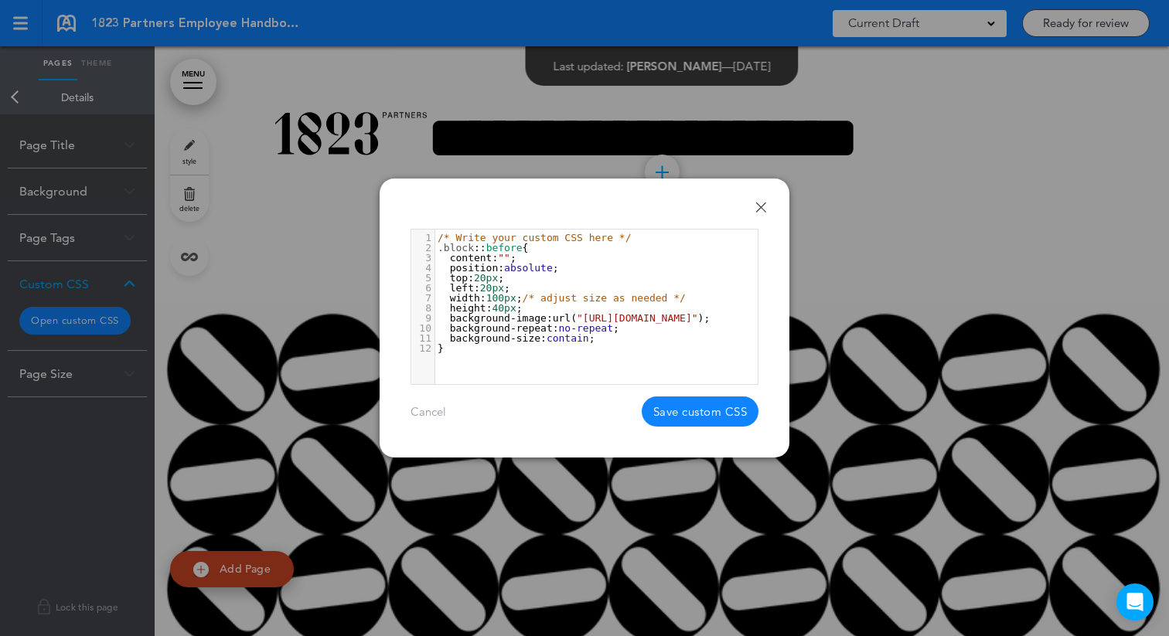
click at [683, 420] on button "Save custom CSS" at bounding box center [701, 412] width 118 height 30
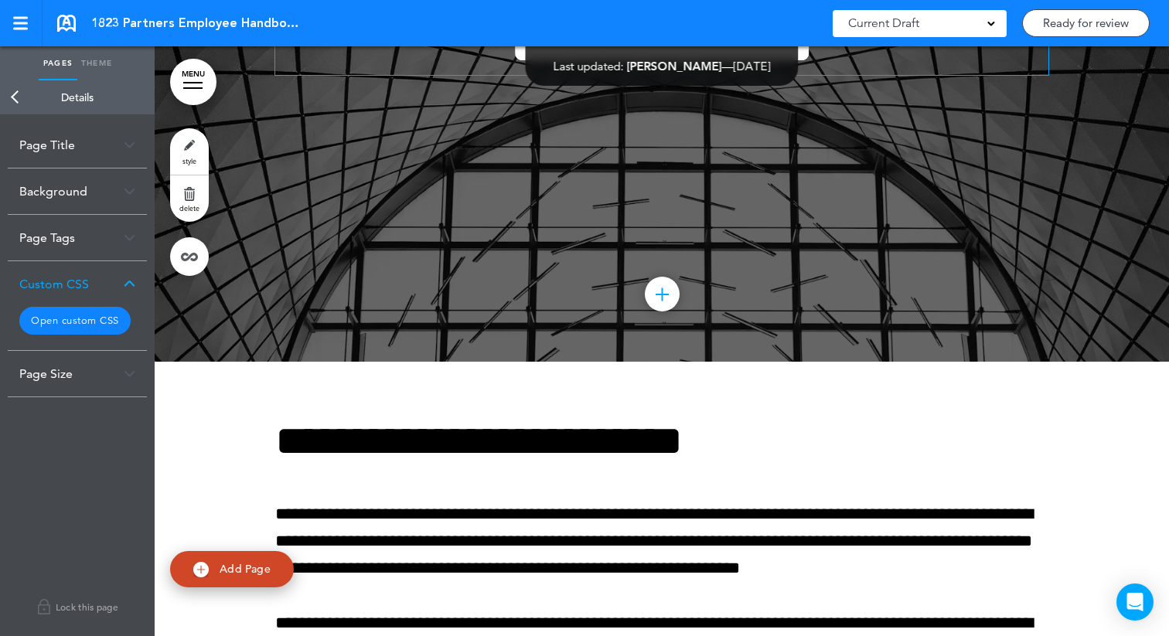
scroll to position [1070, 0]
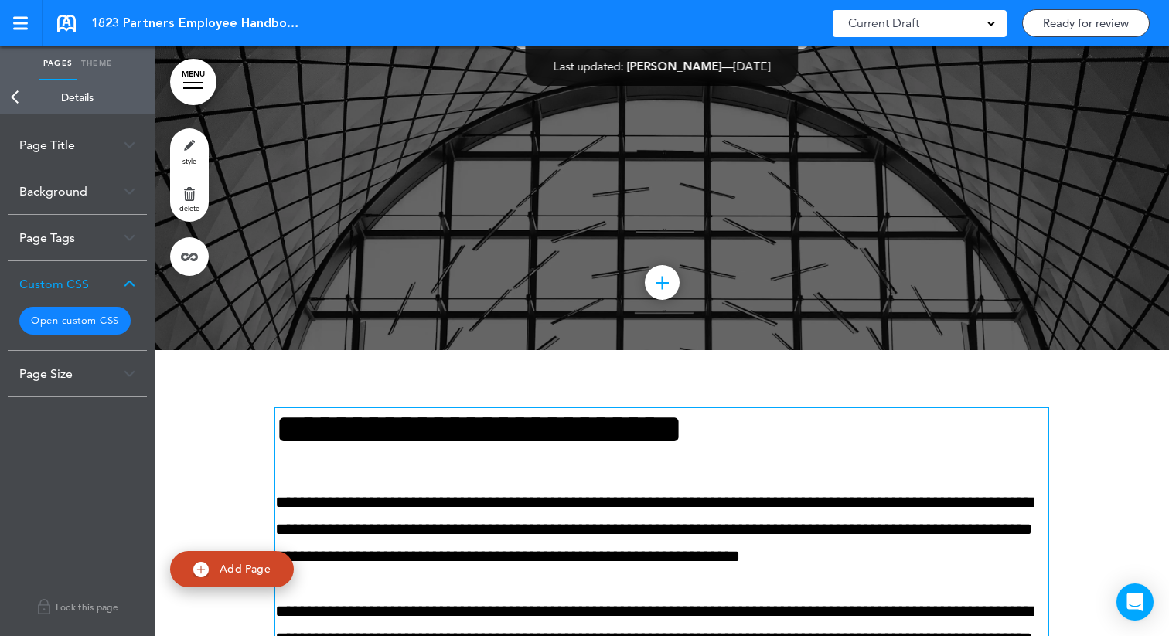
click at [343, 445] on h1 "**********" at bounding box center [661, 429] width 773 height 43
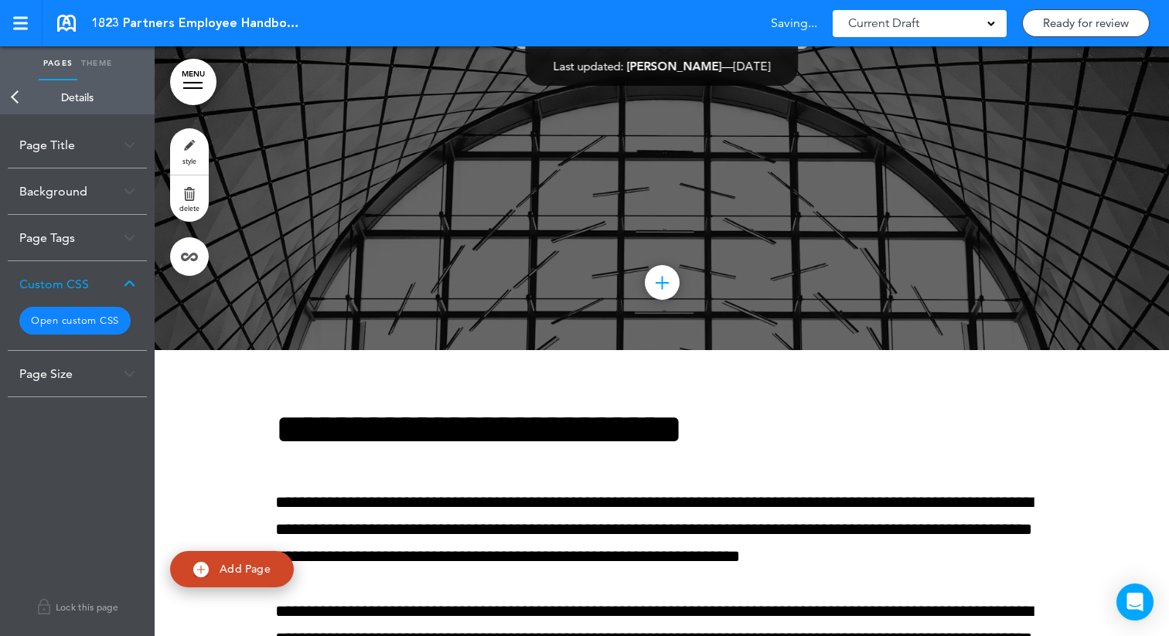
click at [197, 140] on link "style" at bounding box center [189, 151] width 39 height 46
click at [79, 327] on button "Open custom CSS" at bounding box center [74, 321] width 111 height 28
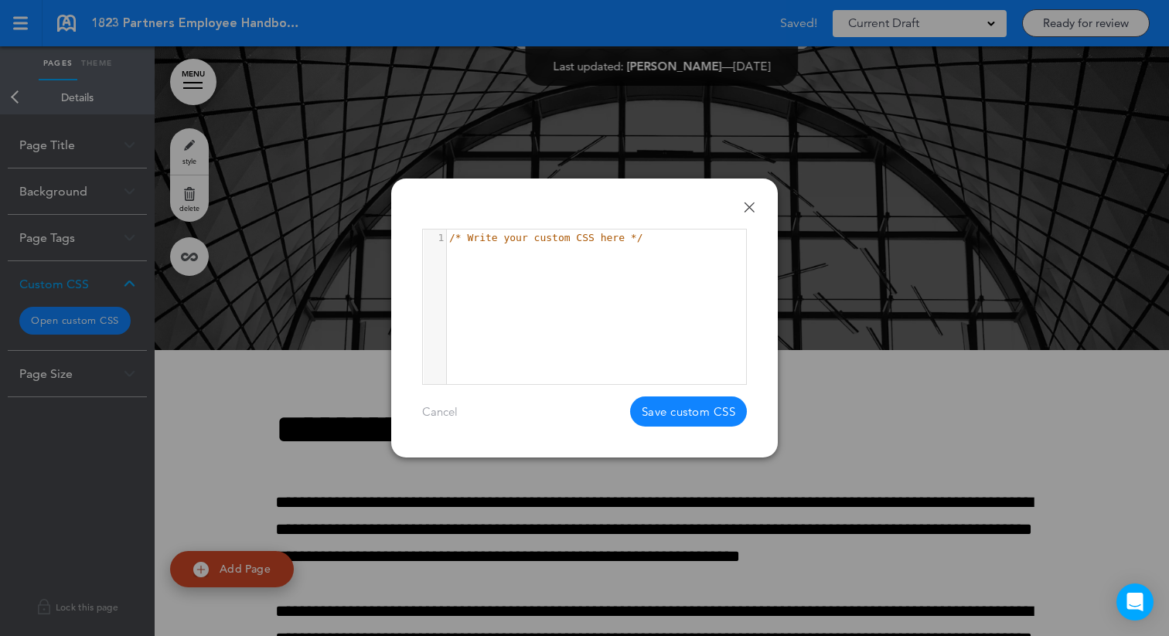
click at [555, 260] on div "1 1 /* Write your custom CSS here */" at bounding box center [604, 326] width 362 height 193
paste textarea "**"
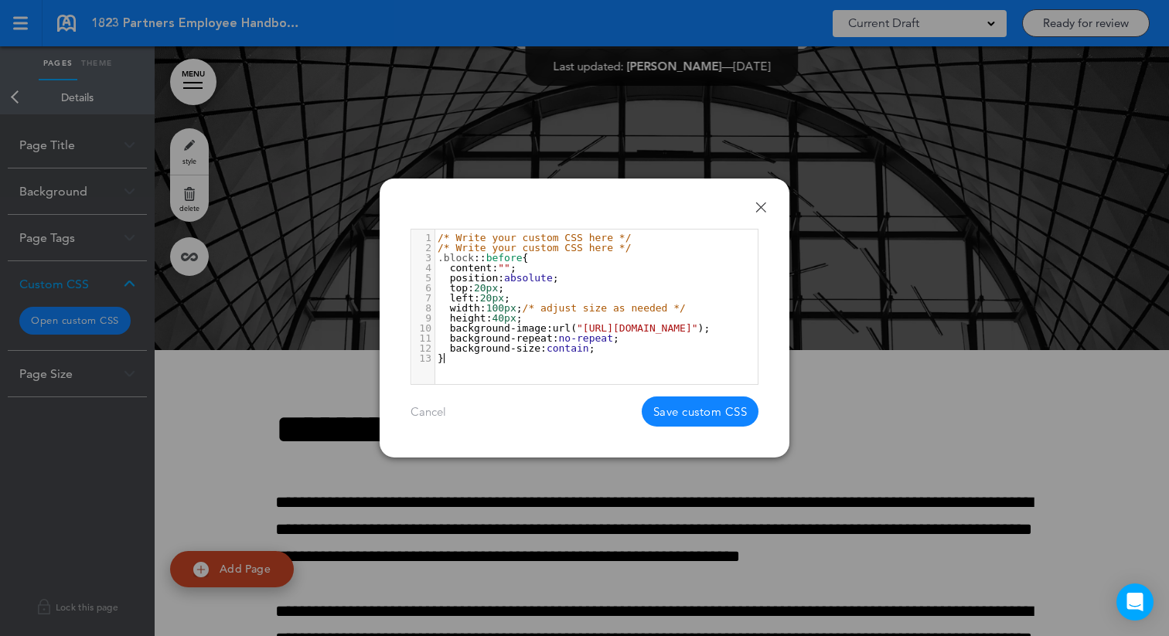
click at [630, 247] on span "/* Write your custom CSS here */" at bounding box center [534, 248] width 193 height 12
type textarea "**********"
click at [630, 247] on span "/* Write your custom CSS here */" at bounding box center [534, 248] width 193 height 12
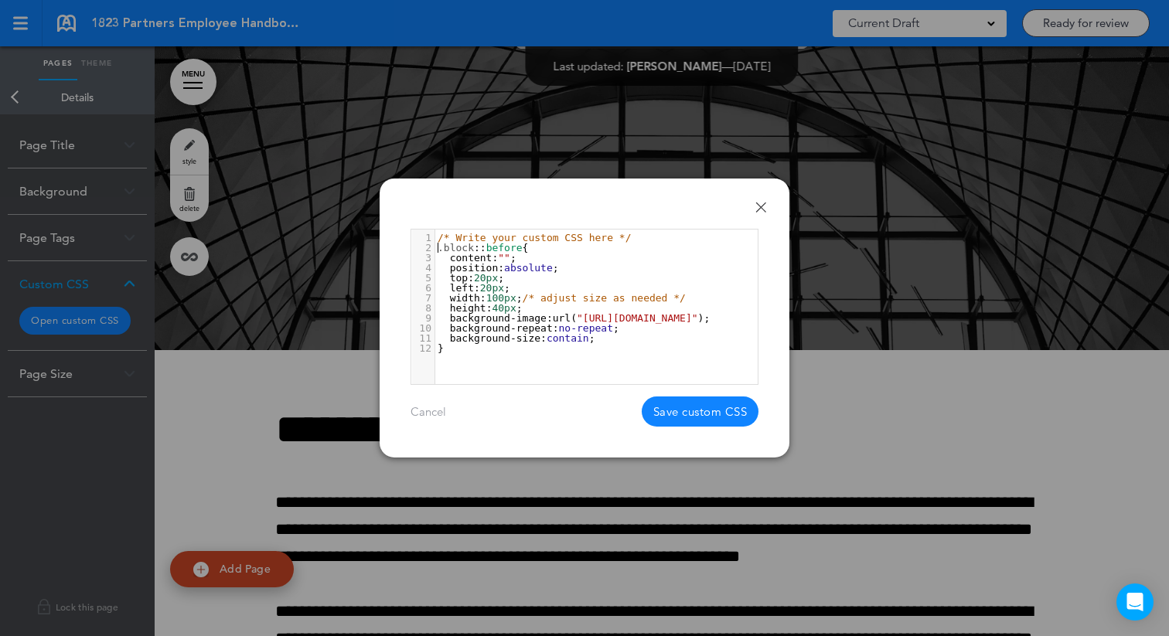
click at [684, 402] on button "Save custom CSS" at bounding box center [701, 412] width 118 height 30
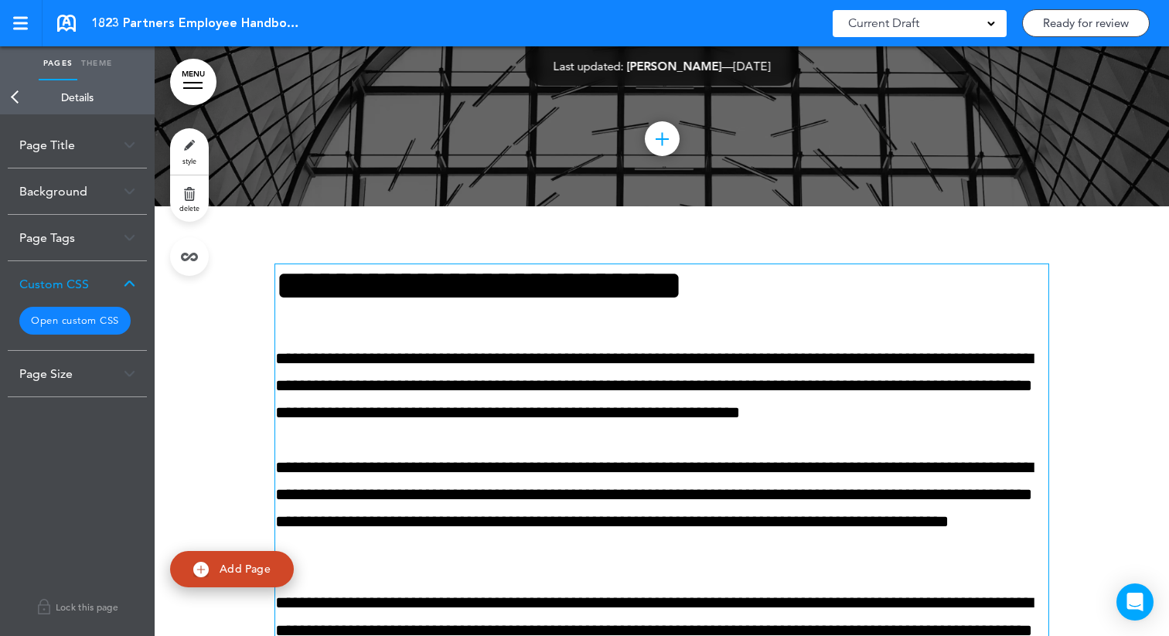
scroll to position [1180, 0]
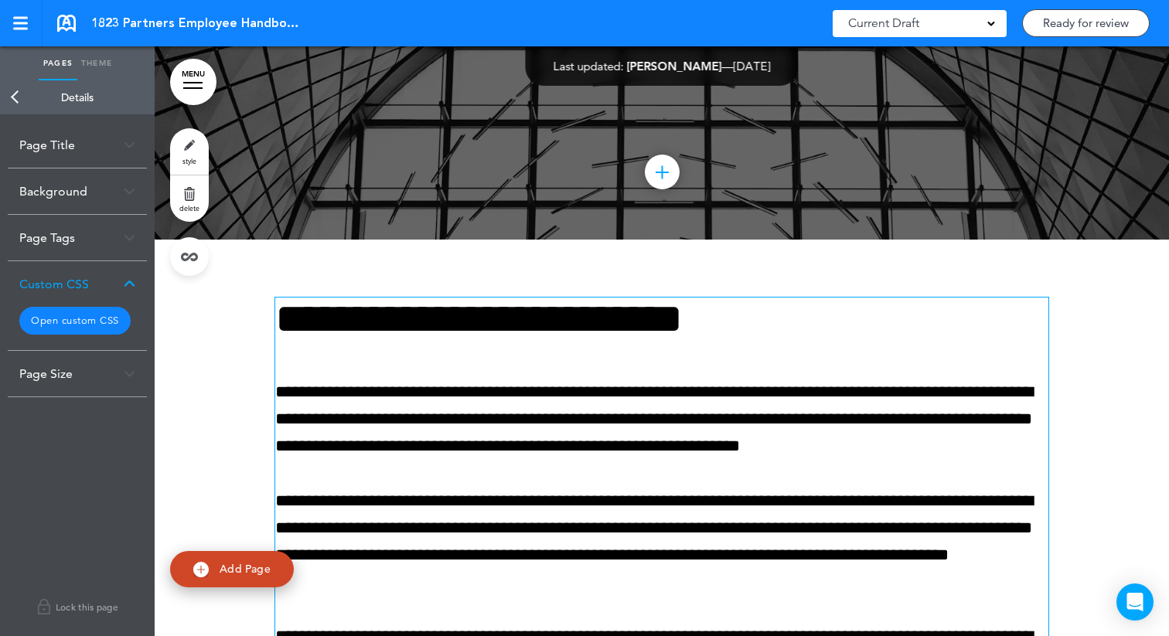
click at [320, 327] on h1 "**********" at bounding box center [661, 319] width 773 height 43
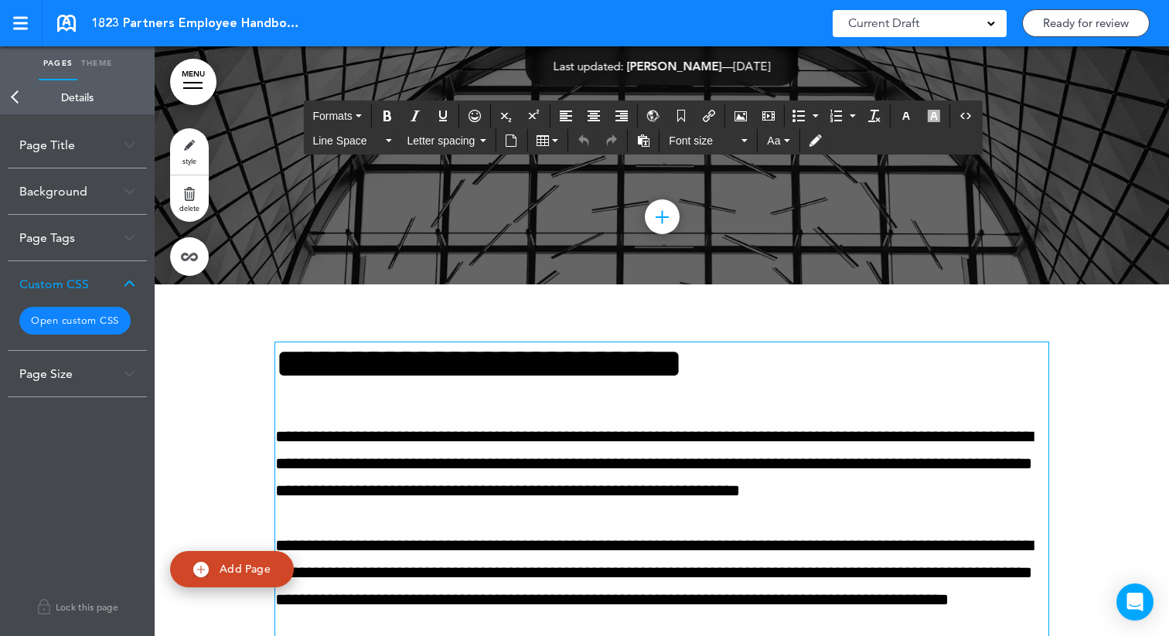
scroll to position [1129, 0]
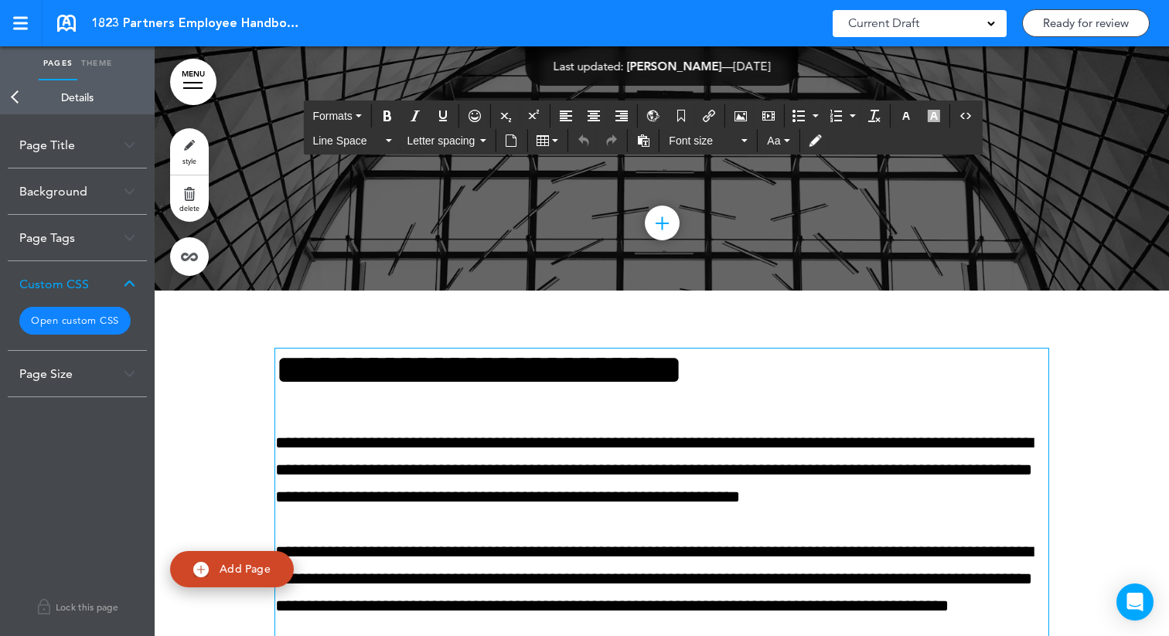
click at [111, 325] on button "Open custom CSS" at bounding box center [74, 321] width 111 height 28
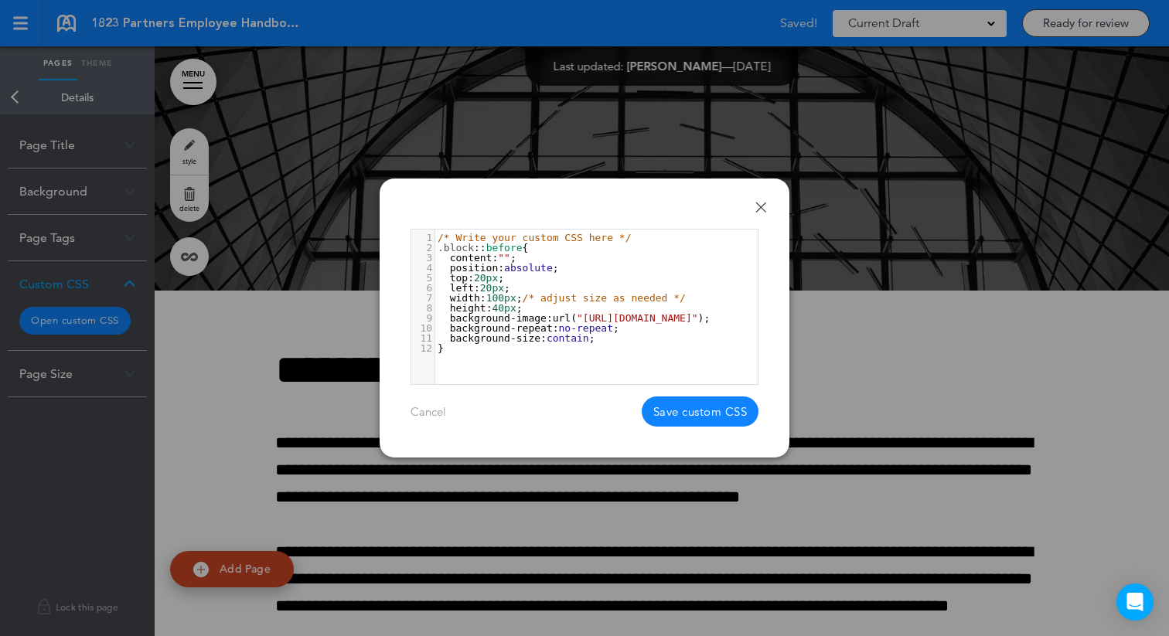
click at [766, 213] on div "**********" at bounding box center [585, 318] width 410 height 279
click at [763, 209] on link "Done" at bounding box center [761, 207] width 11 height 11
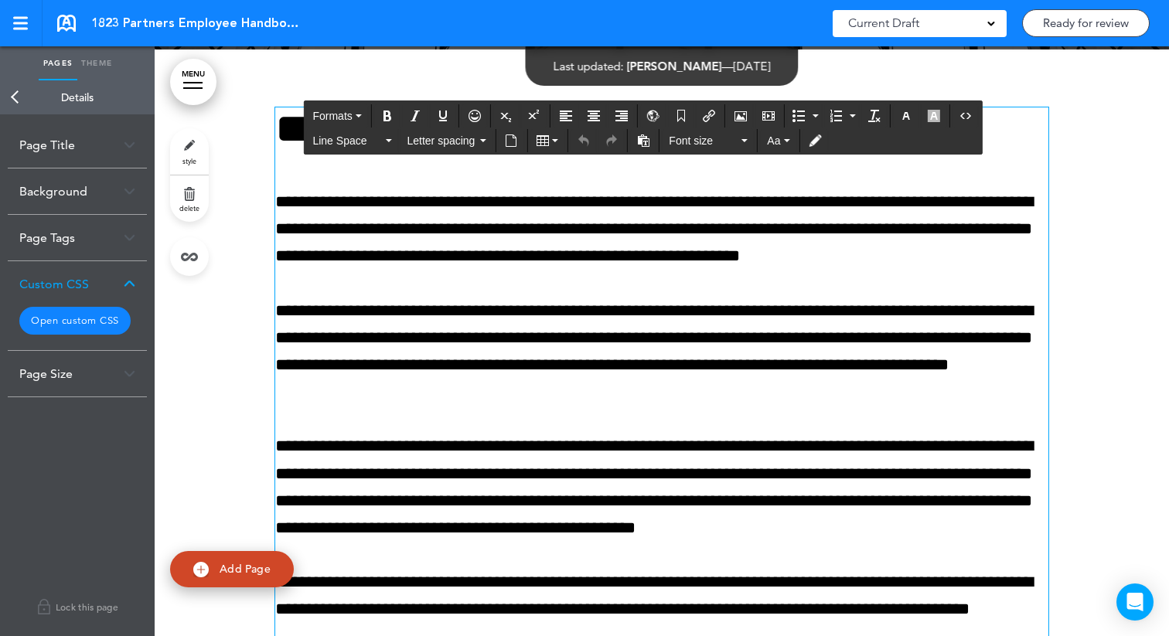
click at [476, 326] on p "**********" at bounding box center [661, 352] width 773 height 109
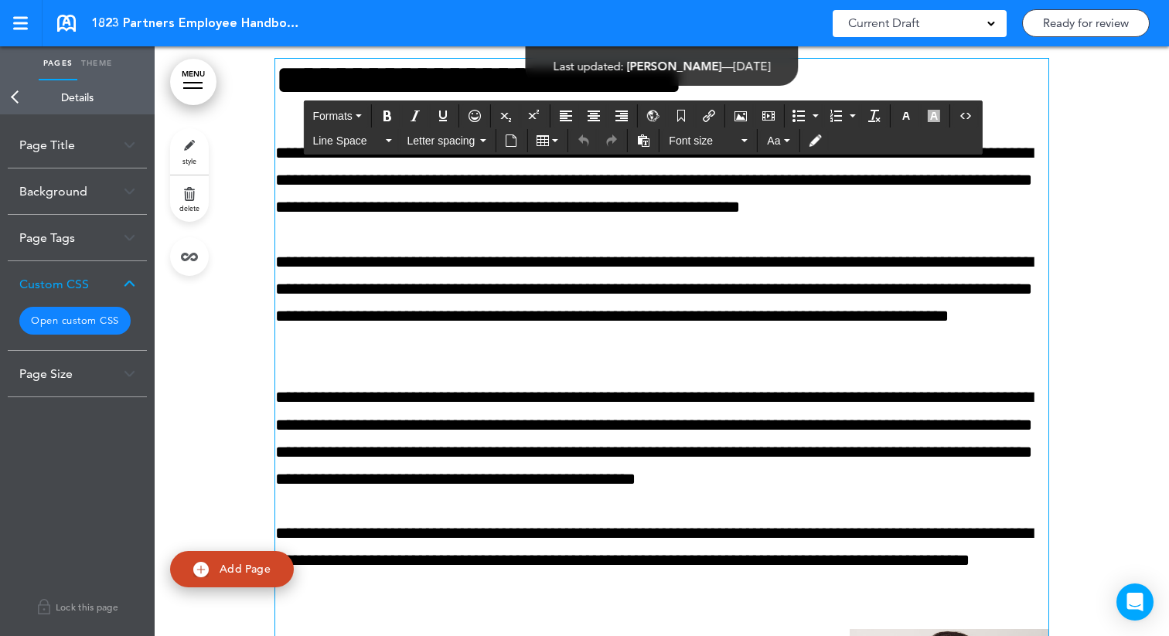
scroll to position [1445, 0]
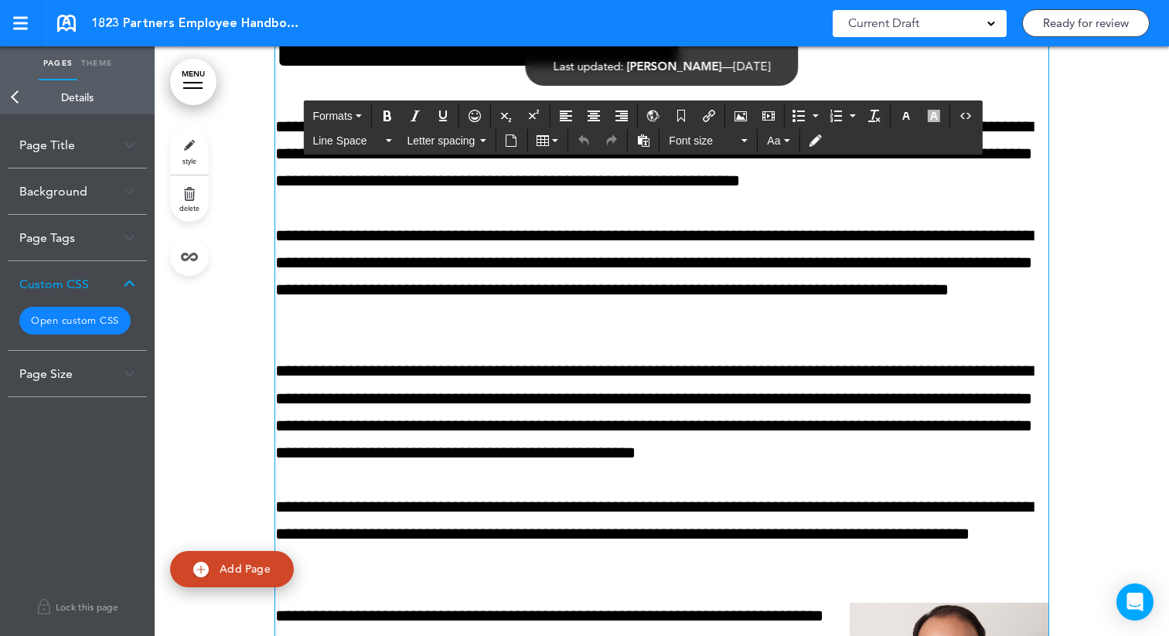
click at [196, 142] on link "style" at bounding box center [189, 151] width 39 height 46
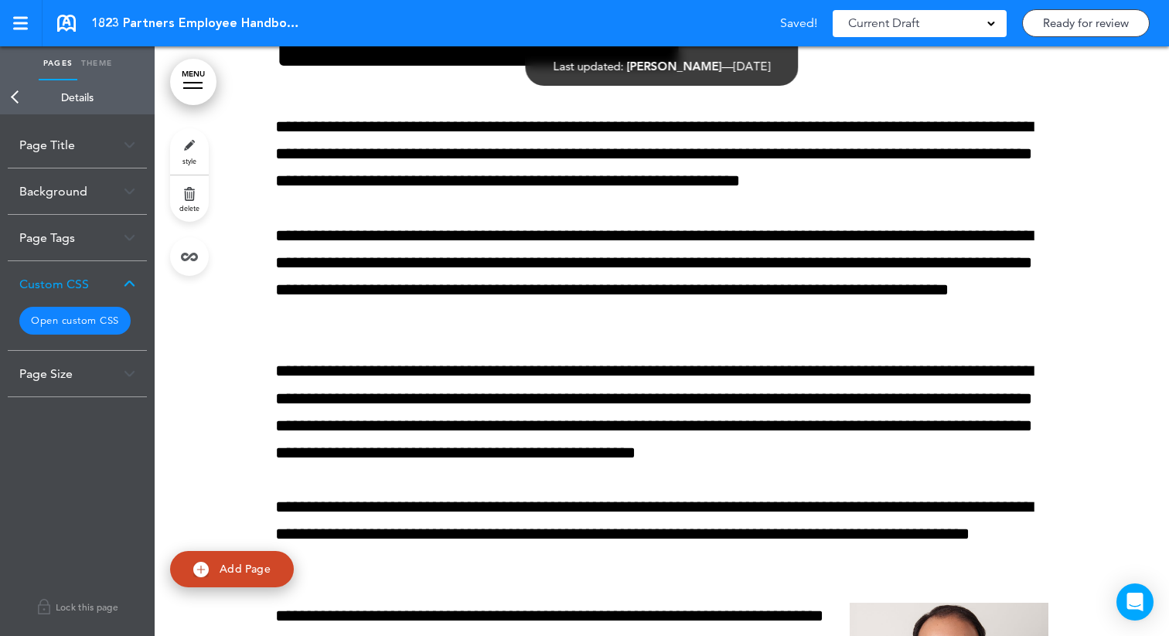
click at [94, 320] on button "Open custom CSS" at bounding box center [74, 321] width 111 height 28
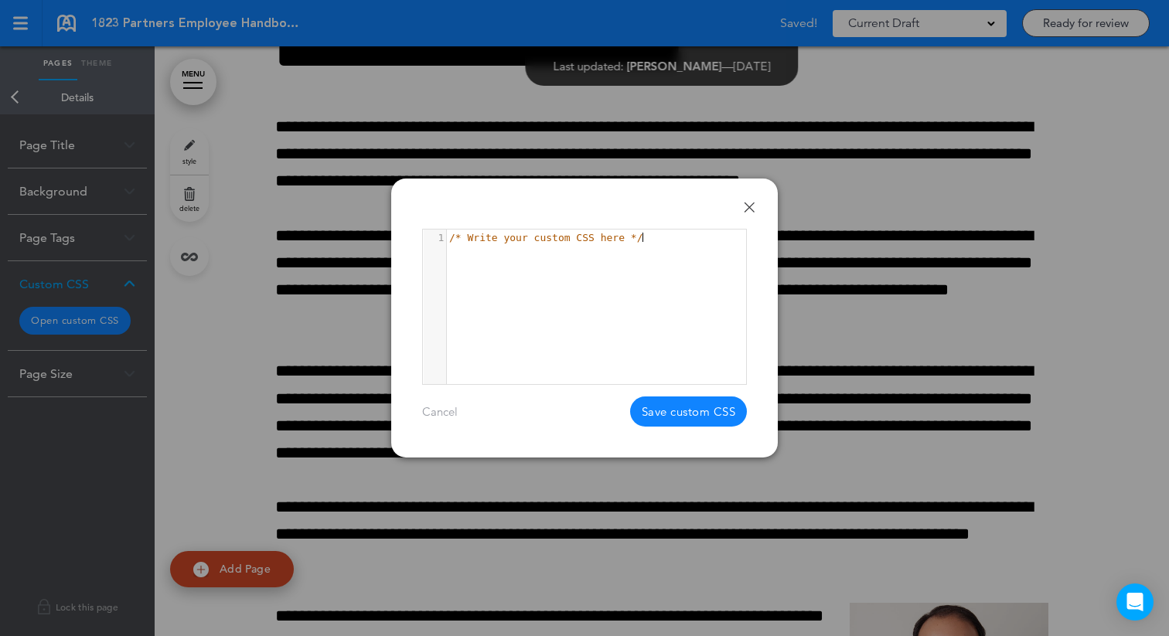
click at [497, 288] on div "1 1 /* Write your custom CSS here */" at bounding box center [604, 326] width 362 height 193
paste textarea
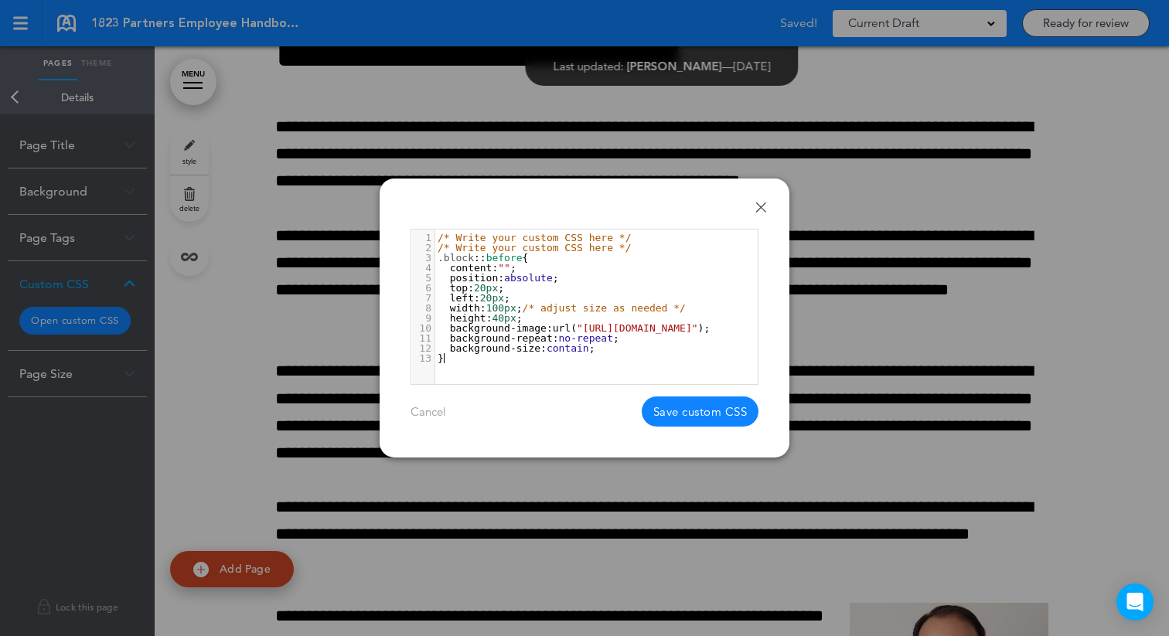
click at [560, 249] on span "/* Write your custom CSS here */" at bounding box center [534, 248] width 193 height 12
type textarea "**********"
click at [560, 249] on span "/* Write your custom CSS here */" at bounding box center [534, 248] width 193 height 12
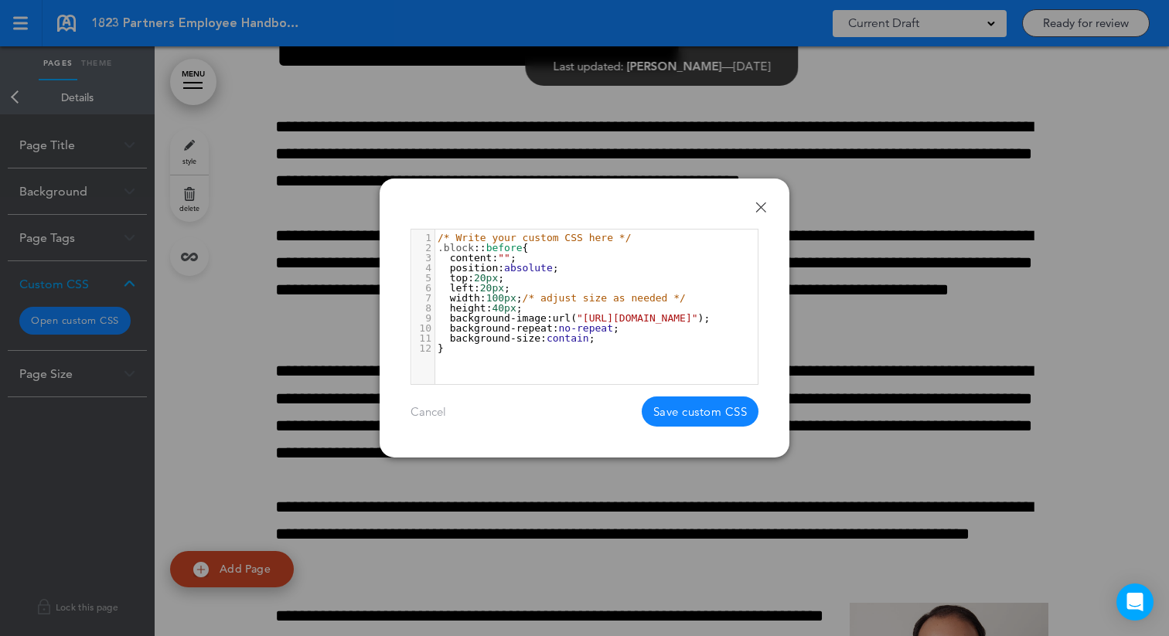
click at [657, 418] on button "Save custom CSS" at bounding box center [701, 412] width 118 height 30
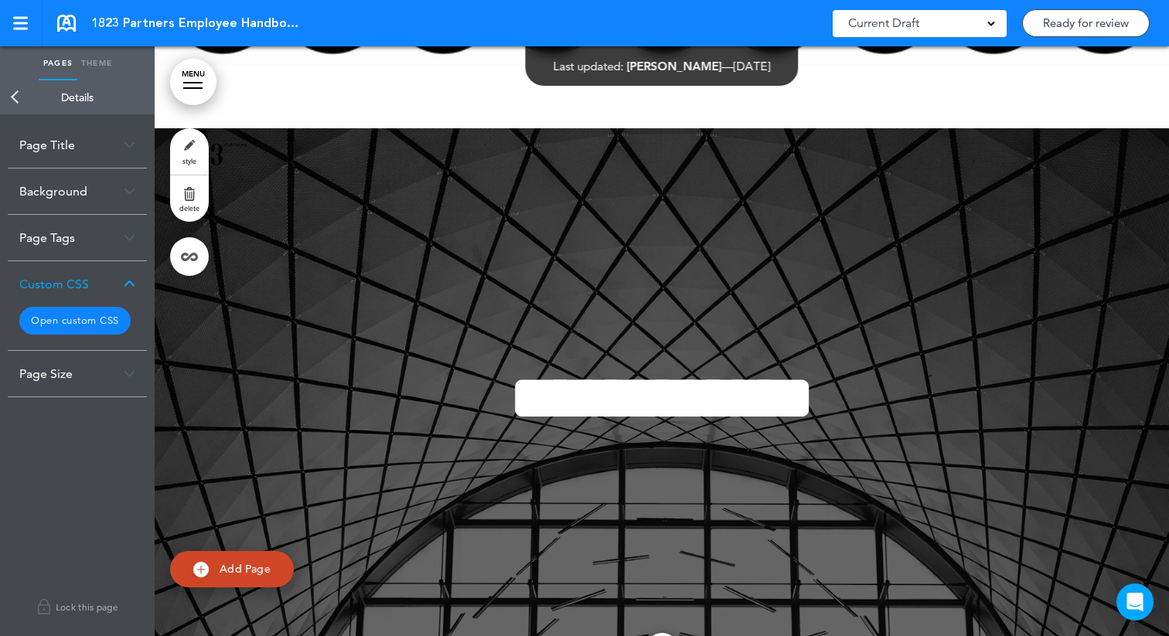
scroll to position [654, 0]
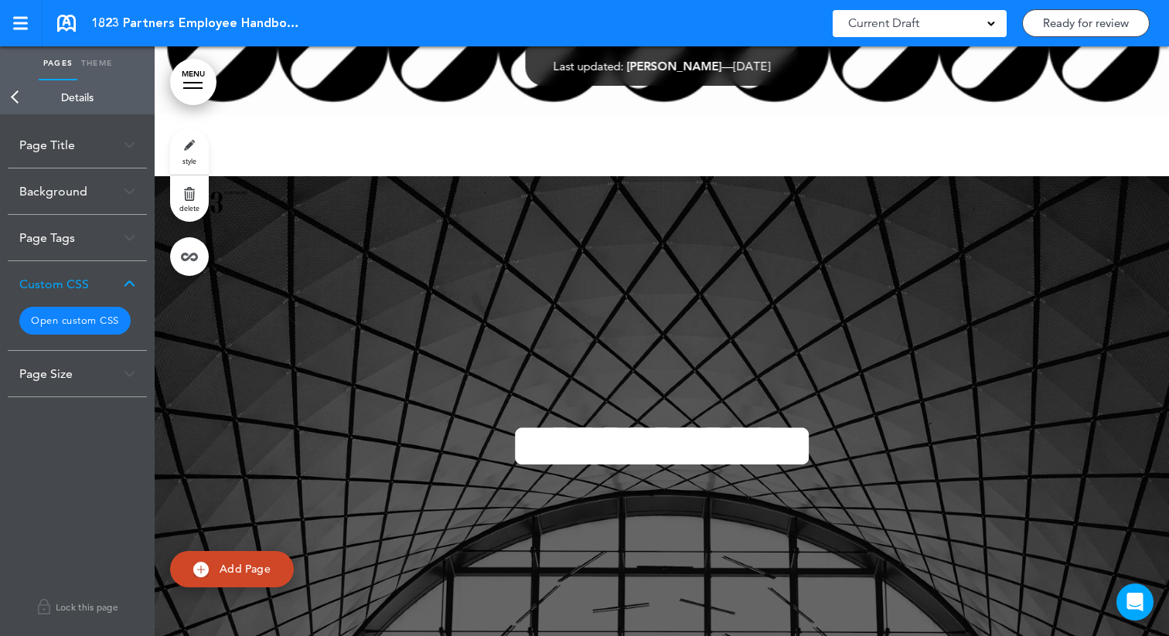
click at [303, 255] on div at bounding box center [662, 471] width 1015 height 590
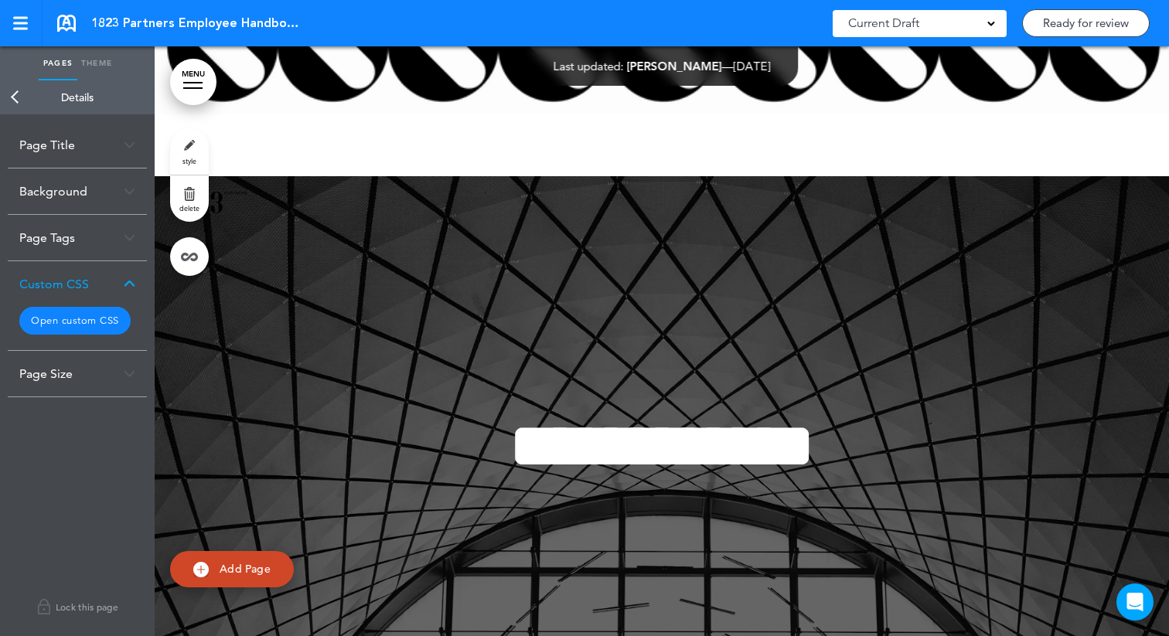
click at [179, 147] on link "style" at bounding box center [189, 151] width 39 height 46
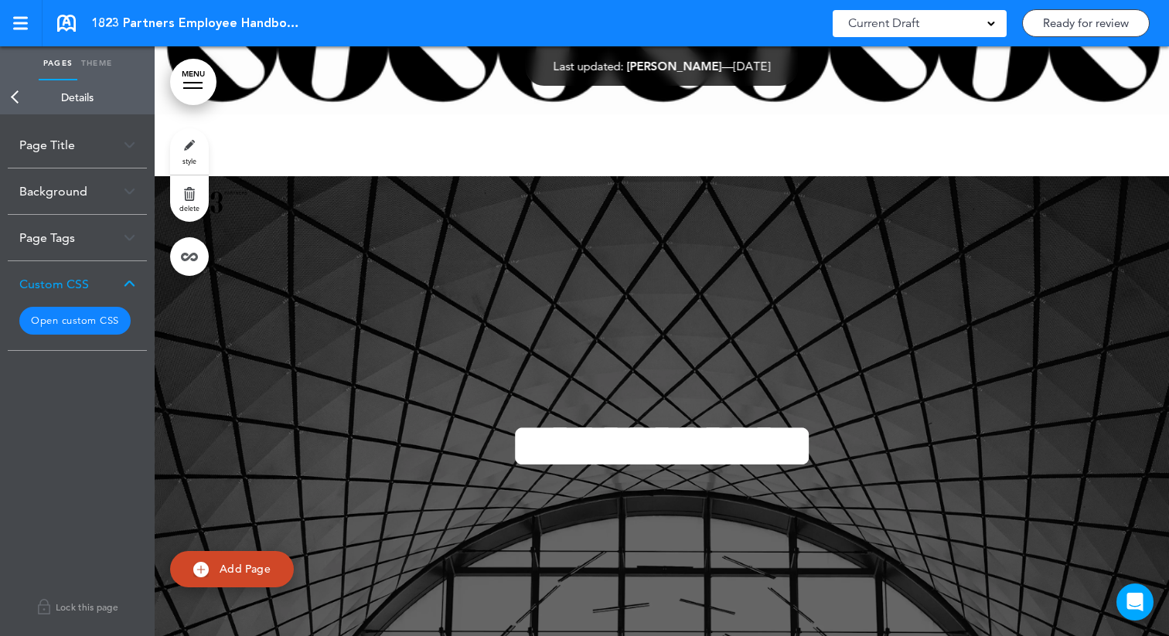
click at [96, 326] on button "Open custom CSS" at bounding box center [74, 321] width 111 height 28
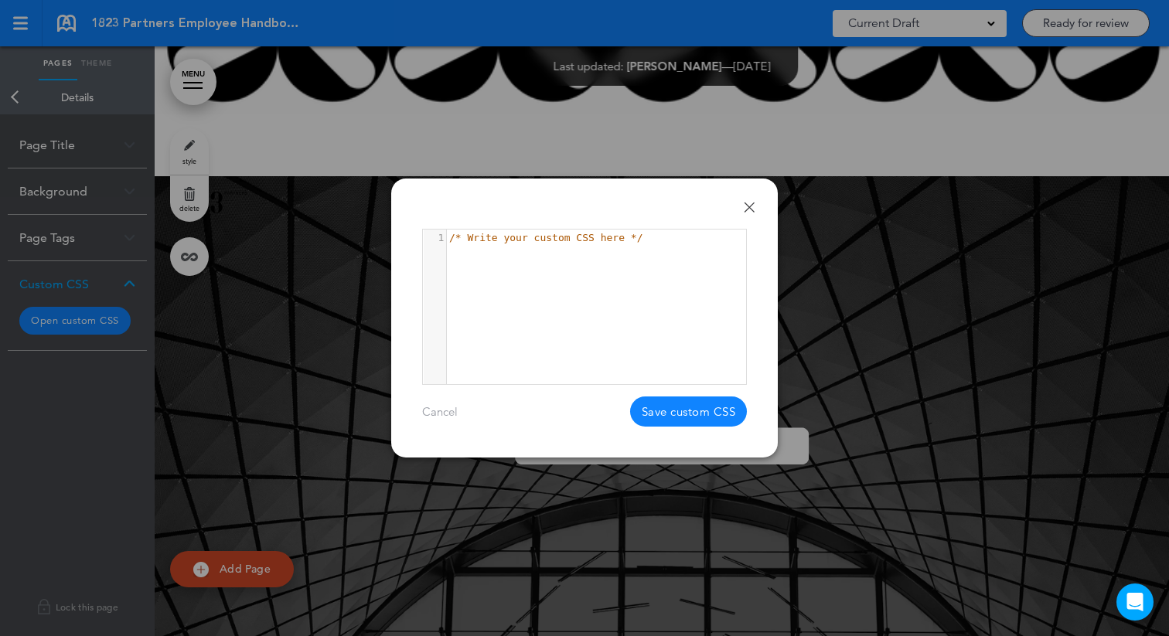
click at [744, 217] on div "**********" at bounding box center [584, 318] width 387 height 279
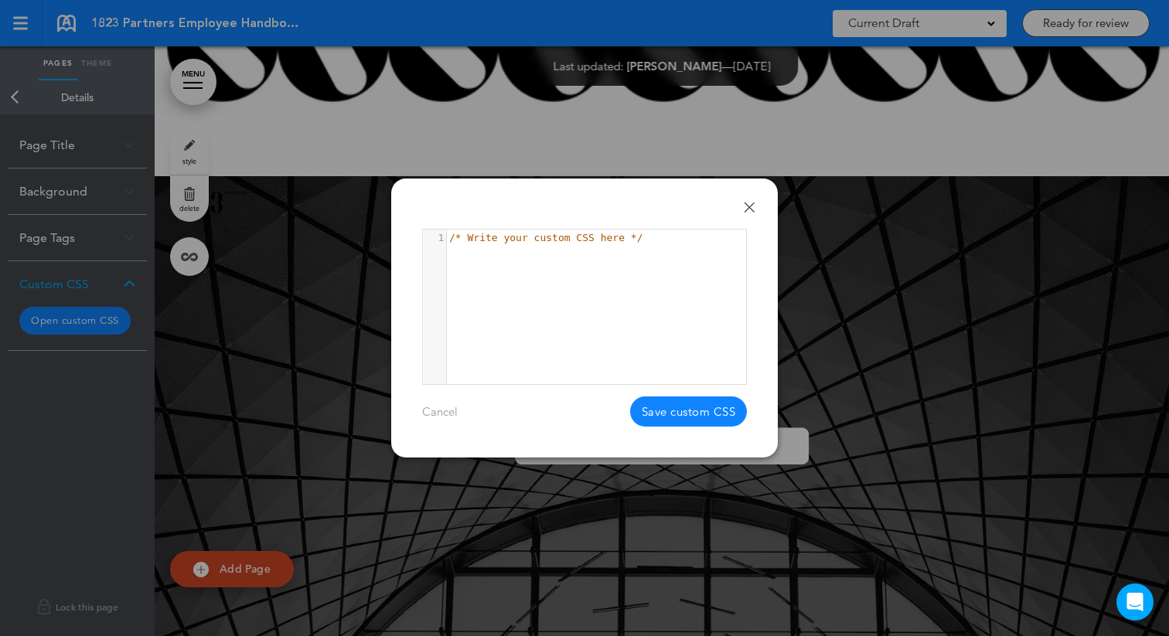
click at [749, 209] on link "Done" at bounding box center [749, 207] width 11 height 11
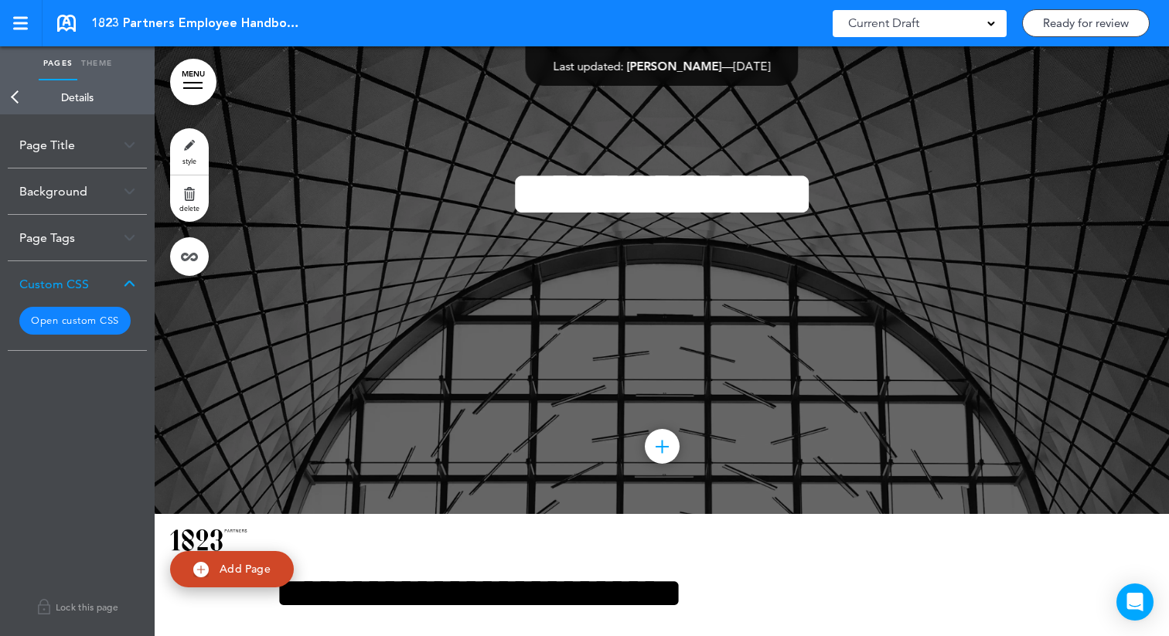
scroll to position [898, 0]
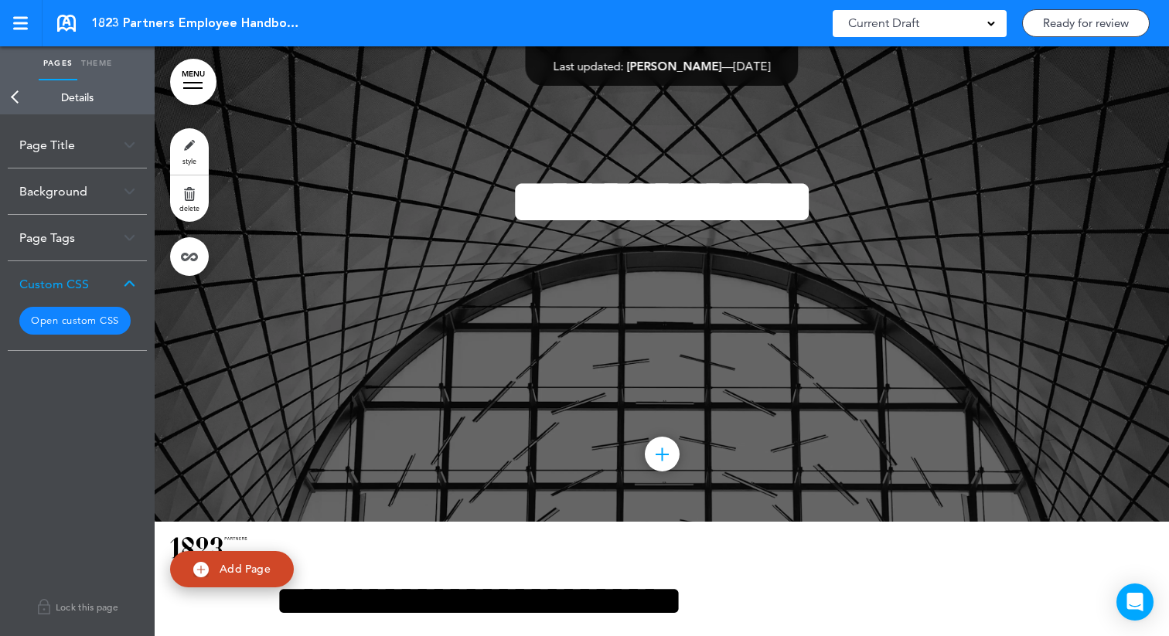
click at [195, 145] on link "style" at bounding box center [189, 151] width 39 height 46
click at [103, 323] on button "Open custom CSS" at bounding box center [74, 321] width 111 height 28
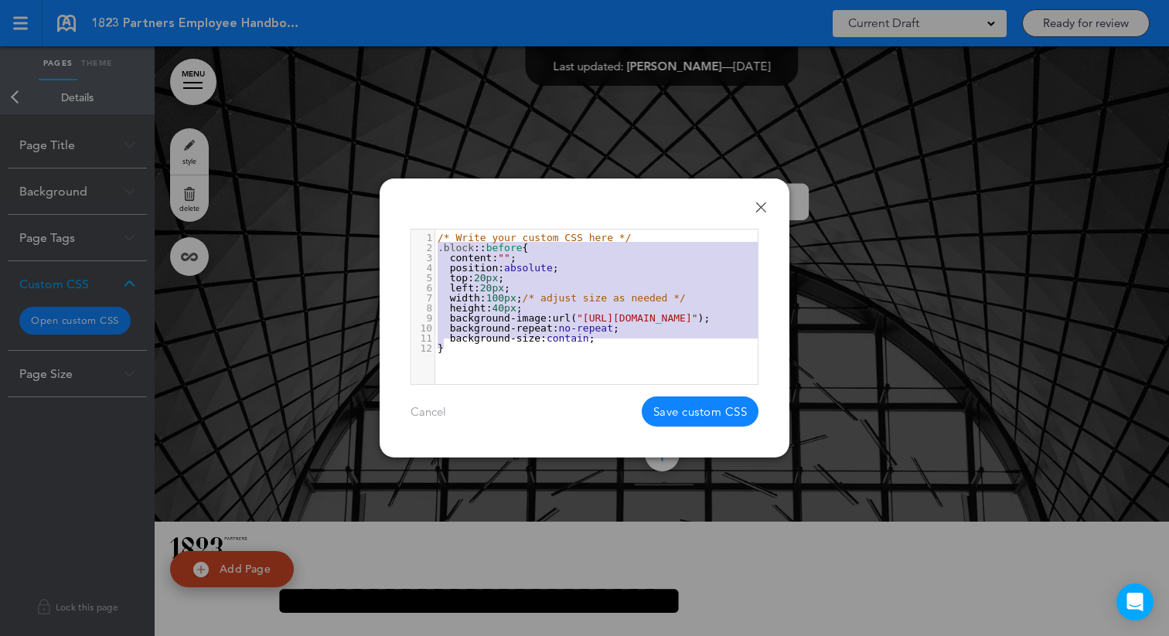
type textarea "**********"
drag, startPoint x: 526, startPoint y: 360, endPoint x: 377, endPoint y: 186, distance: 228.7
click at [377, 186] on div "**********" at bounding box center [584, 318] width 1169 height 636
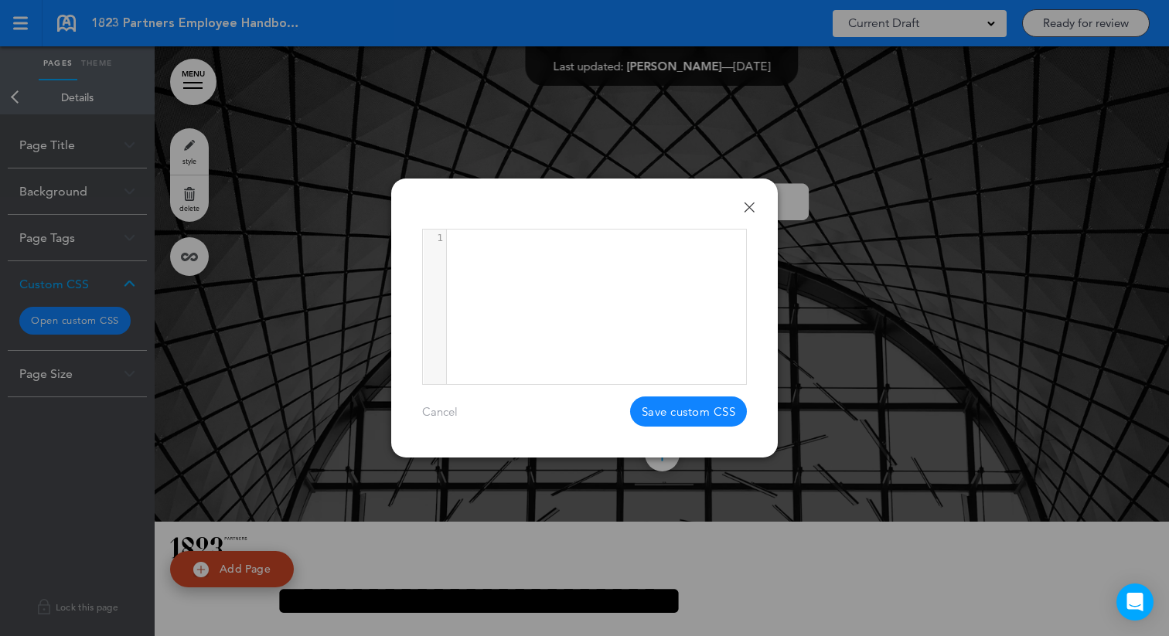
click at [708, 421] on button "Save custom CSS" at bounding box center [689, 412] width 118 height 30
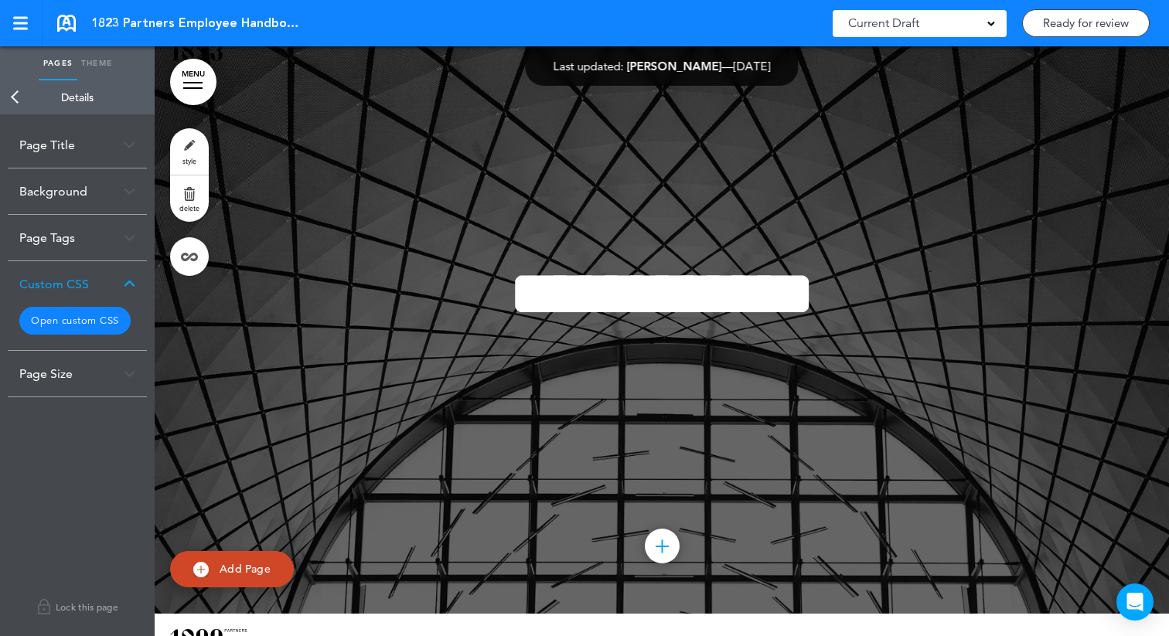
scroll to position [814, 0]
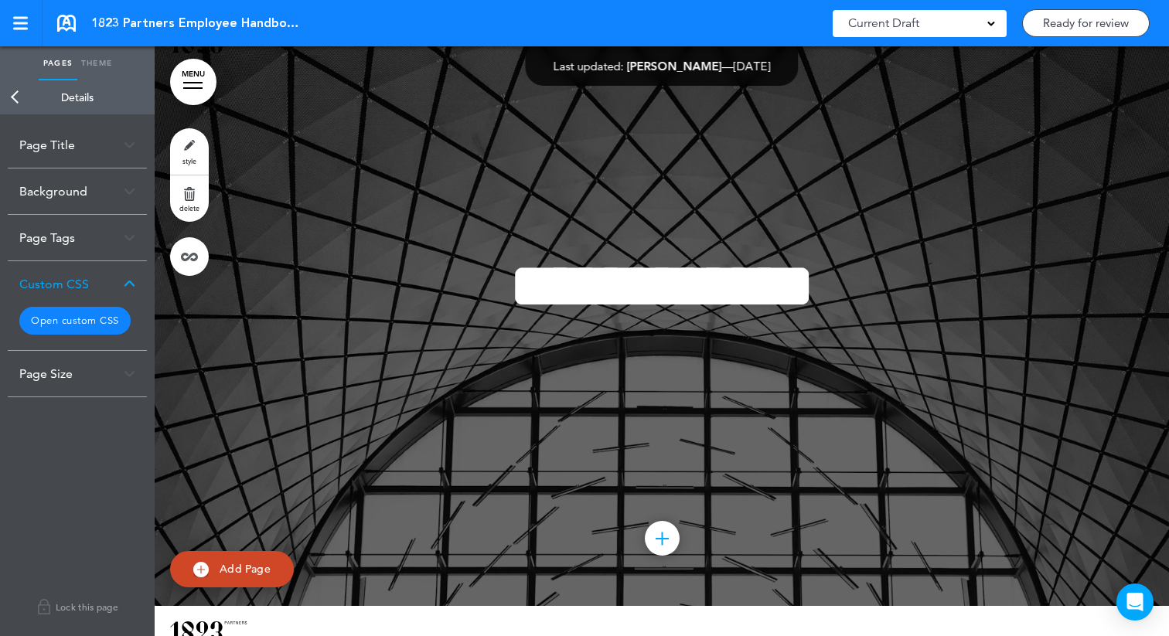
click at [97, 311] on button "Open custom CSS" at bounding box center [74, 321] width 111 height 28
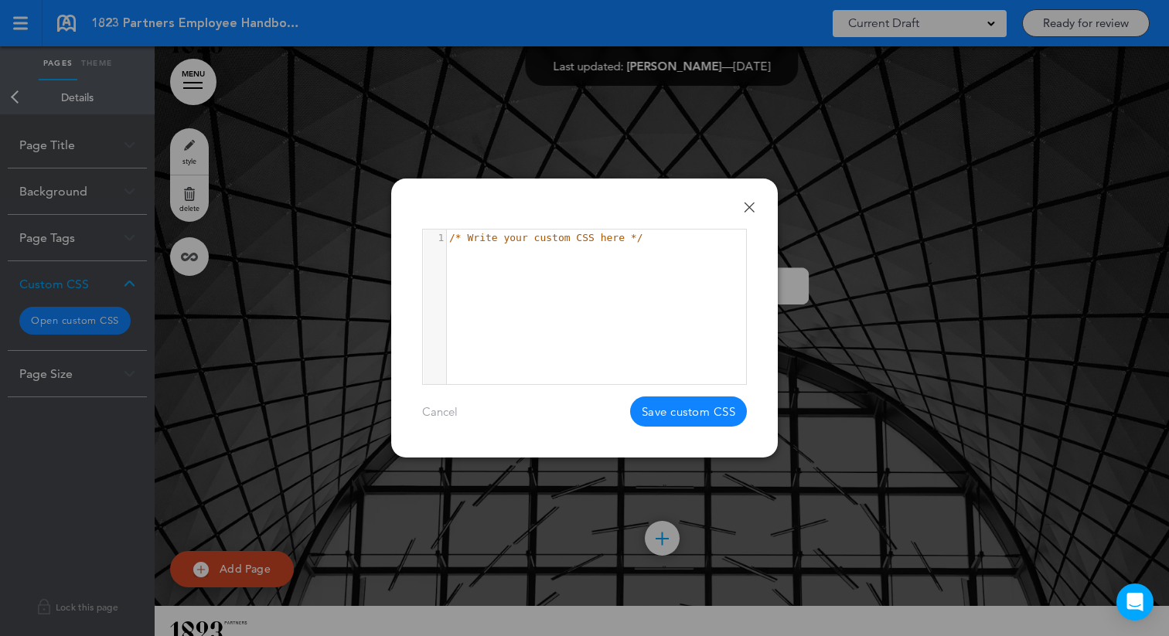
click at [745, 209] on link "Done" at bounding box center [749, 207] width 11 height 11
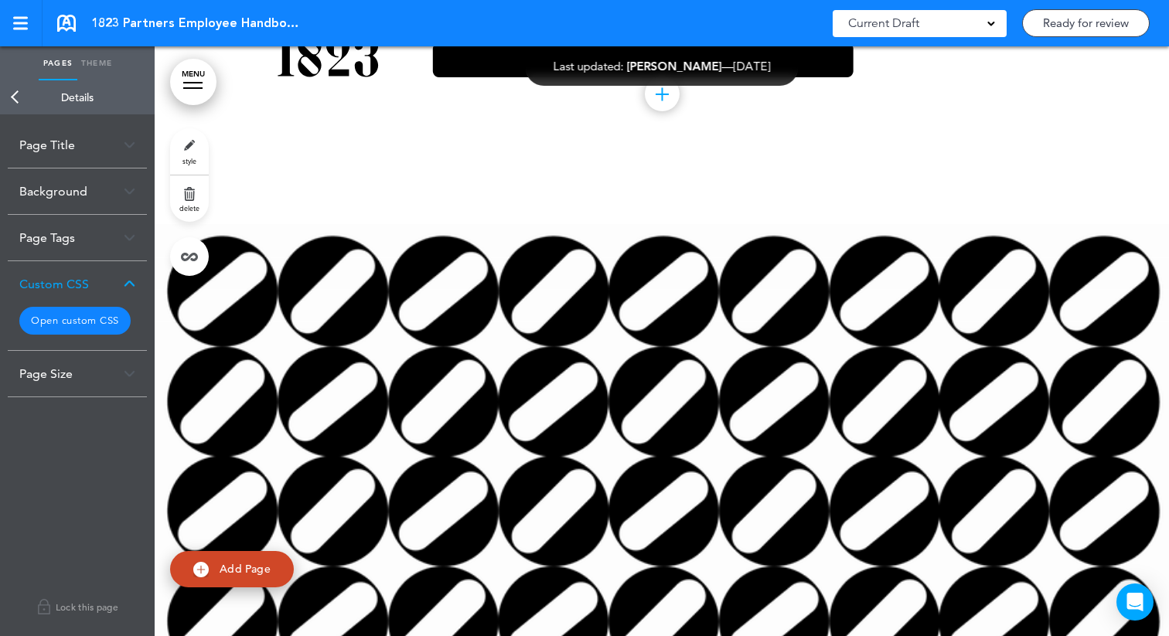
scroll to position [0, 0]
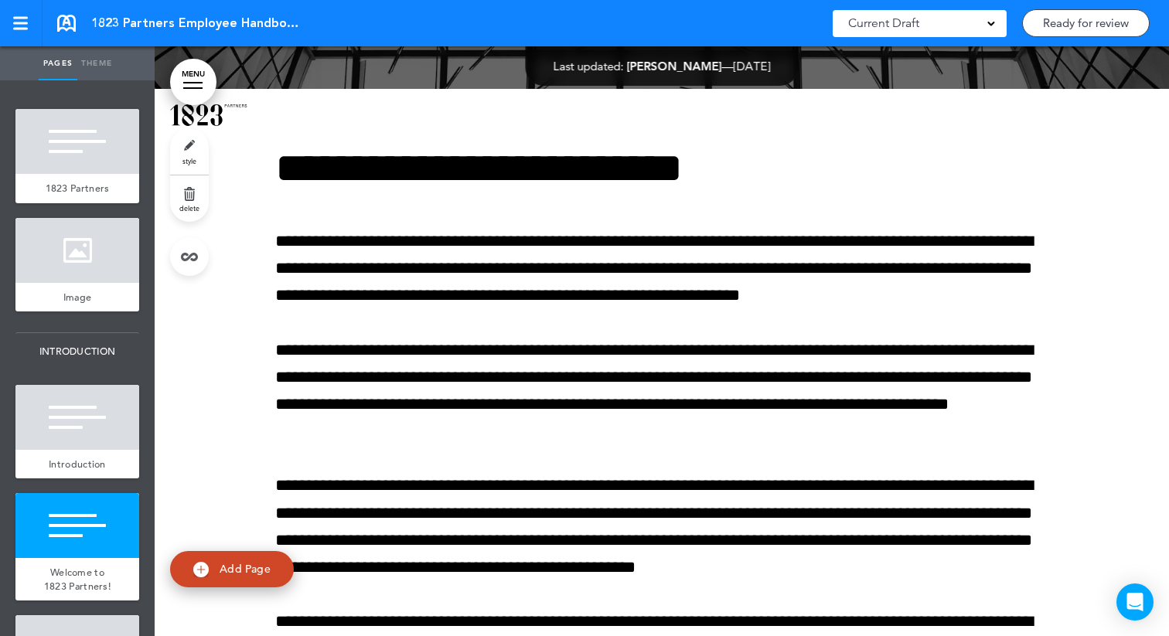
scroll to position [1338, 0]
